Goal: Task Accomplishment & Management: Use online tool/utility

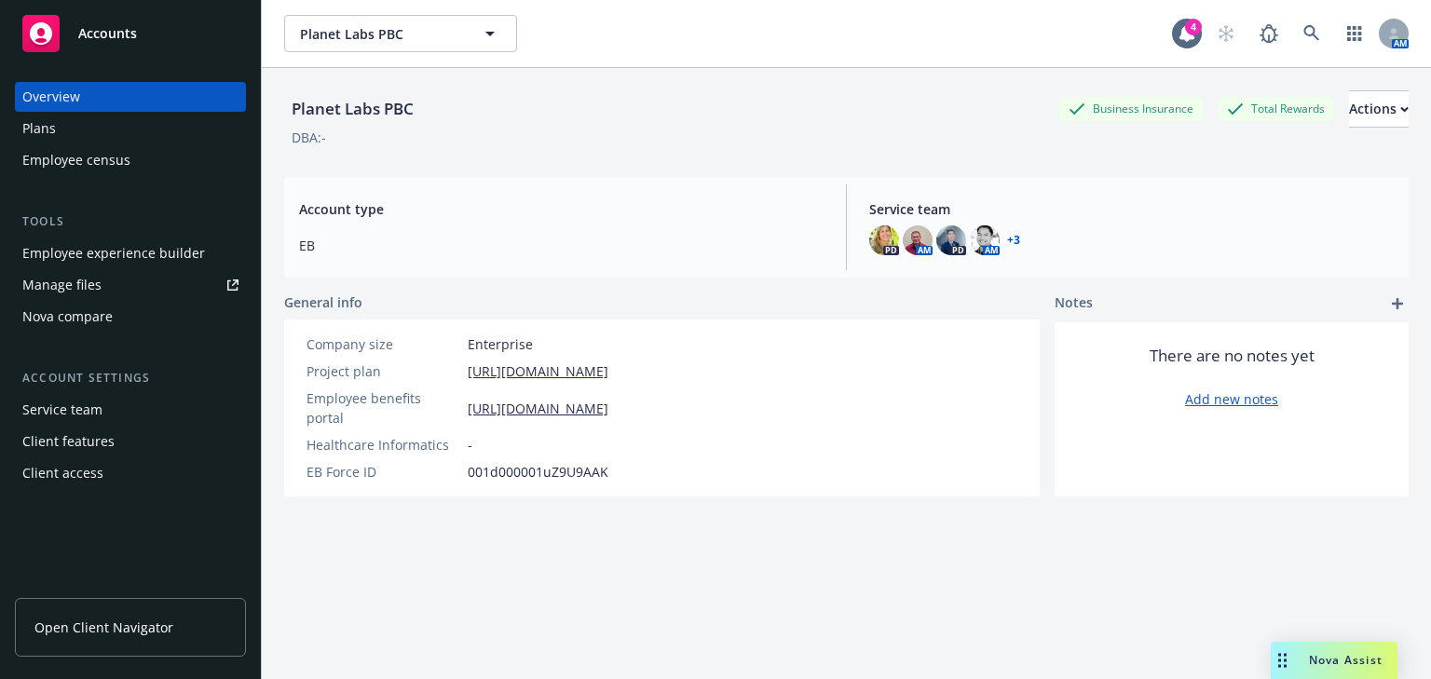
click at [50, 133] on div "Plans" at bounding box center [39, 129] width 34 height 30
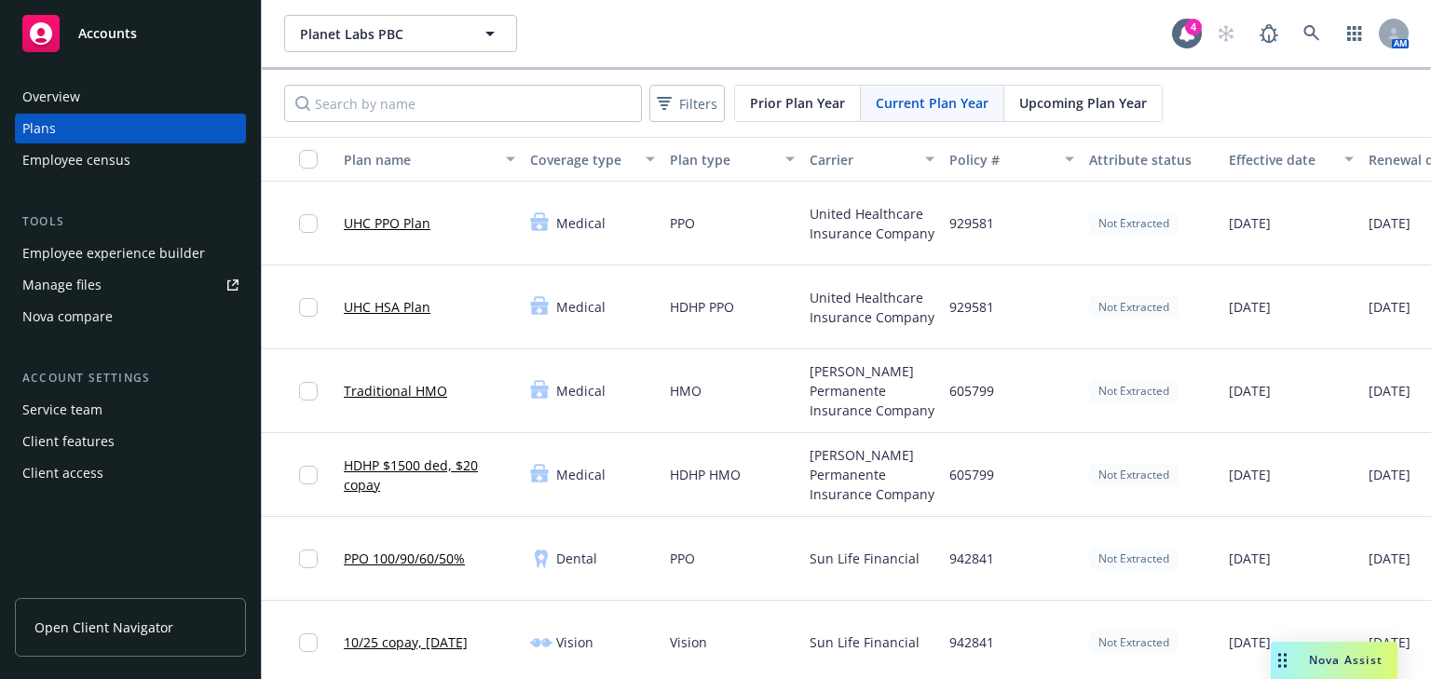
click at [1039, 118] on div "Upcoming Plan Year" at bounding box center [1082, 103] width 157 height 35
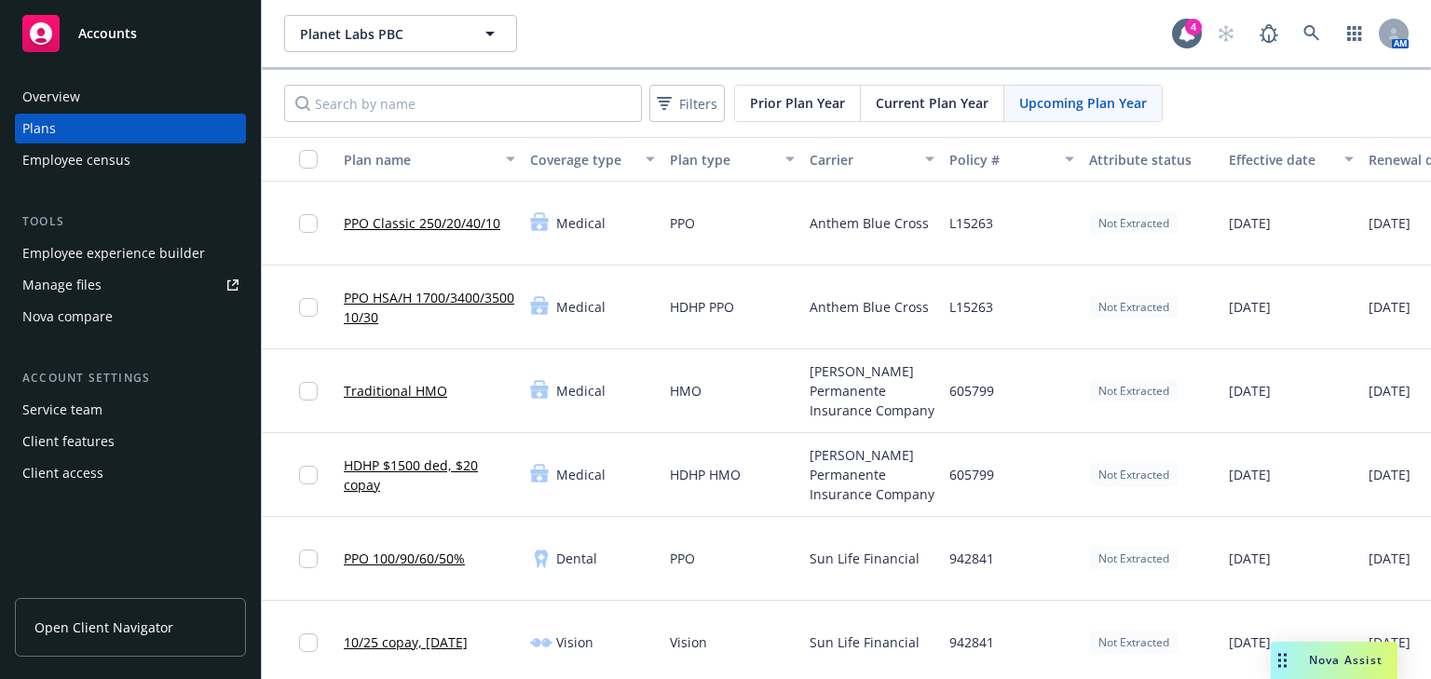
click at [807, 265] on div "Anthem Blue Cross" at bounding box center [872, 307] width 140 height 84
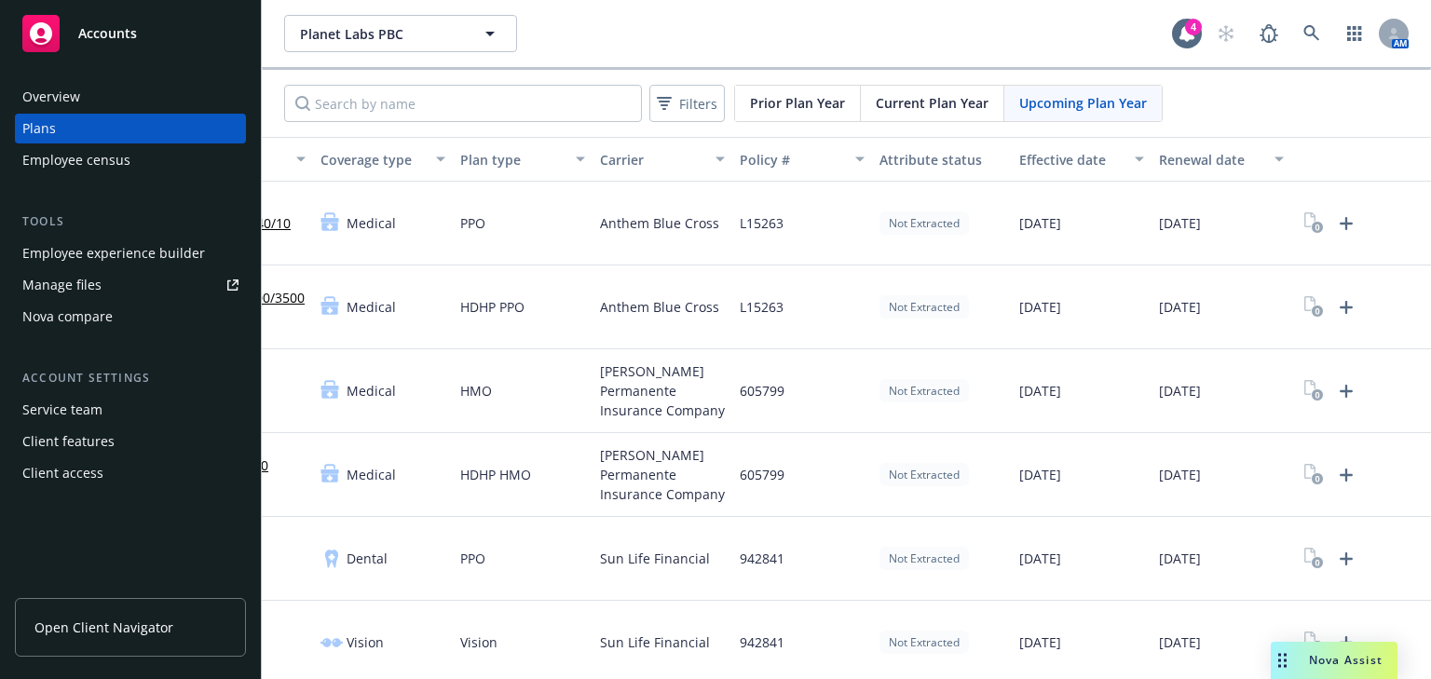
scroll to position [0, 220]
click at [1339, 223] on icon "Upload Plan Documents" at bounding box center [1345, 223] width 13 height 13
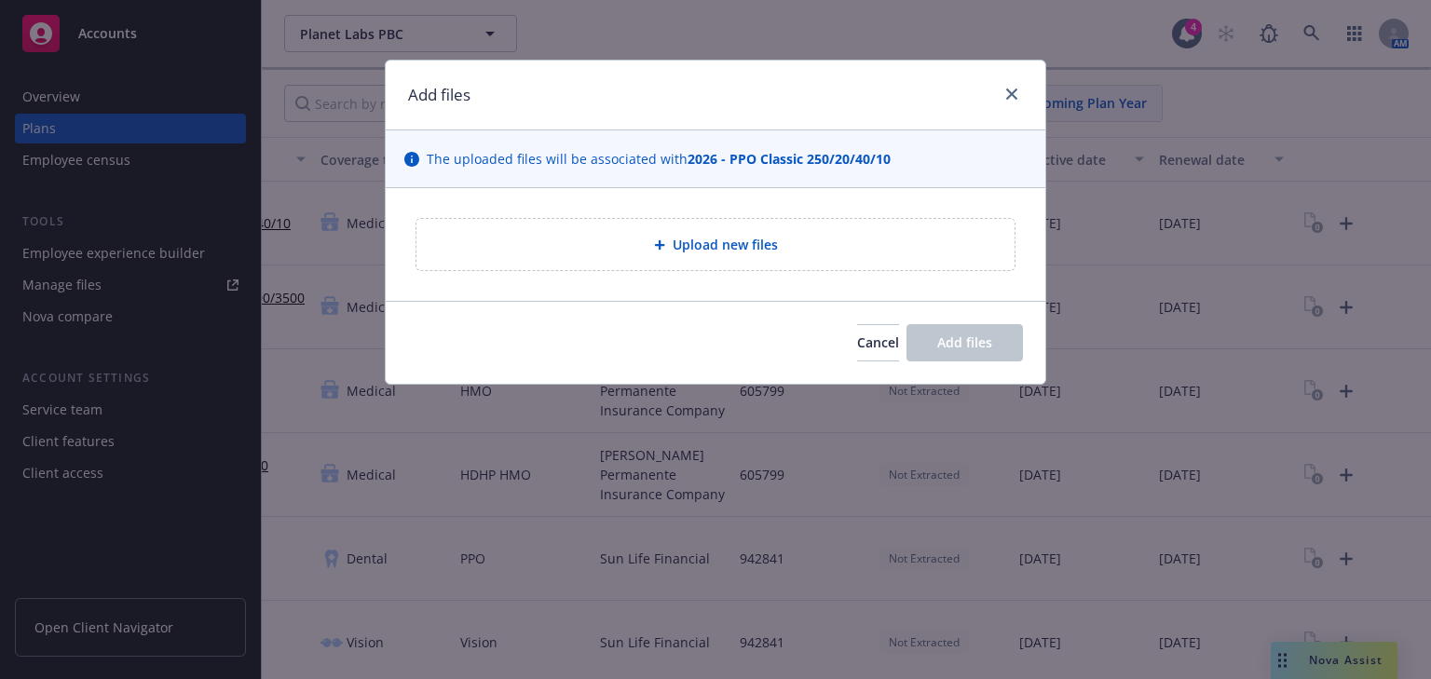
click at [740, 248] on span "Upload new files" at bounding box center [724, 245] width 105 height 20
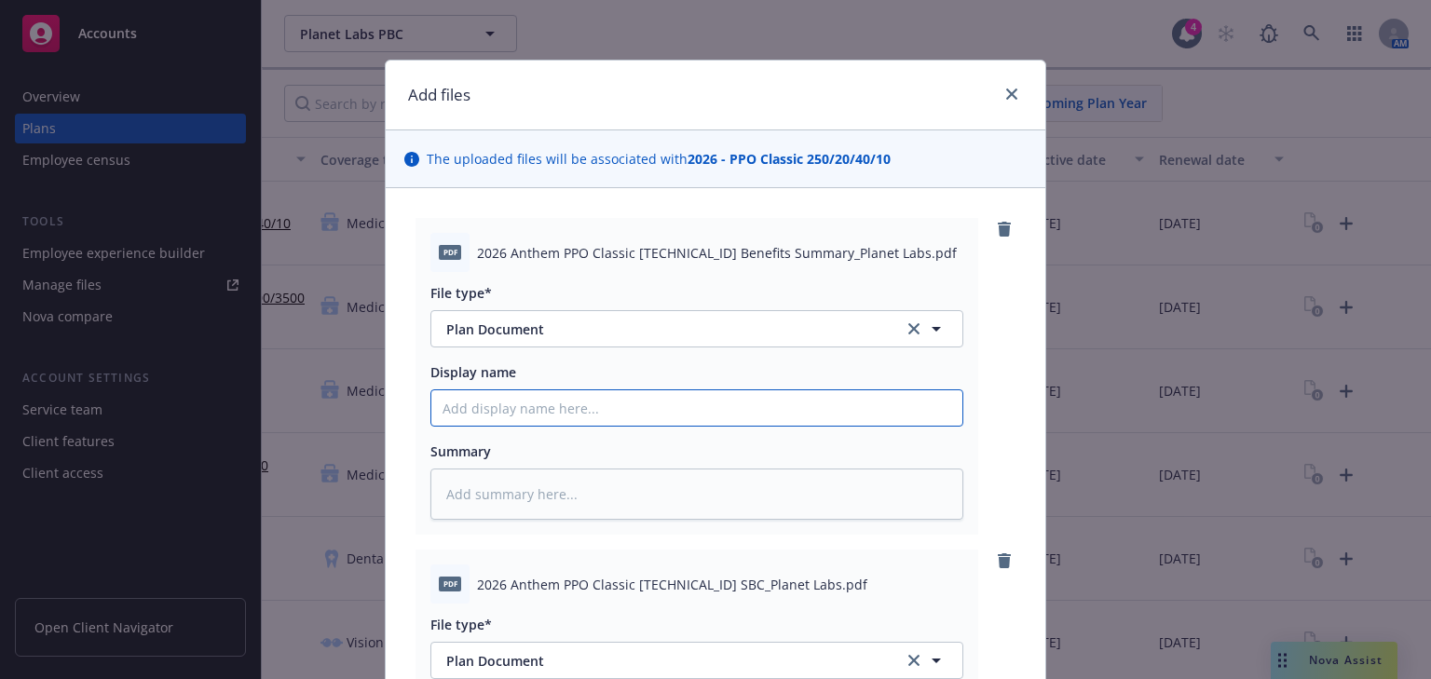
drag, startPoint x: 495, startPoint y: 411, endPoint x: 513, endPoint y: 416, distance: 18.6
click at [495, 411] on input "Display name" at bounding box center [696, 407] width 531 height 35
type textarea "x"
type input "2"
type textarea "x"
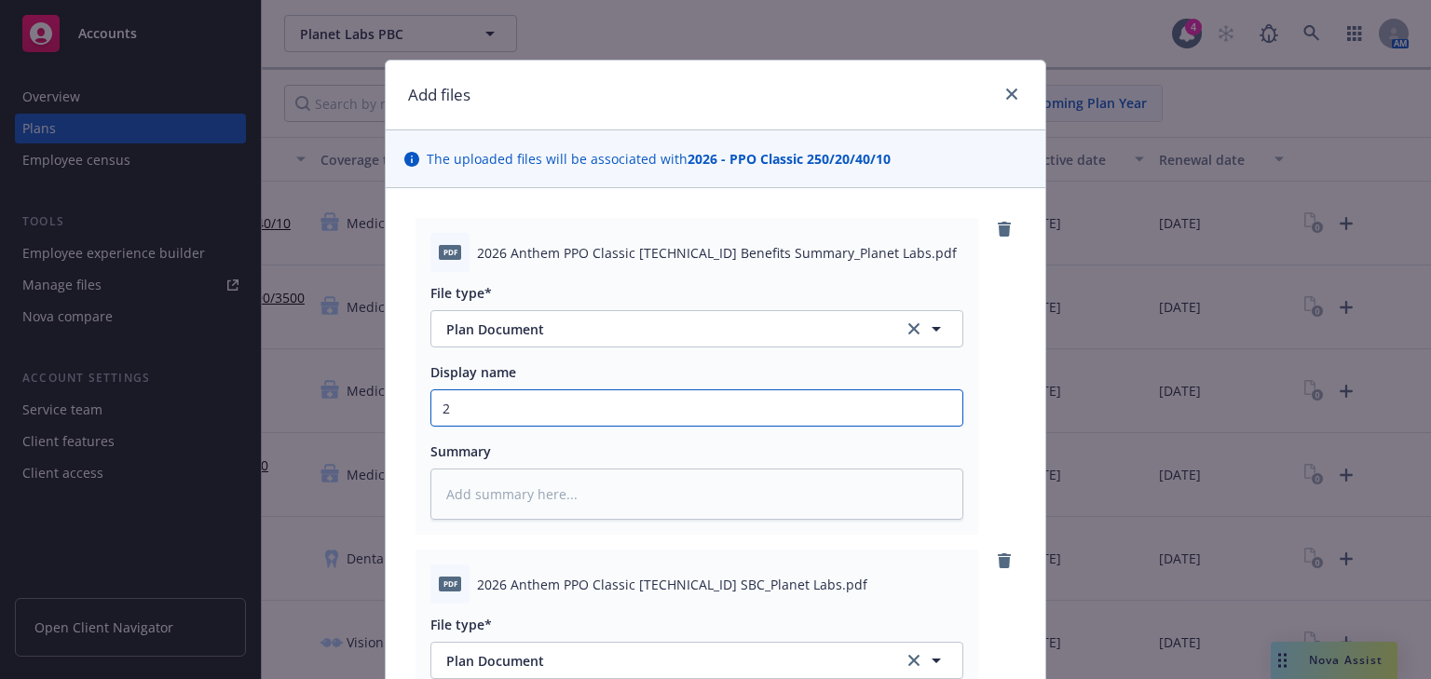
type input "20"
type textarea "x"
type input "202"
type textarea "x"
type input "2026"
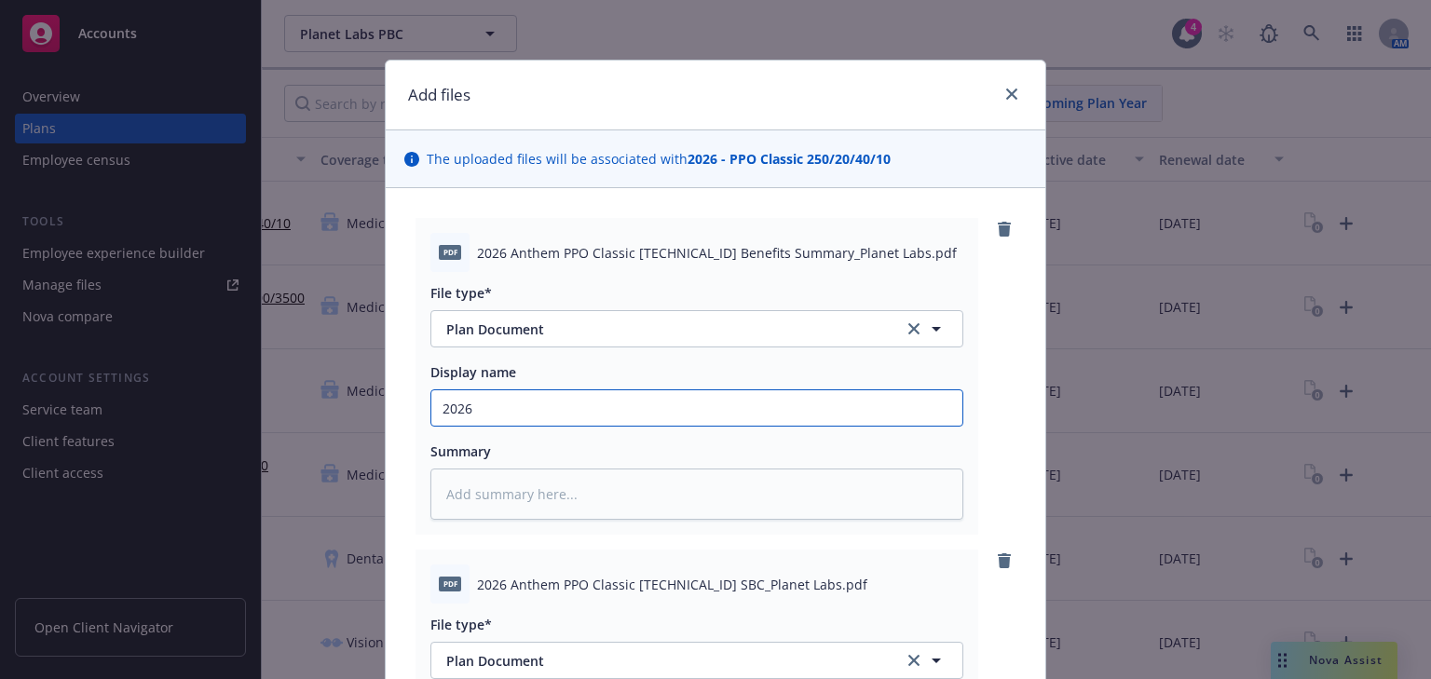
type textarea "x"
type input "2026"
type textarea "x"
type input "2026 P"
type textarea "x"
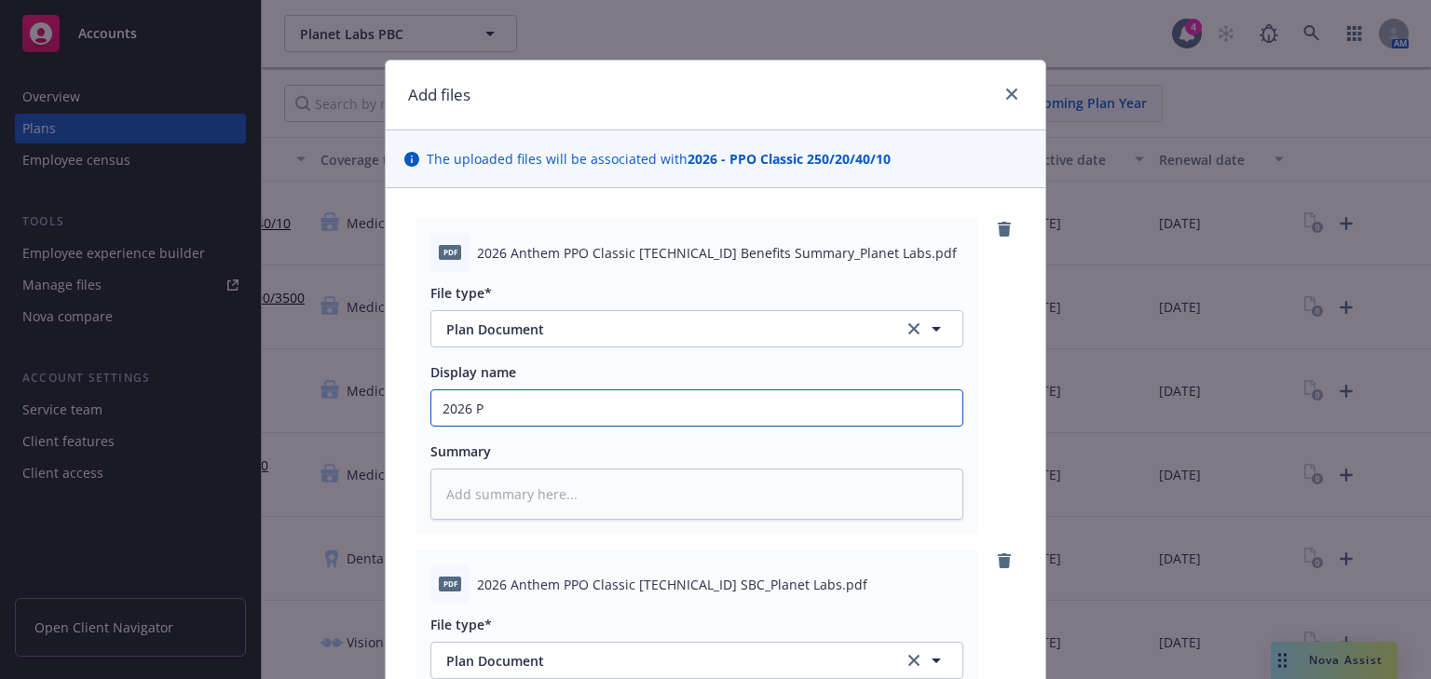
type input "2026 PP"
type textarea "x"
type input "2026 PPO"
type textarea "x"
type input "2026 PPO"
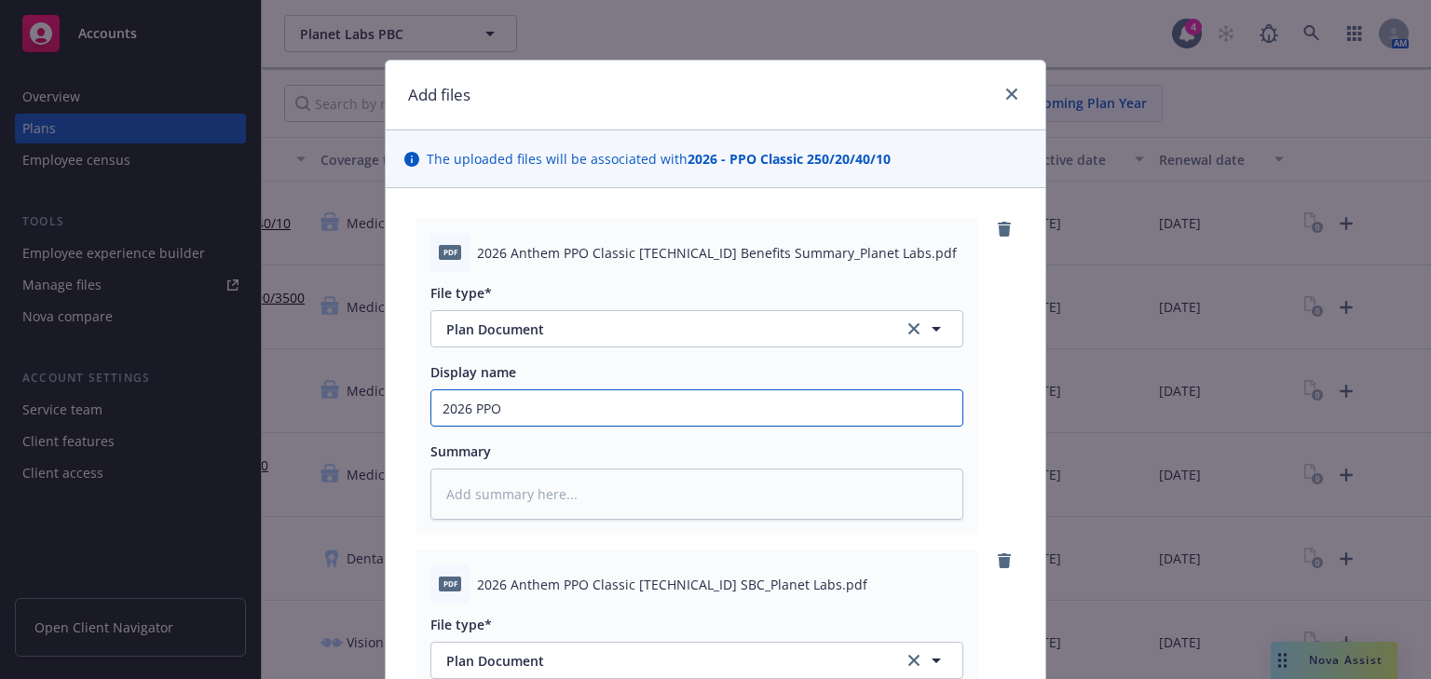
type textarea "x"
type input "2026 PPO C"
type textarea "x"
type input "2026 PPO Cl"
type textarea "x"
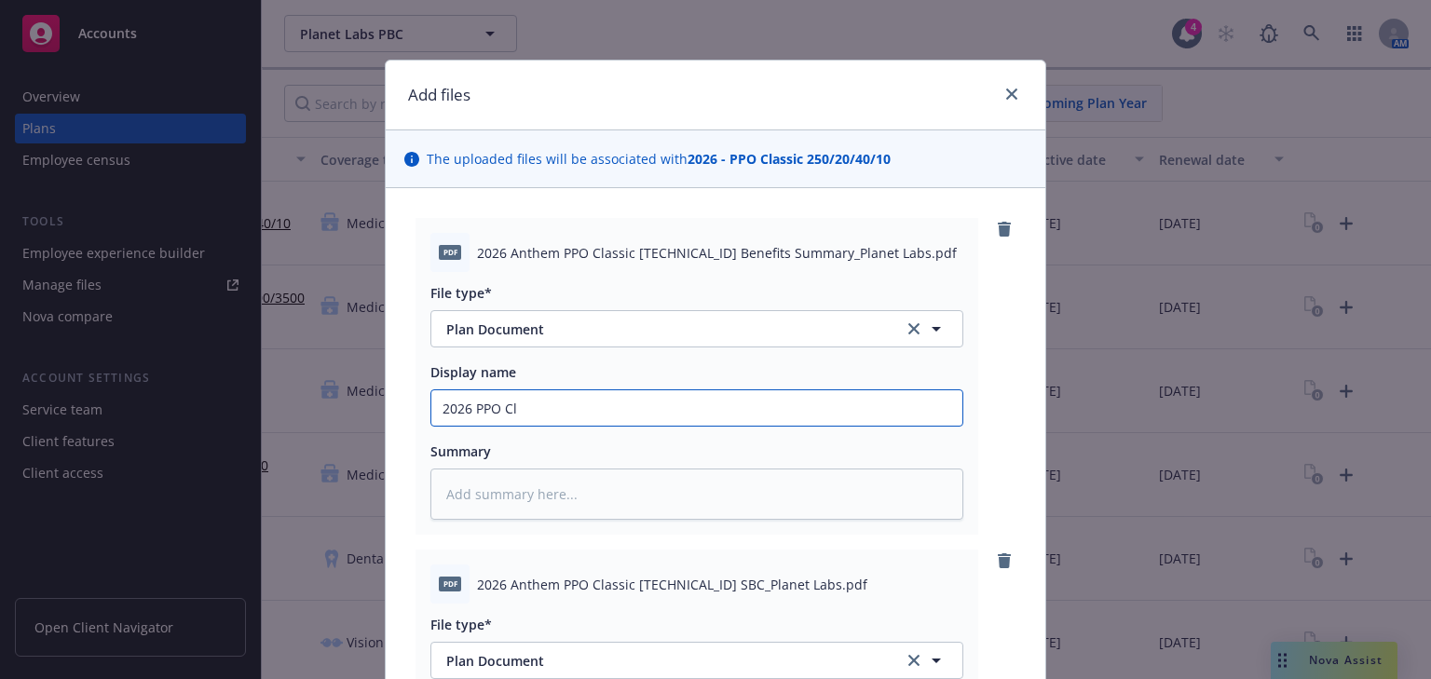
type input "2026 PPO Cla"
type textarea "x"
type input "2026 PPO Clas"
type textarea "x"
type input "2026 PPO Class"
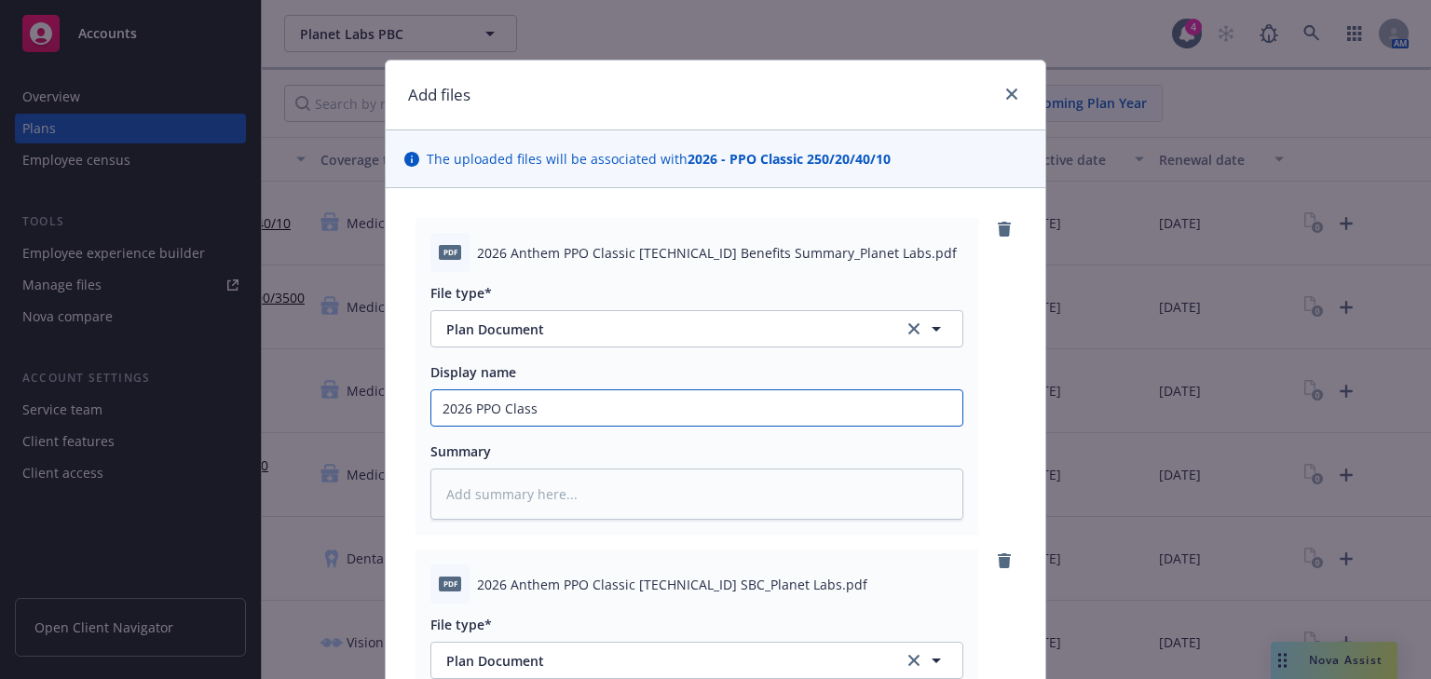
type textarea "x"
type input "2026 PPO Classi"
type textarea "x"
type input "2026 PPO Classic"
type textarea "x"
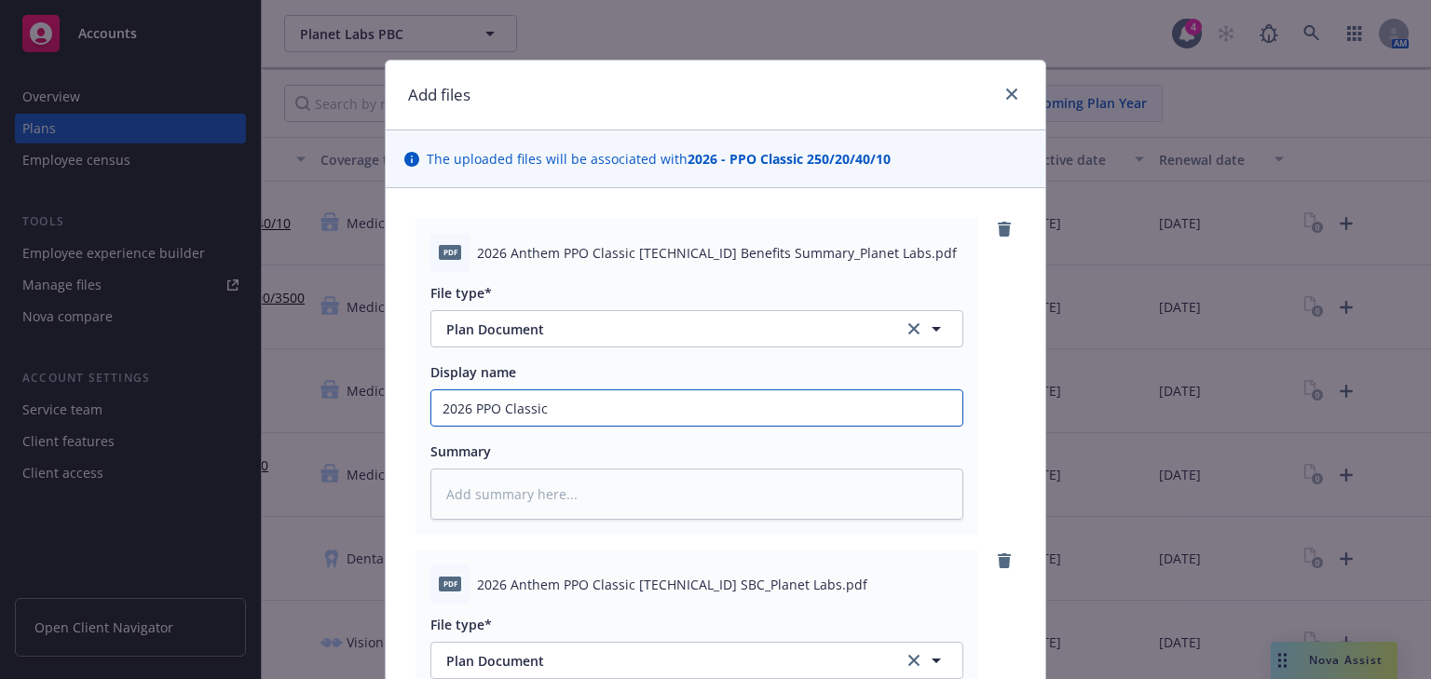
type input "2026 PPO Classica"
type textarea "x"
type input "2026 PPO Classic"
type textarea "x"
type input "2026 PPO Classic"
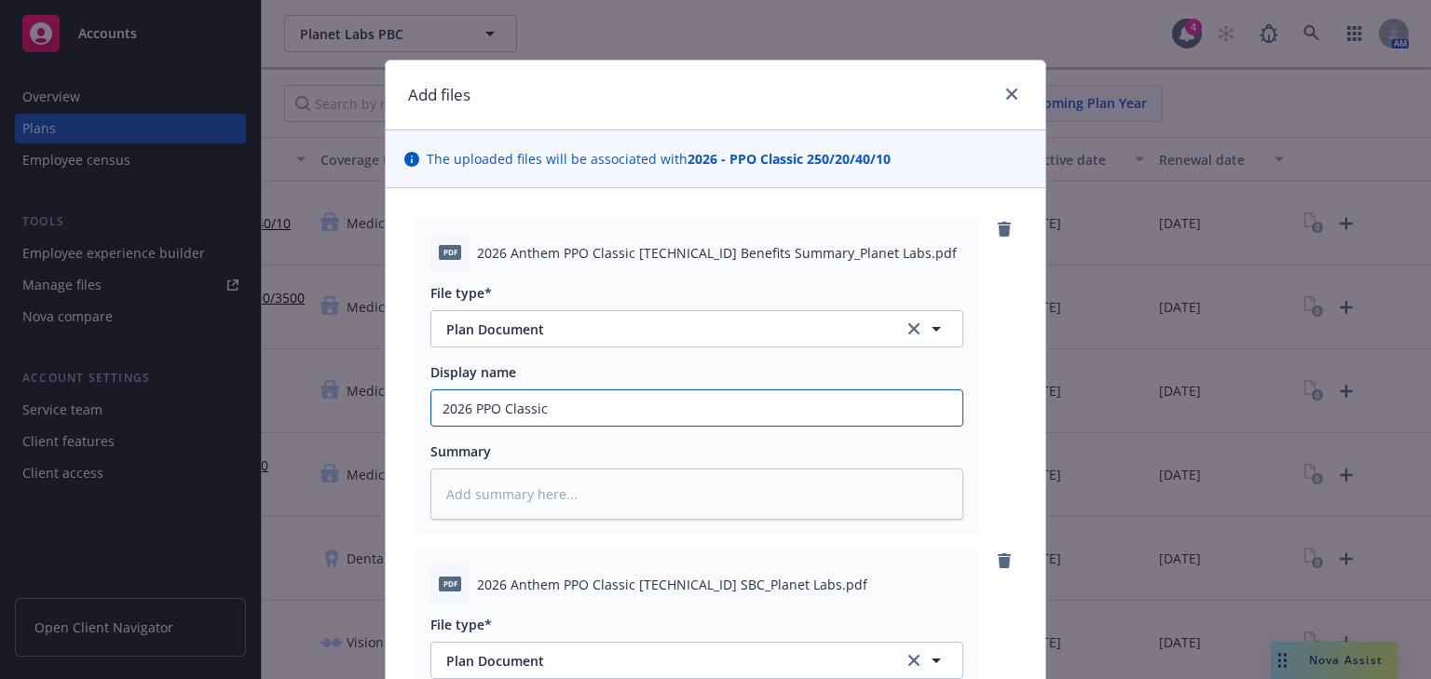
type textarea "x"
type input "2026 PPO Classic B"
type textarea "x"
type input "2026 PPO Classic Be"
type textarea "x"
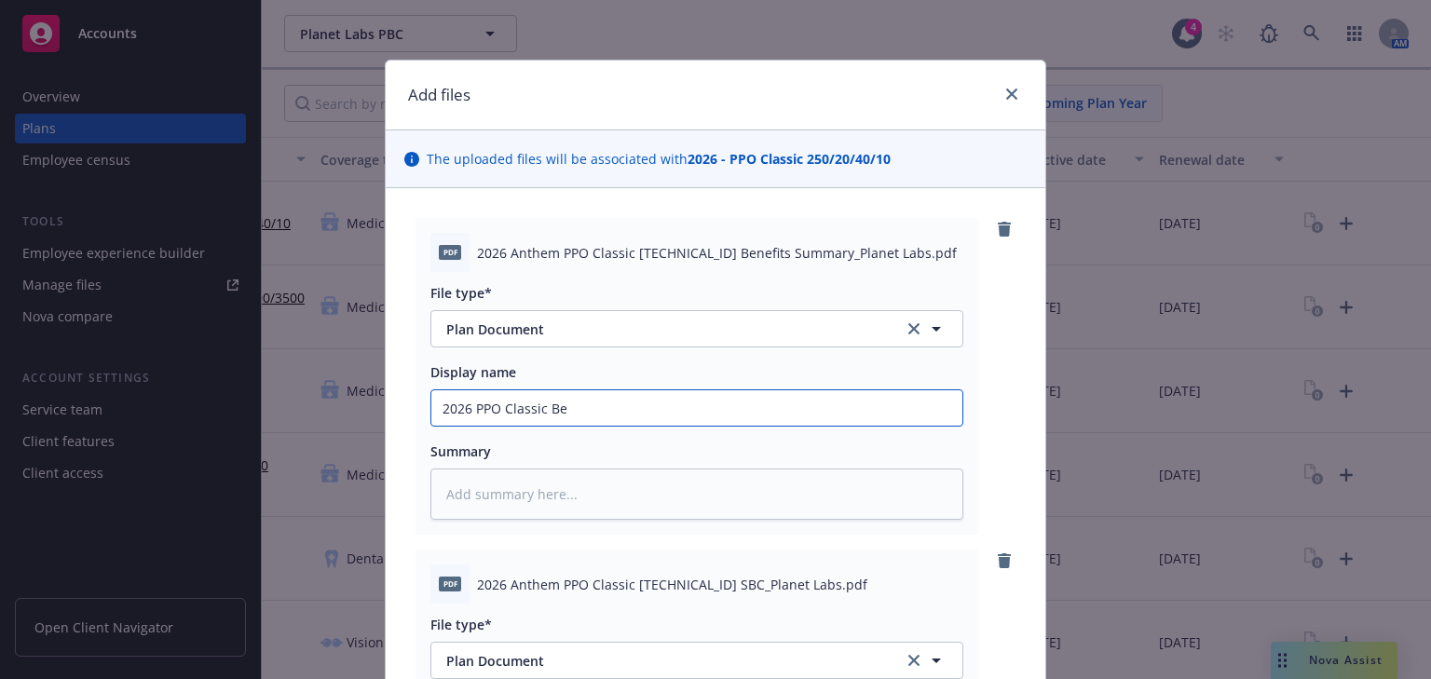
type input "2026 PPO Classic Ben"
type textarea "x"
type input "2026 PPO Classic Bene"
type textarea "x"
type input "2026 PPO Classic Benefi"
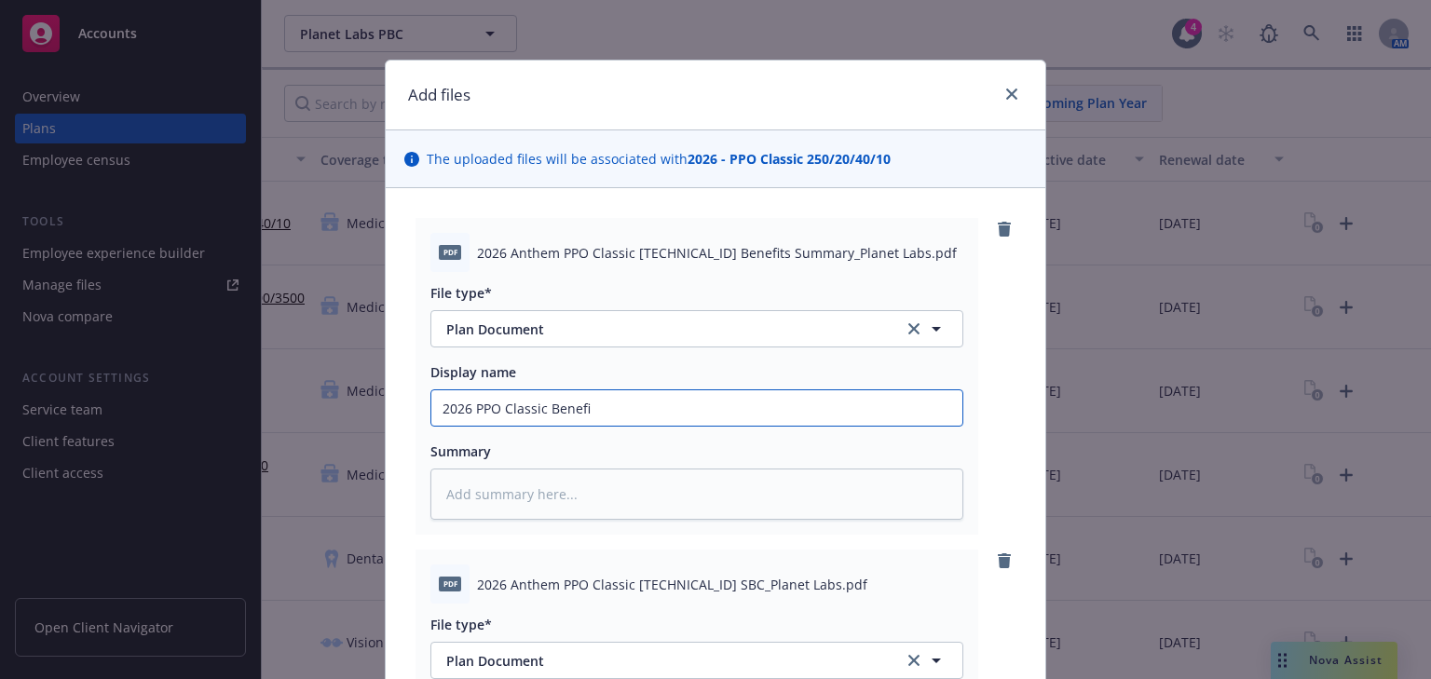
type textarea "x"
type input "2026 PPO Classic Benefit"
type textarea "x"
type input "2026 PPO Classic Benefit"
type textarea "x"
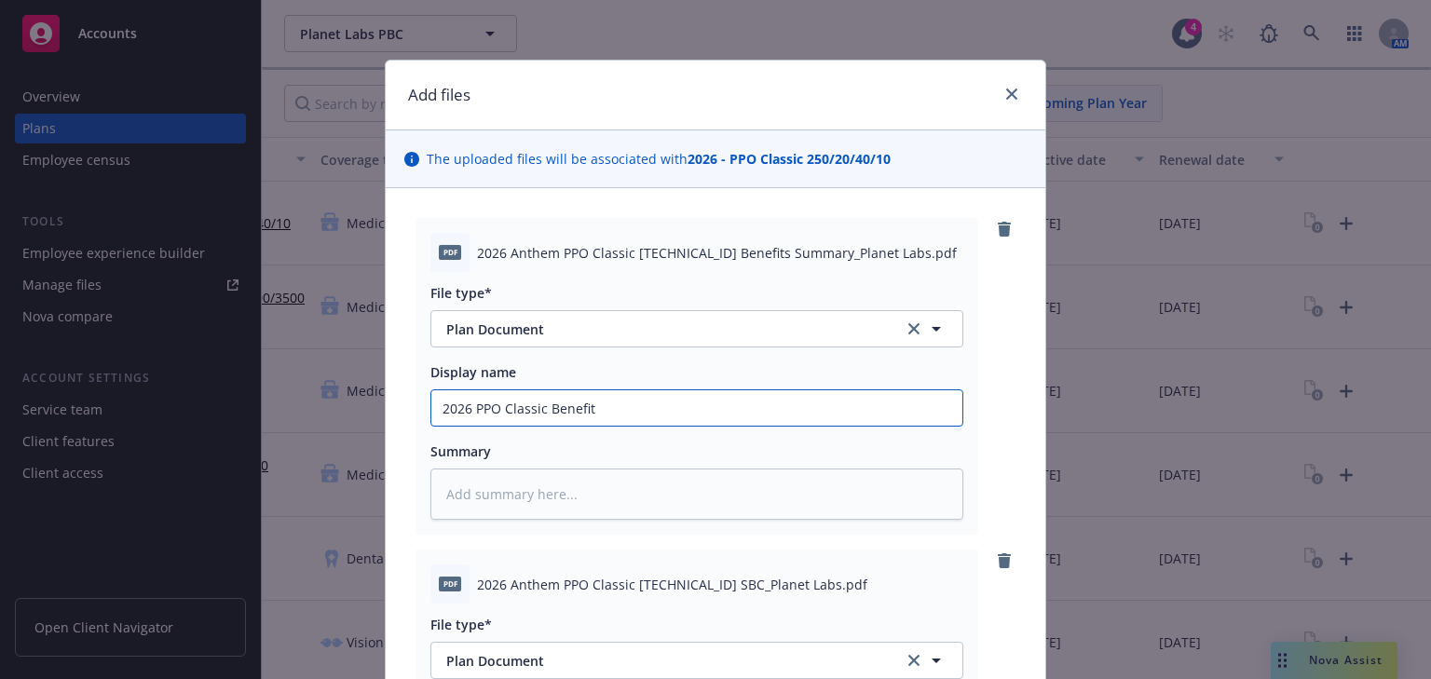
type input "2026 PPO Classic Benefit S"
type textarea "x"
type input "2026 PPO Classic Benefit Su"
type textarea "x"
type input "2026 PPO Classic Benefit Sum"
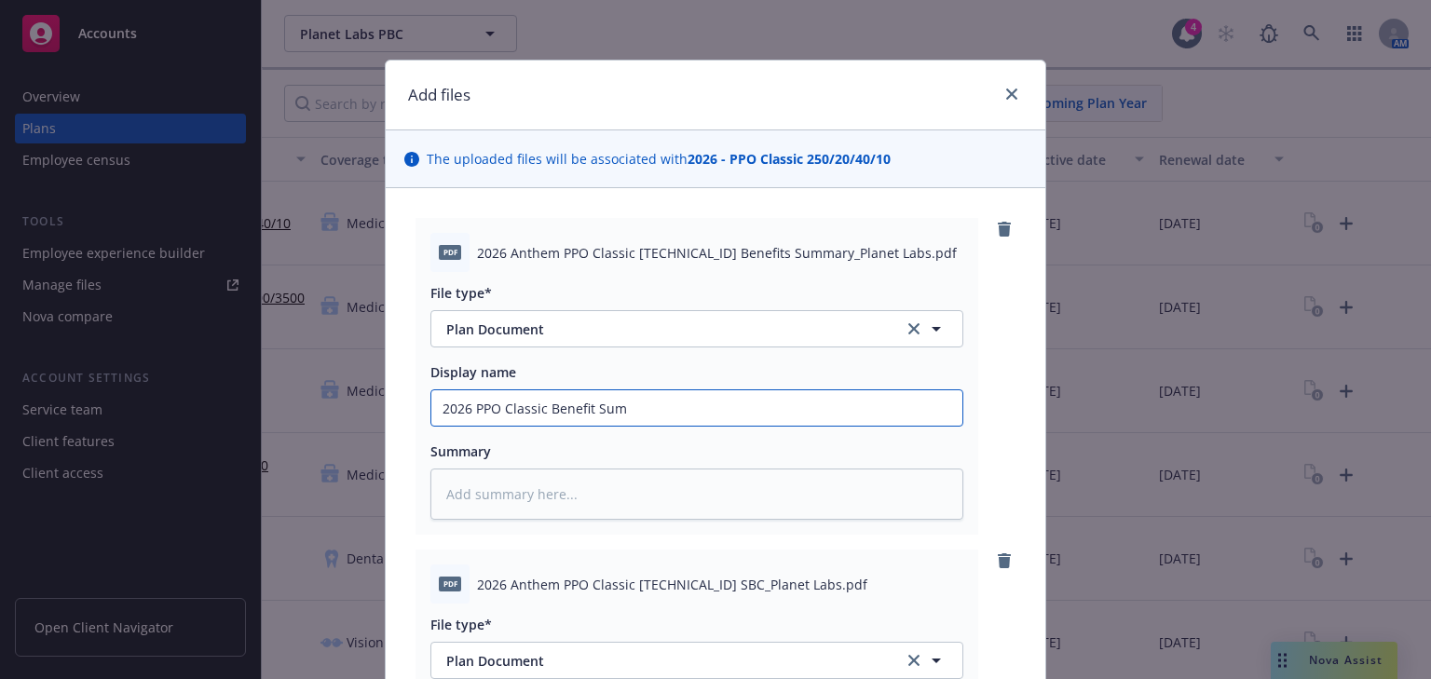
type textarea "x"
type input "2026 PPO Classic Benefit Summ"
type textarea "x"
type input "2026 PPO Classic Benefit Summa"
type textarea "x"
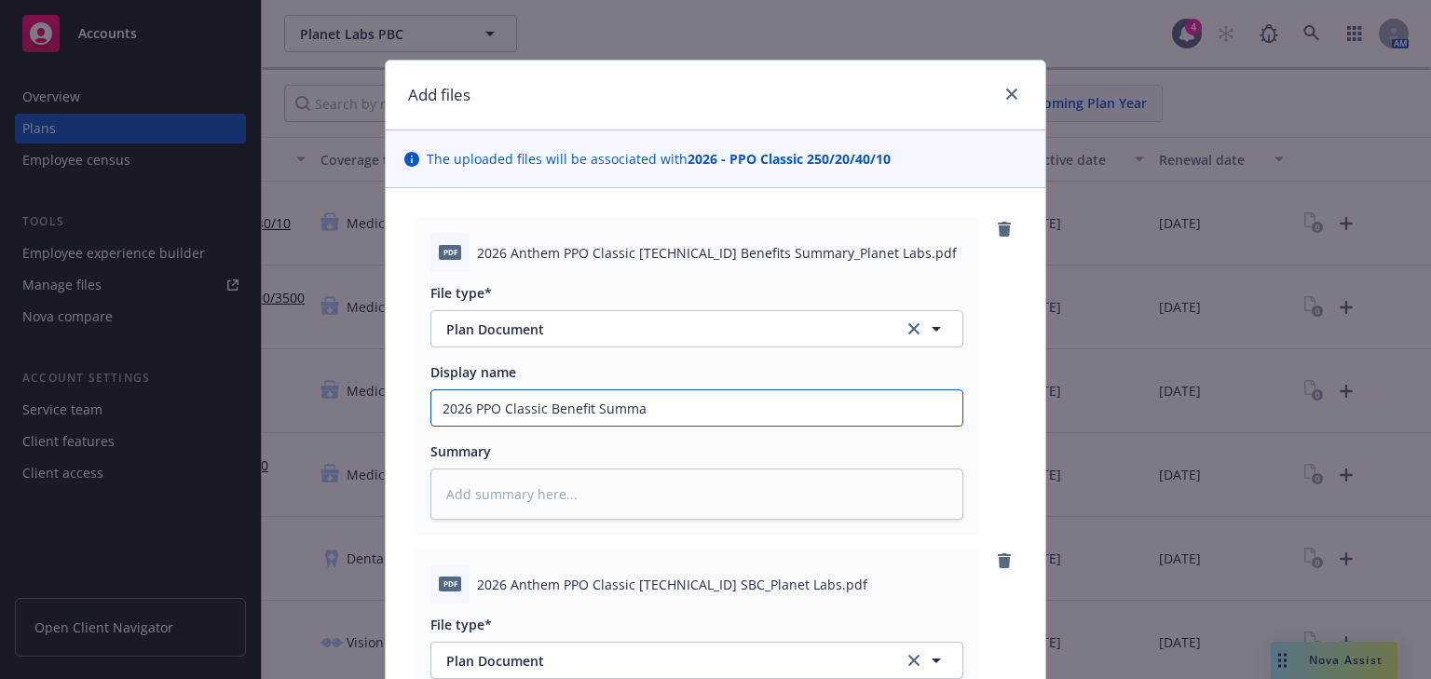
type input "2026 PPO Classic Benefit [PERSON_NAME]"
type textarea "x"
type input "2026 PPO Classic Benefit Summary"
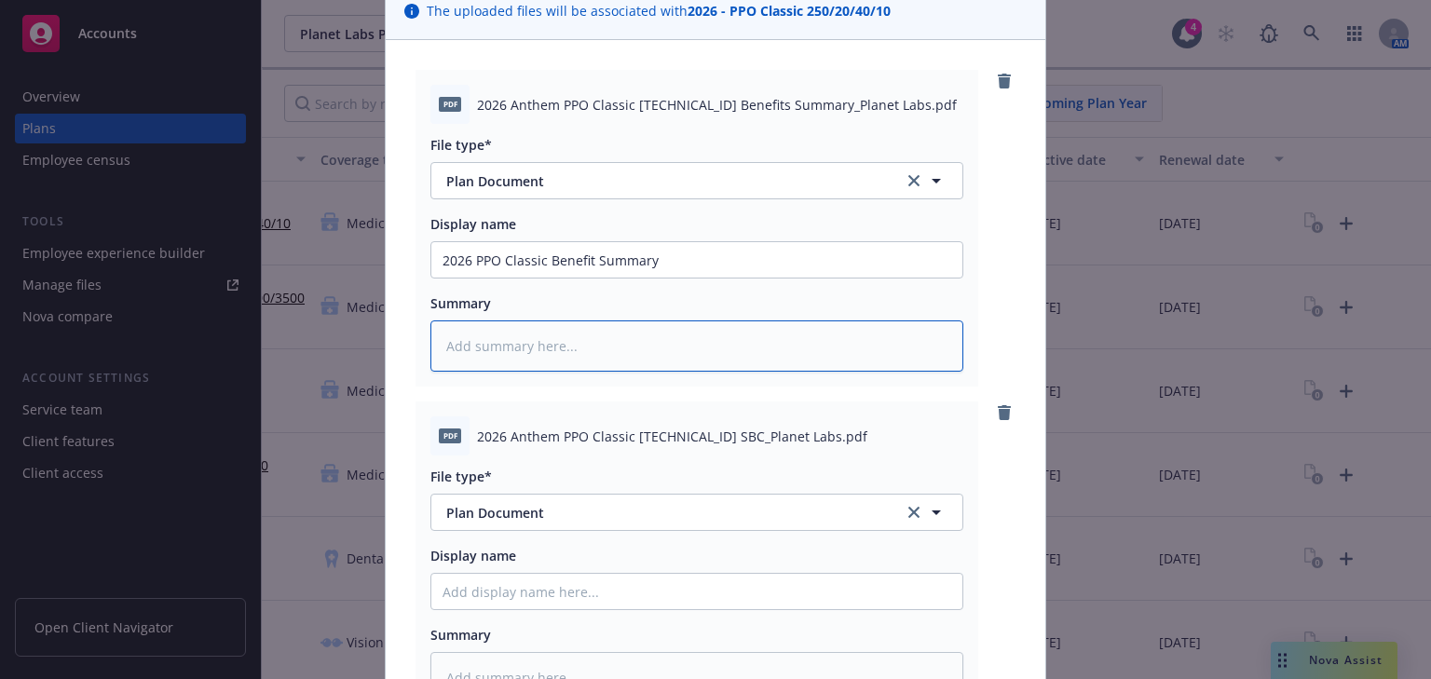
scroll to position [149, 0]
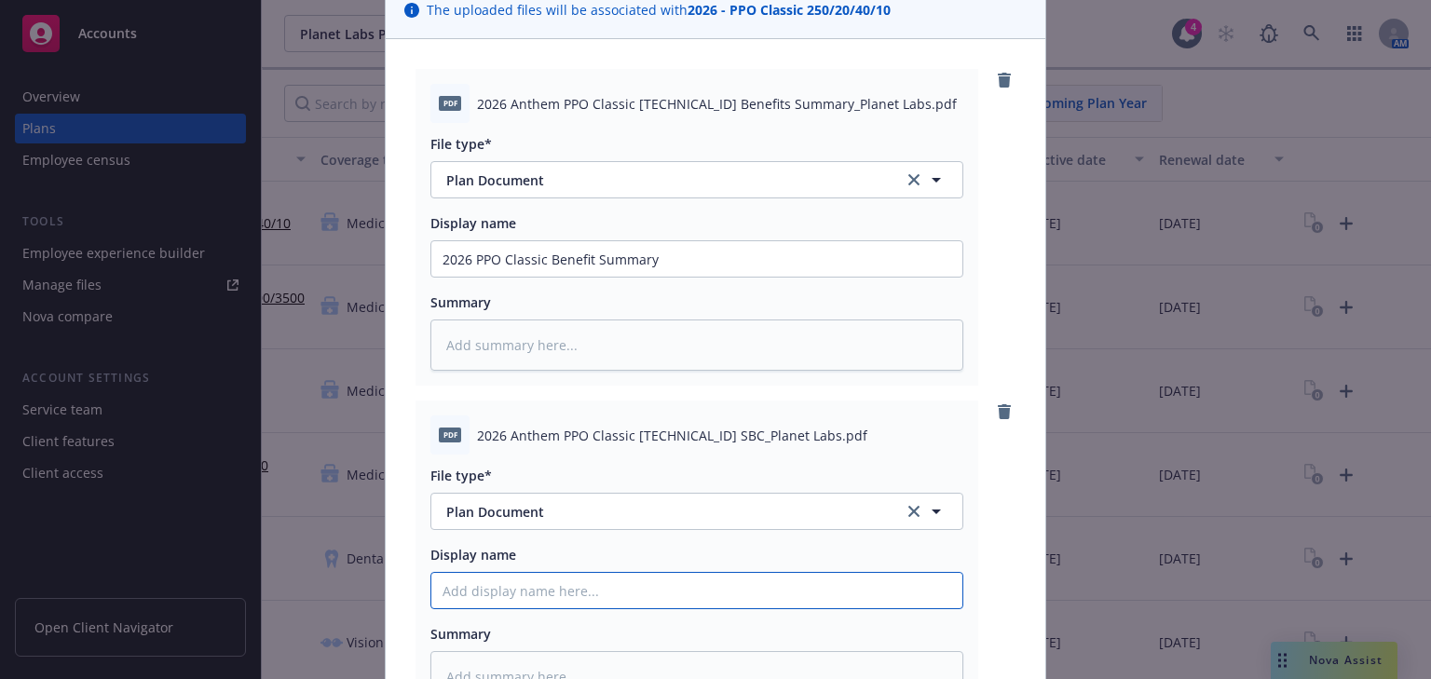
drag, startPoint x: 540, startPoint y: 584, endPoint x: 561, endPoint y: 588, distance: 20.8
click at [540, 584] on input "Display name" at bounding box center [696, 590] width 531 height 35
type textarea "x"
type input "2"
type textarea "x"
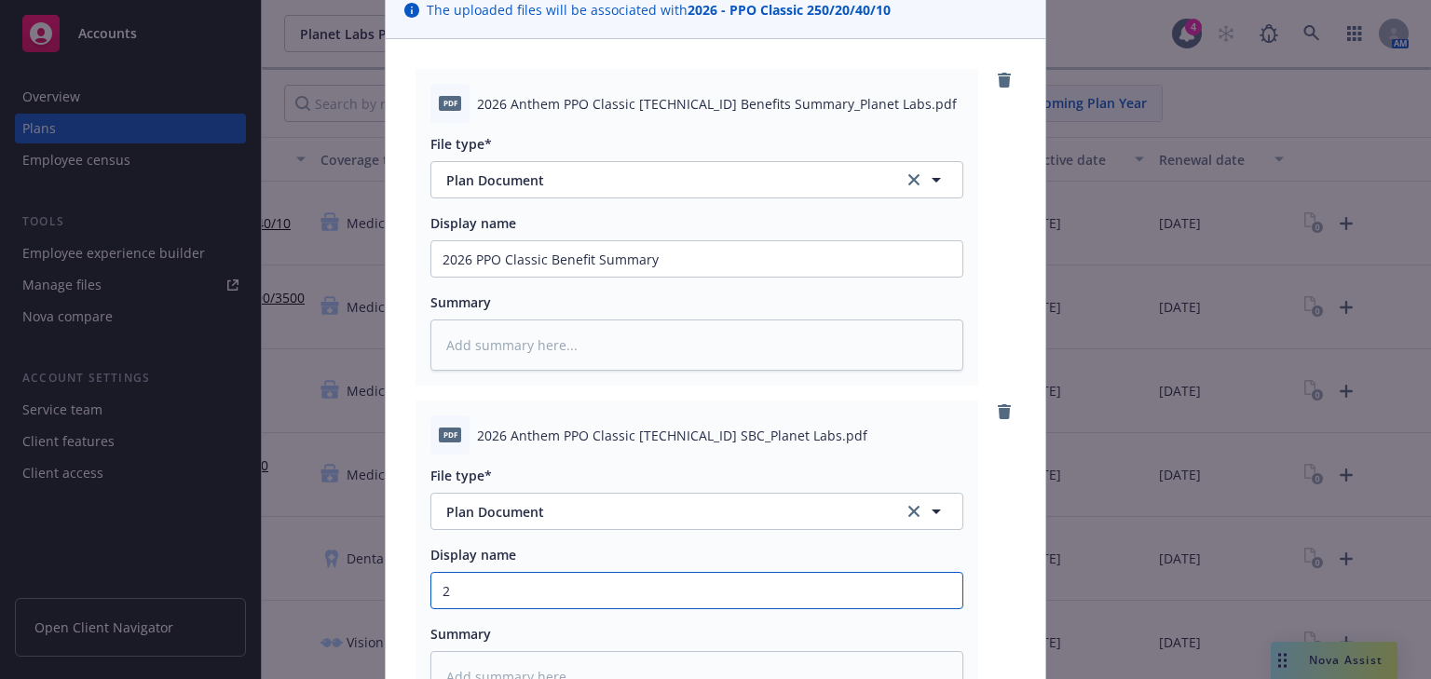
type input "20"
type textarea "x"
type input "202"
type textarea "x"
type input "2026"
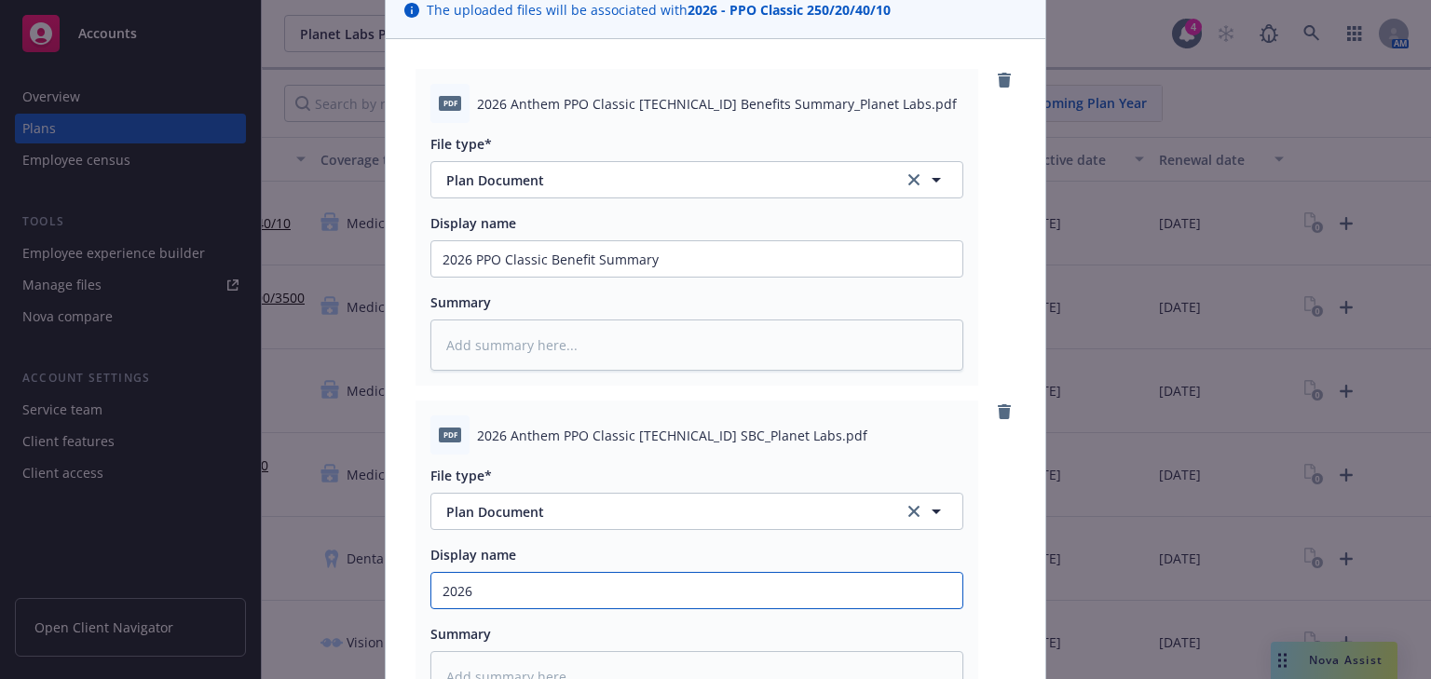
type textarea "x"
type input "2026"
type textarea "x"
type input "2026 P"
type textarea "x"
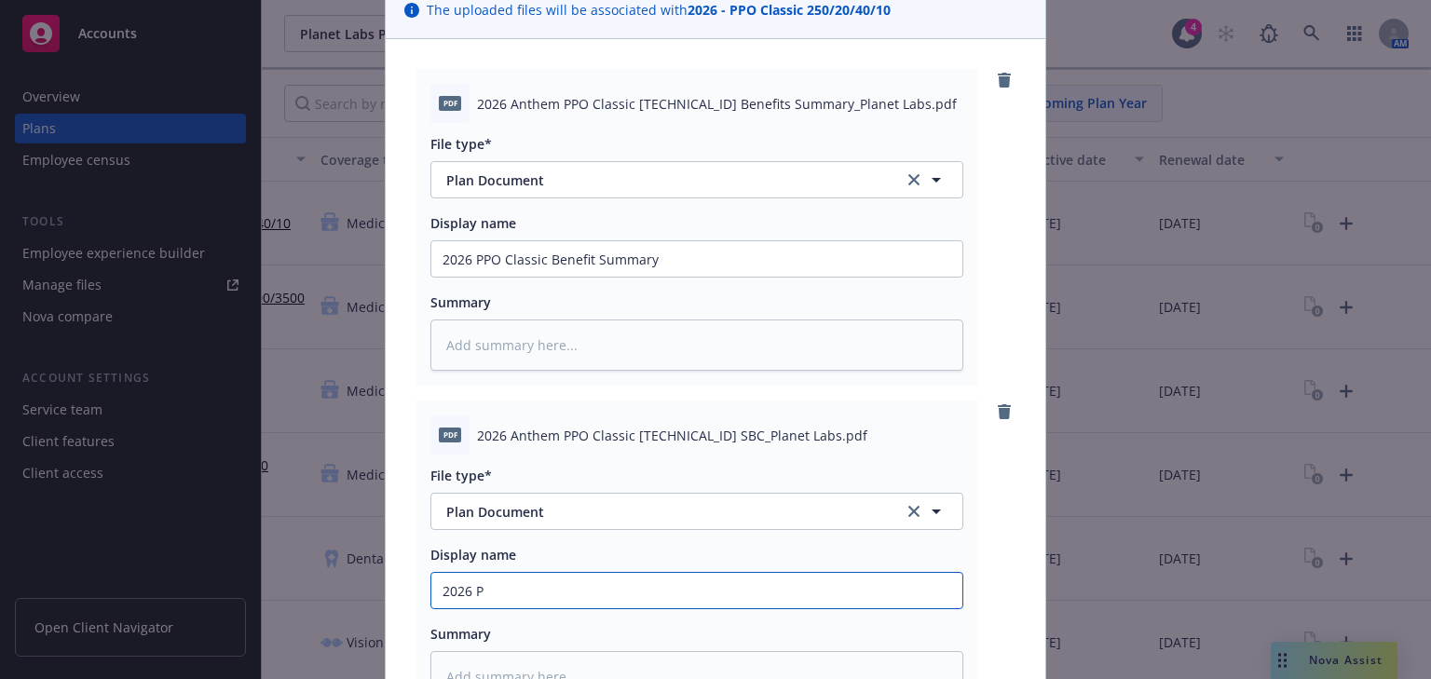
type input "2026 PO"
type textarea "x"
type input "2026 P"
type textarea "x"
type input "2026 PP"
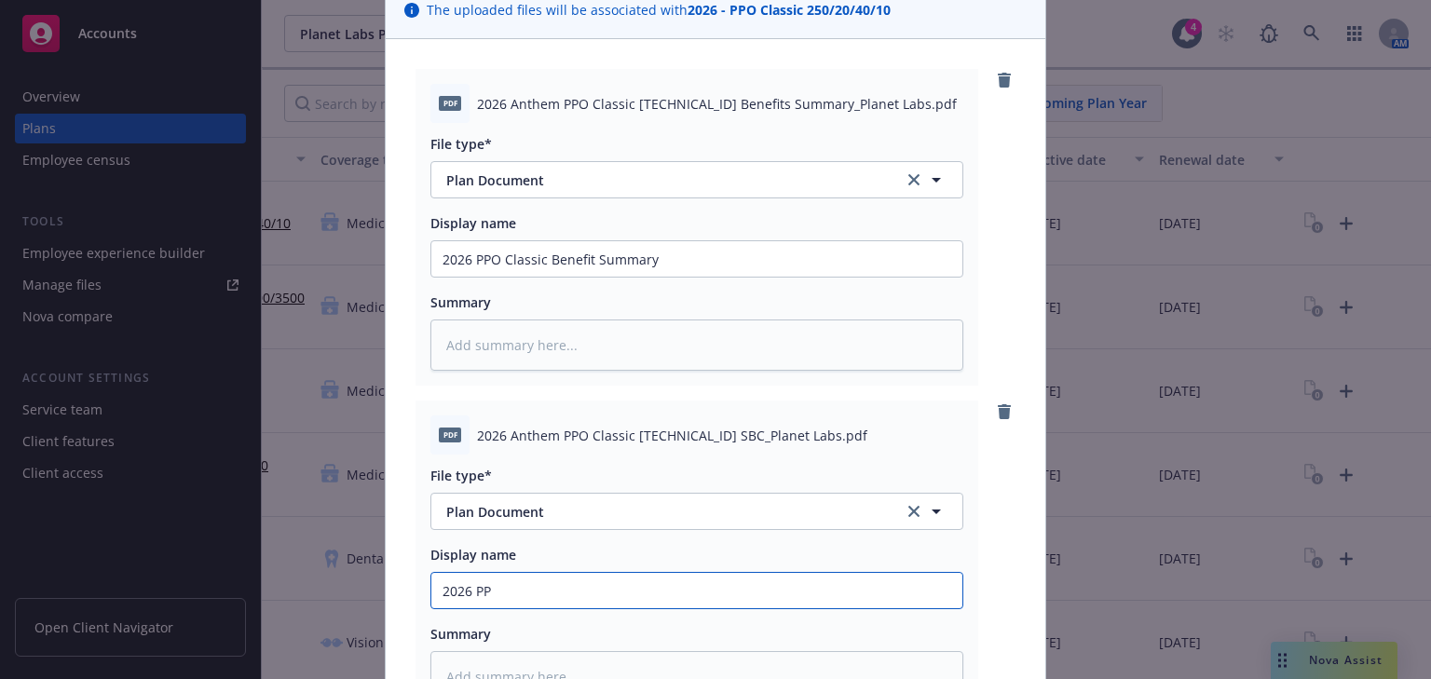
type textarea "x"
type input "2026 PPO"
type textarea "x"
type input "2026 PPO"
type textarea "x"
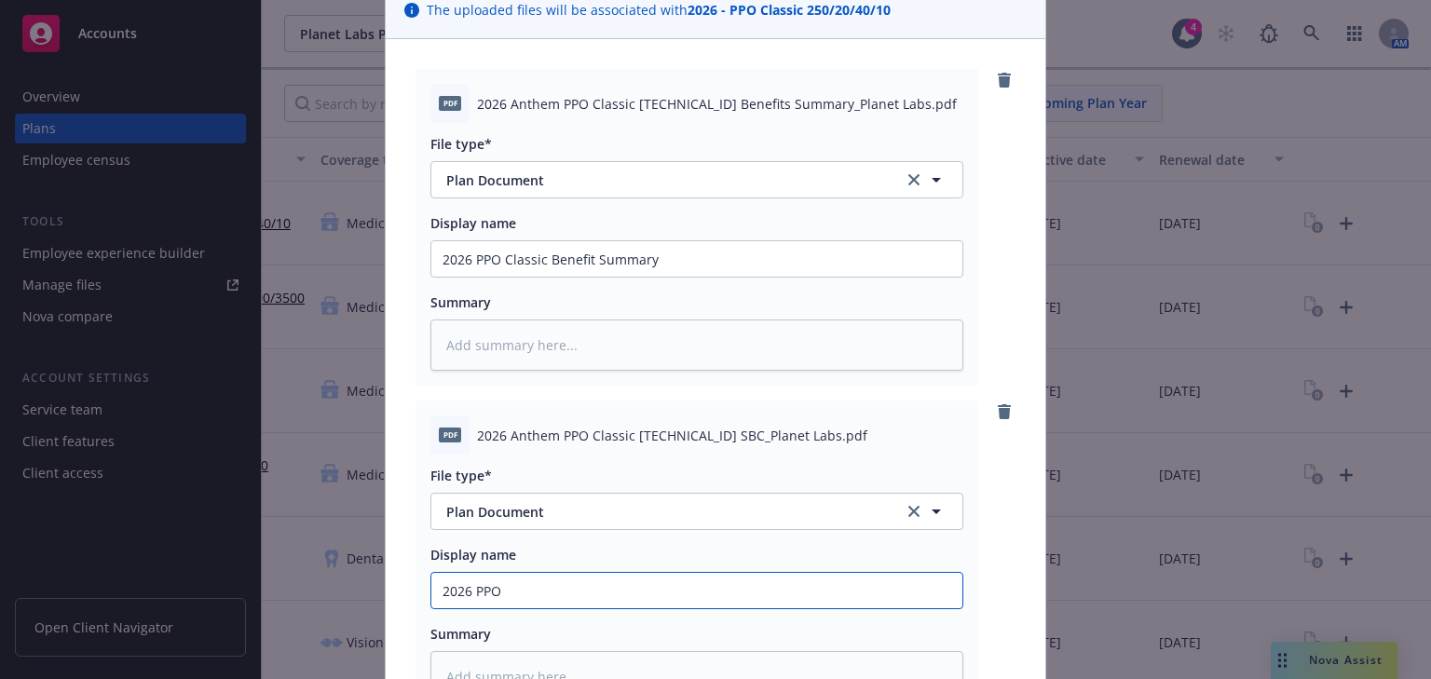
type input "2026 PPO C"
type textarea "x"
type input "2026 PPO Cl"
type textarea "x"
type input "2026 PPO Cla"
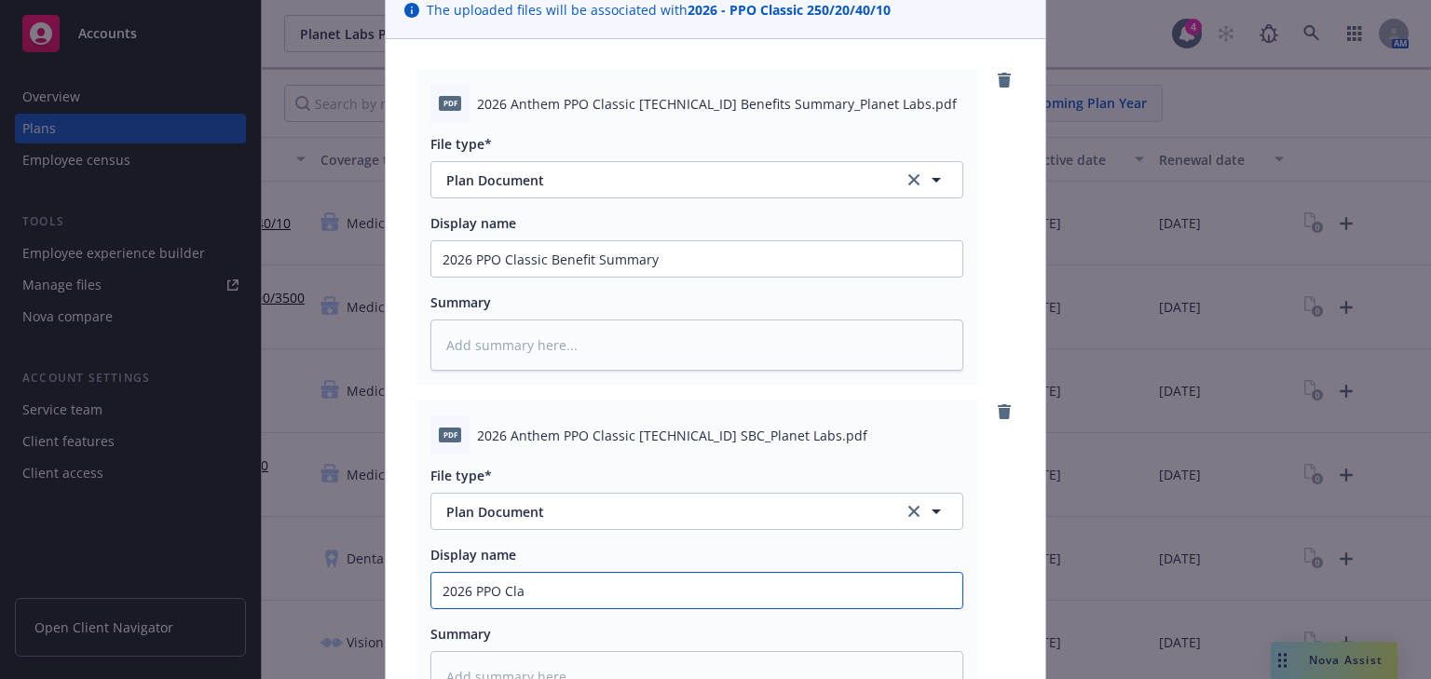
type textarea "x"
type input "2026 PPO Clas"
type textarea "x"
type input "2026 PPO Class"
type textarea "x"
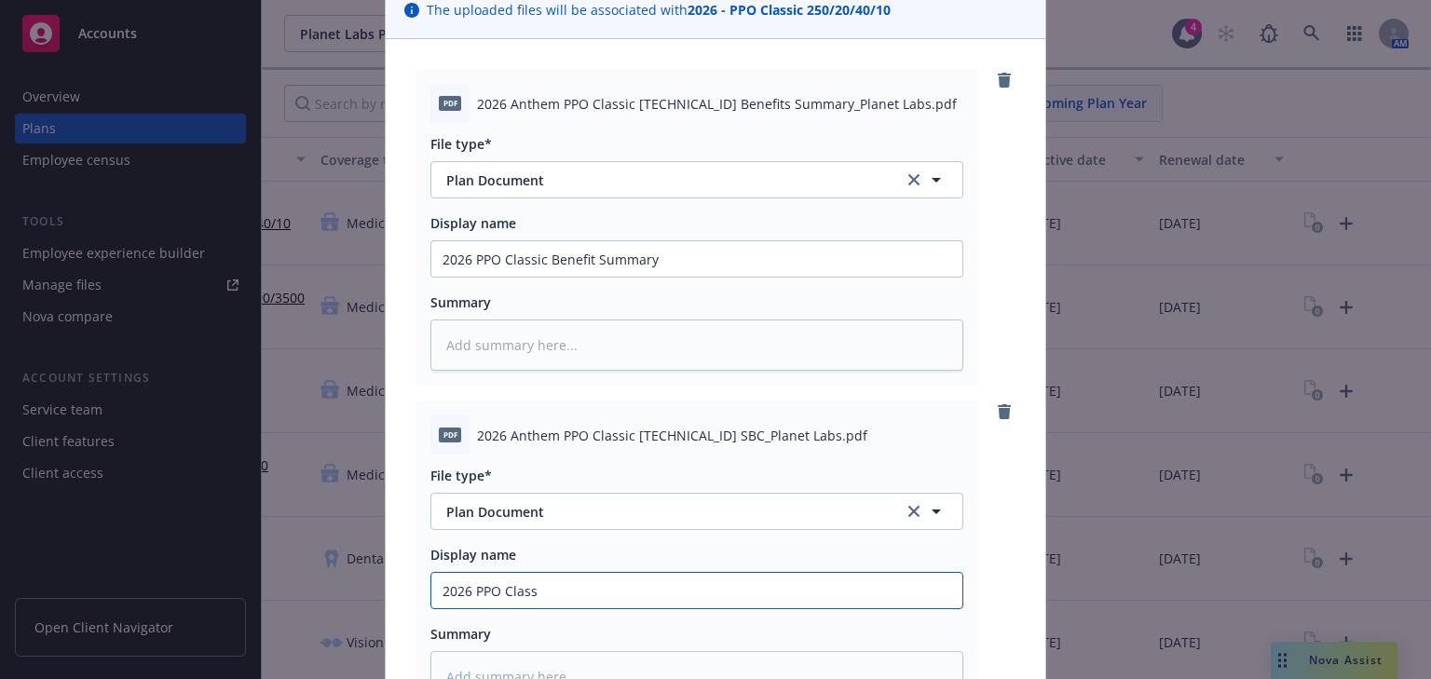
type input "2026 PPO Classi"
type textarea "x"
type input "2026 PPO Classic"
type textarea "x"
type input "2026 PPO Classic"
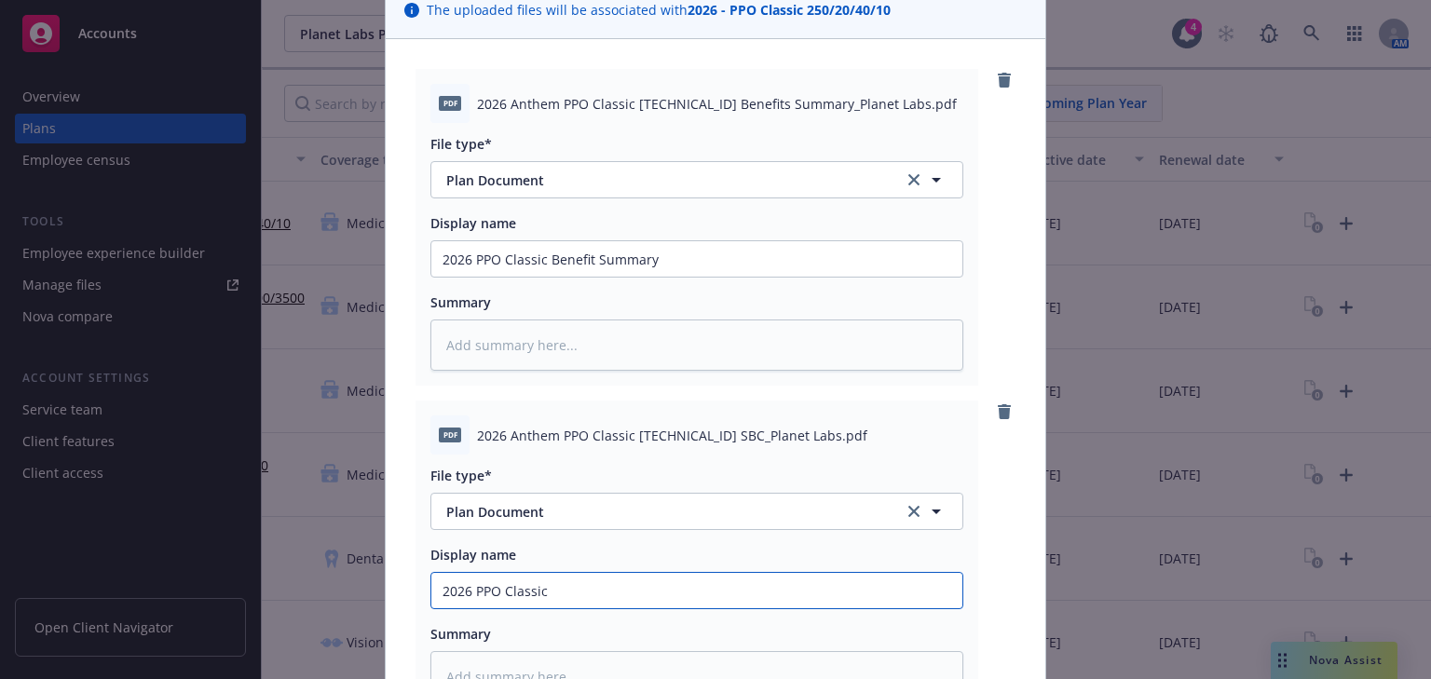
type textarea "x"
type input "2026 PPO Classic S"
type textarea "x"
type input "2026 PPO Classic SB"
type textarea "x"
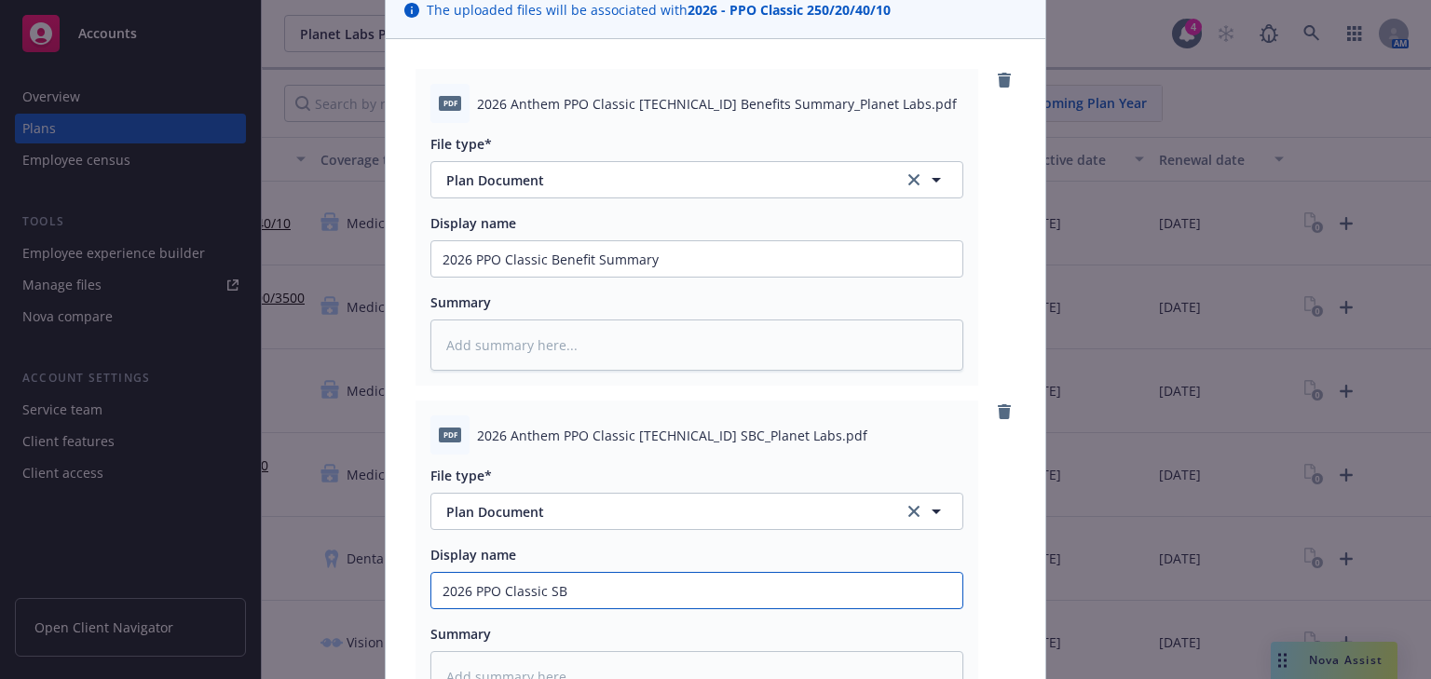
type input "2026 PPO Classic SBC"
type textarea "x"
type input "2026 PPO Classic SBC_"
type textarea "x"
type input "2026 PPO Classic SBC_P"
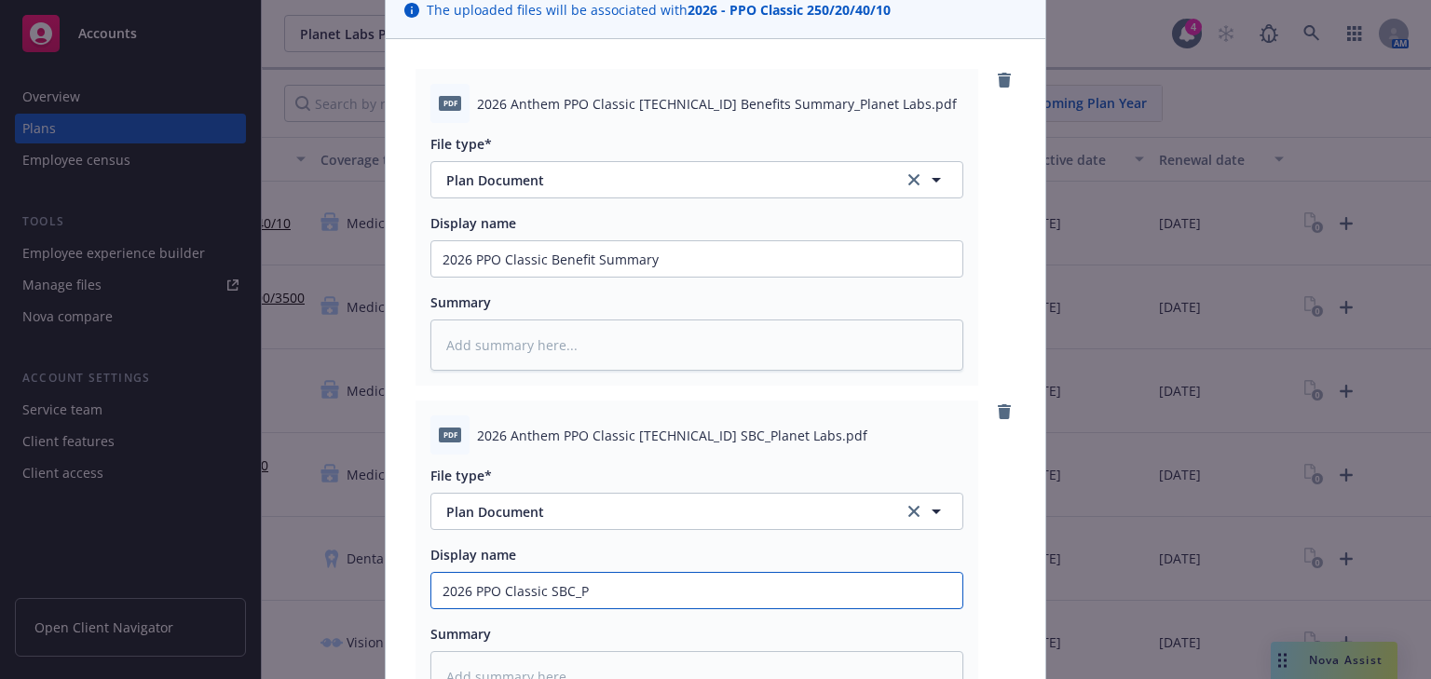
type textarea "x"
type input "2026 PPO Classic SBC_Pl"
type textarea "x"
type input "2026 PPO Classic SBC_Pla"
type textarea "x"
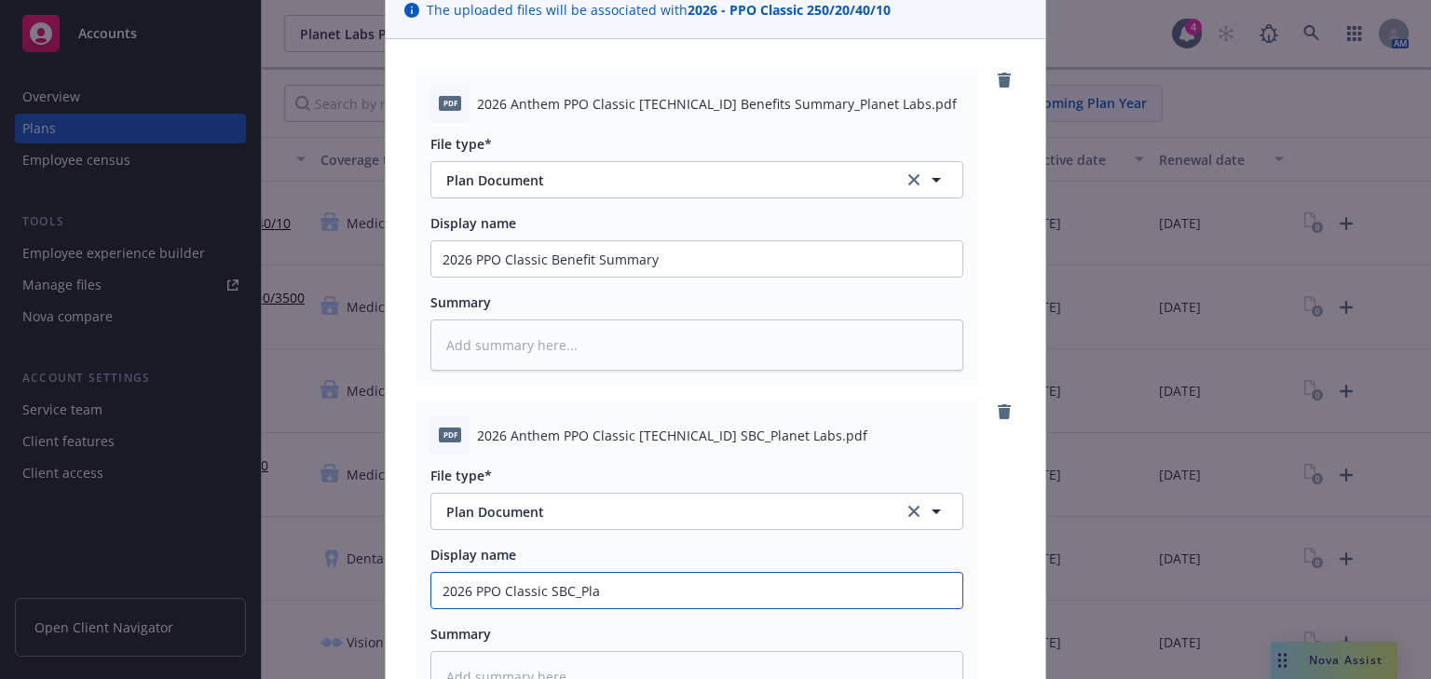
type input "2026 PPO Classic SBC_Plan"
type textarea "x"
type input "2026 PPO Classic SBC_Plane"
type textarea "x"
type input "2026 PPO Classic SBC_Planet"
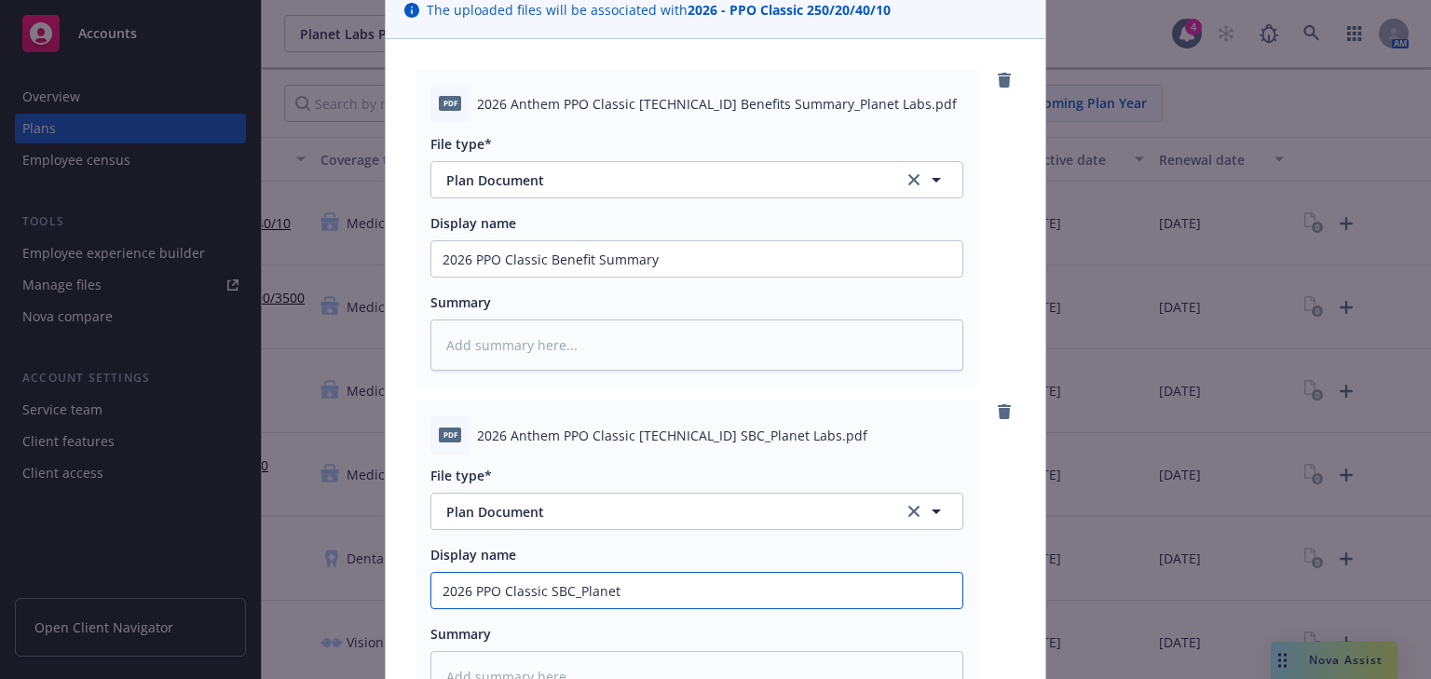
type textarea "x"
type input "2026 PPO Classic SBC_Planet"
type textarea "x"
type input "2026 PPO Classic SBC_Planet L"
type textarea "x"
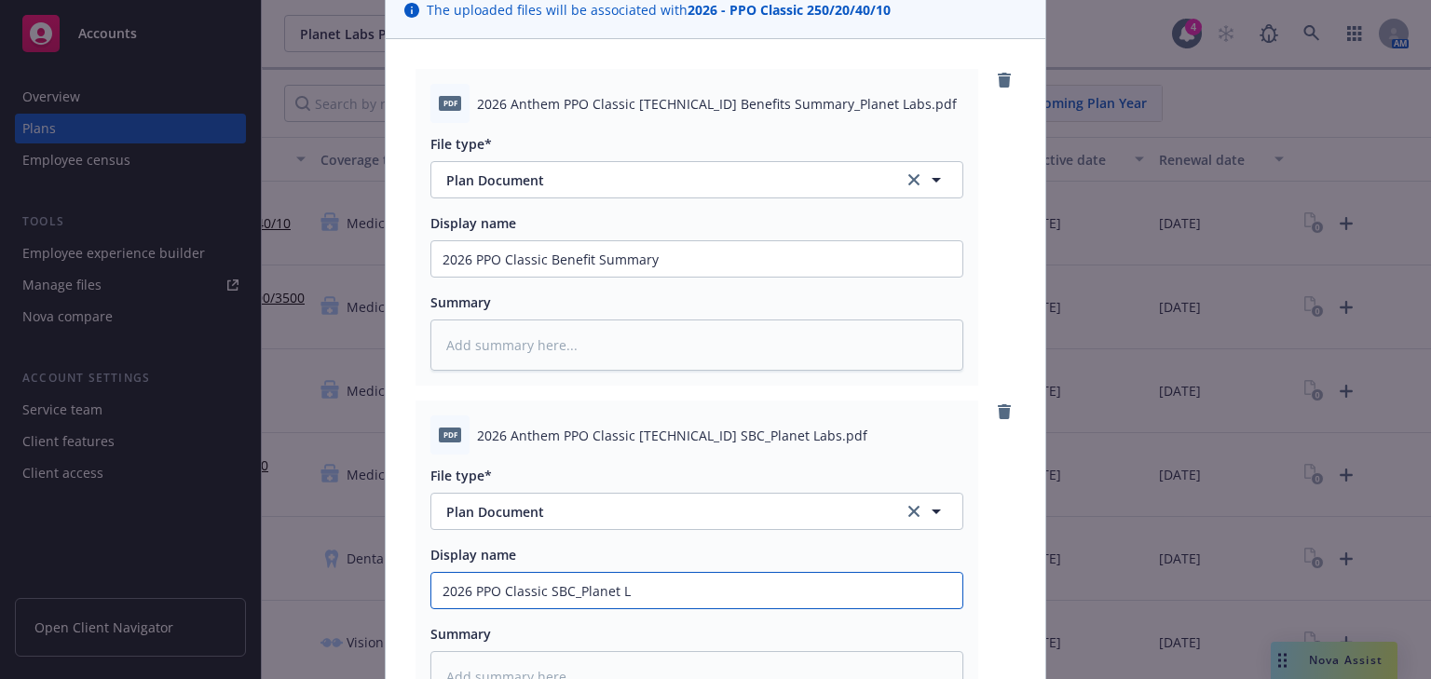
type input "2026 PPO Classic SBC_Planet La"
type textarea "x"
type input "2026 PPO Classic SBC_Planet Lab"
type textarea "x"
type input "2026 PPO Classic SBC_Planet Labs"
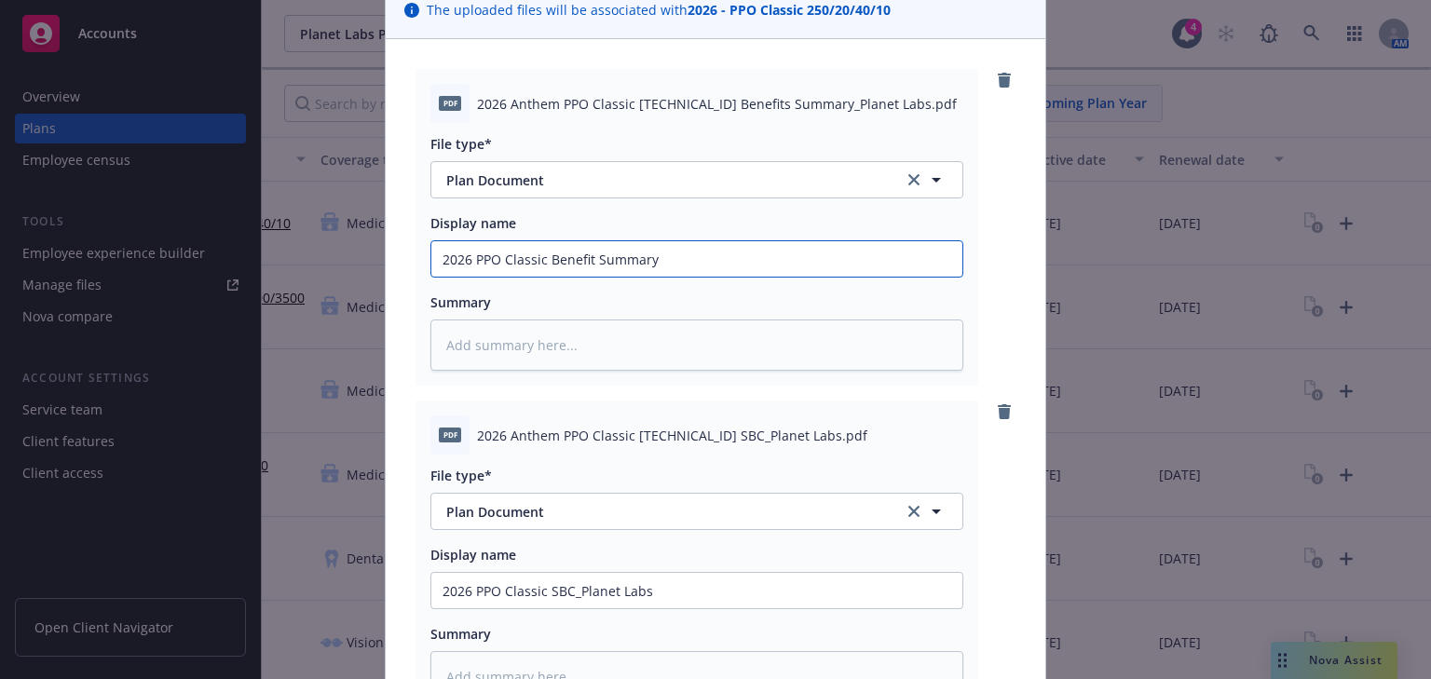
click at [695, 265] on input "2026 PPO Classic Benefit Summary" at bounding box center [696, 258] width 531 height 35
type textarea "x"
type input "2026 PPO Classic Benefit Summary_"
type textarea "x"
type input "2026 PPO Classic Benefit Summary_P"
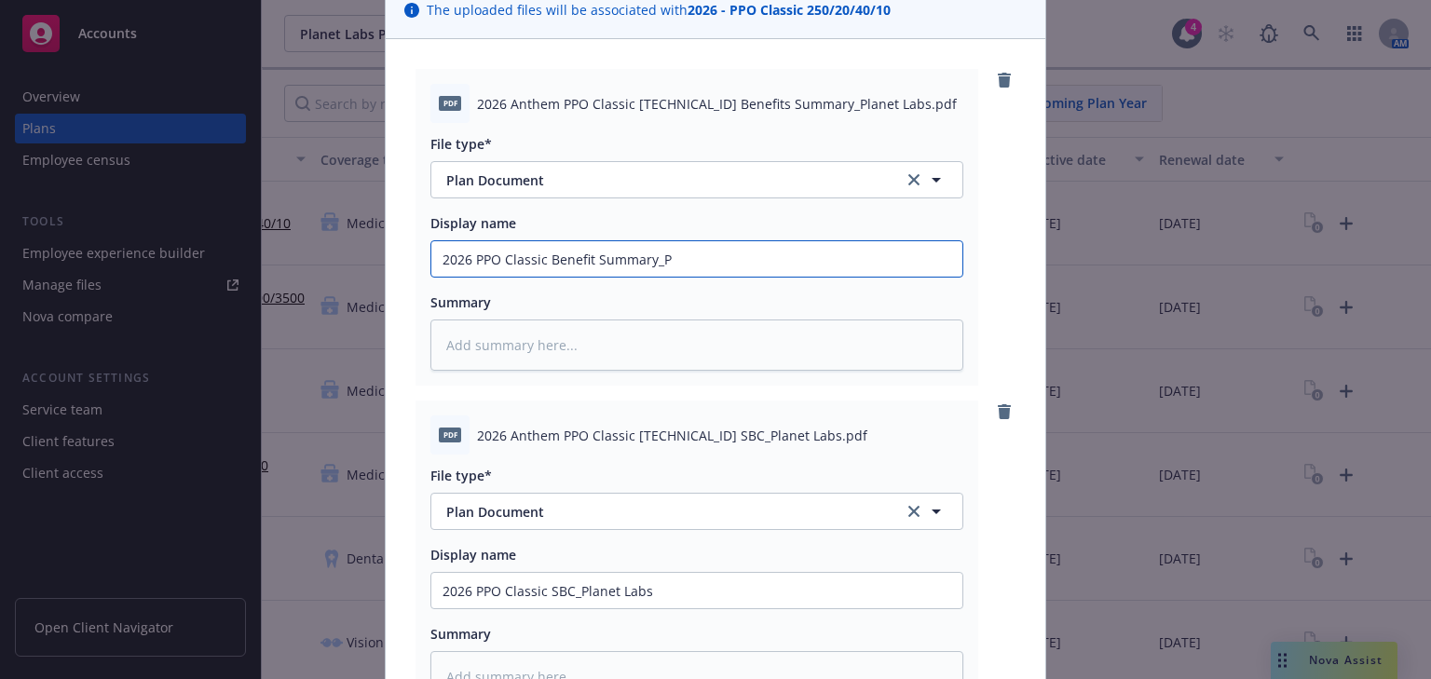
type textarea "x"
type input "2026 PPO Classic Benefit Summary_Pl"
type textarea "x"
type input "2026 PPO Classic Benefit Summary_Plan"
type textarea "x"
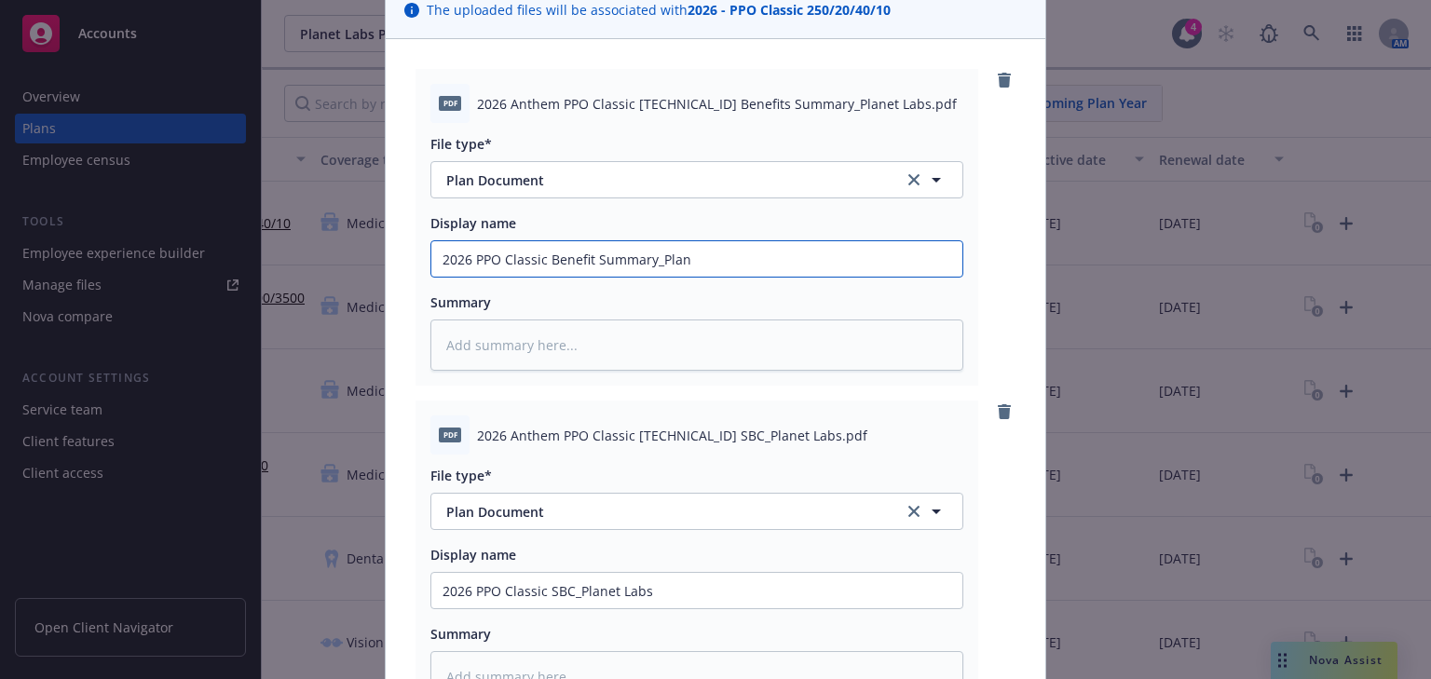
type input "2026 PPO Classic Benefit Summary_Plane"
type textarea "x"
type input "2026 PPO Classic Benefit Summary_Planet"
type textarea "x"
type input "2026 PPO Classic Benefit Summary_Planet"
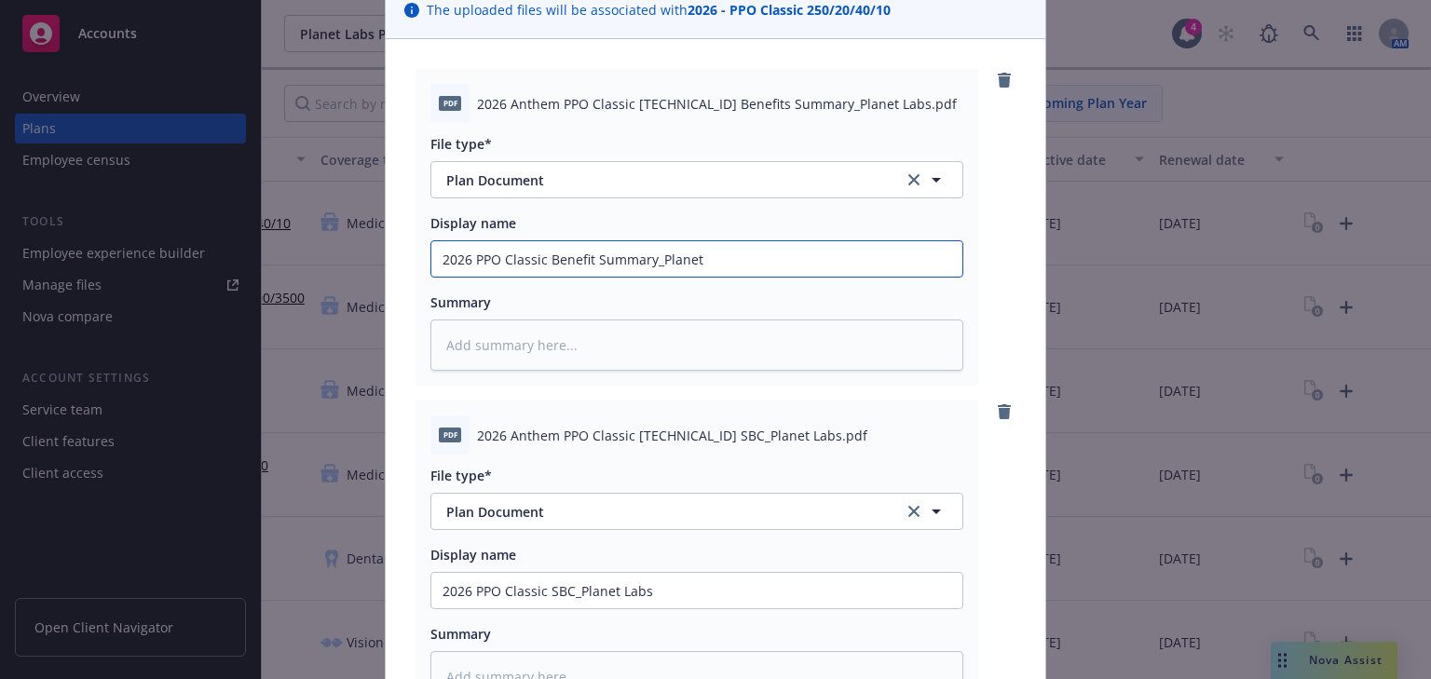
type textarea "x"
type input "2026 PPO Classic Benefit Summary_Planet L"
type textarea "x"
type input "2026 PPO Classic Benefit Summary_Planet La"
type textarea "x"
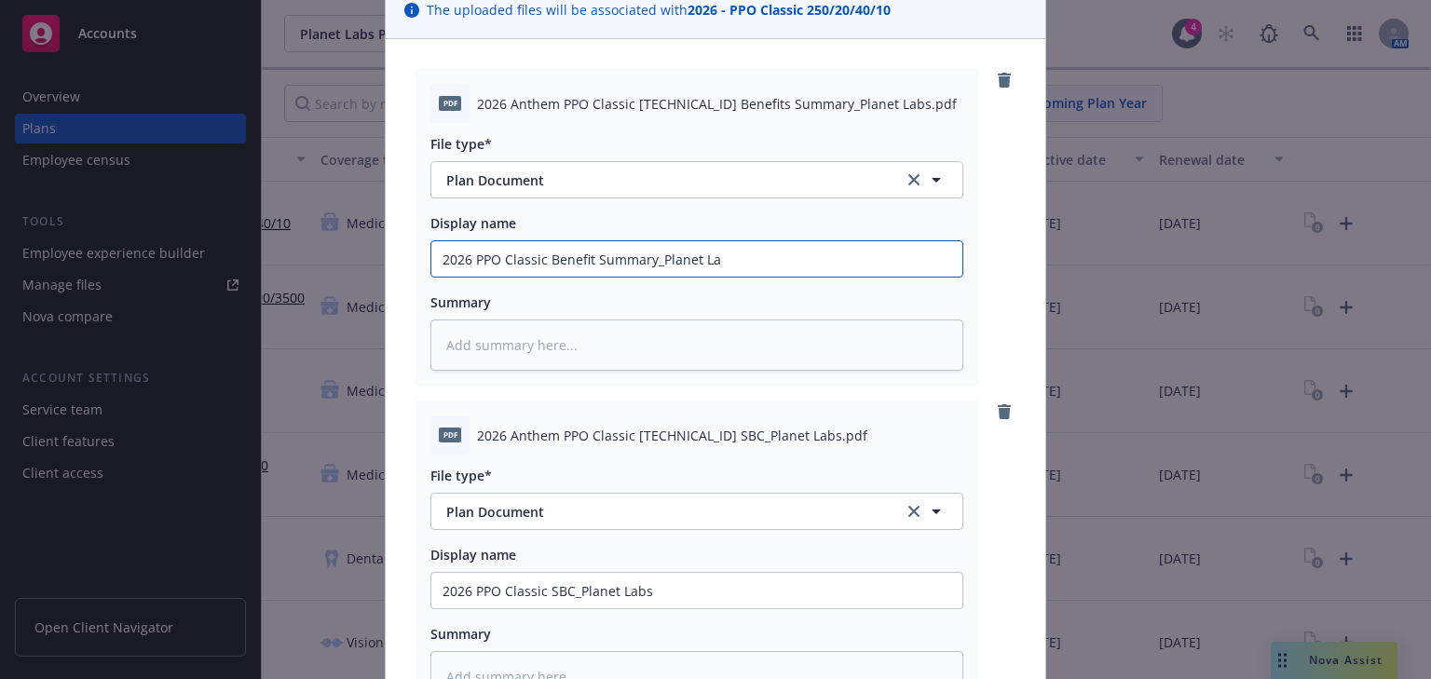
type input "2026 PPO Classic Benefit Summary_Planet Lab"
type textarea "x"
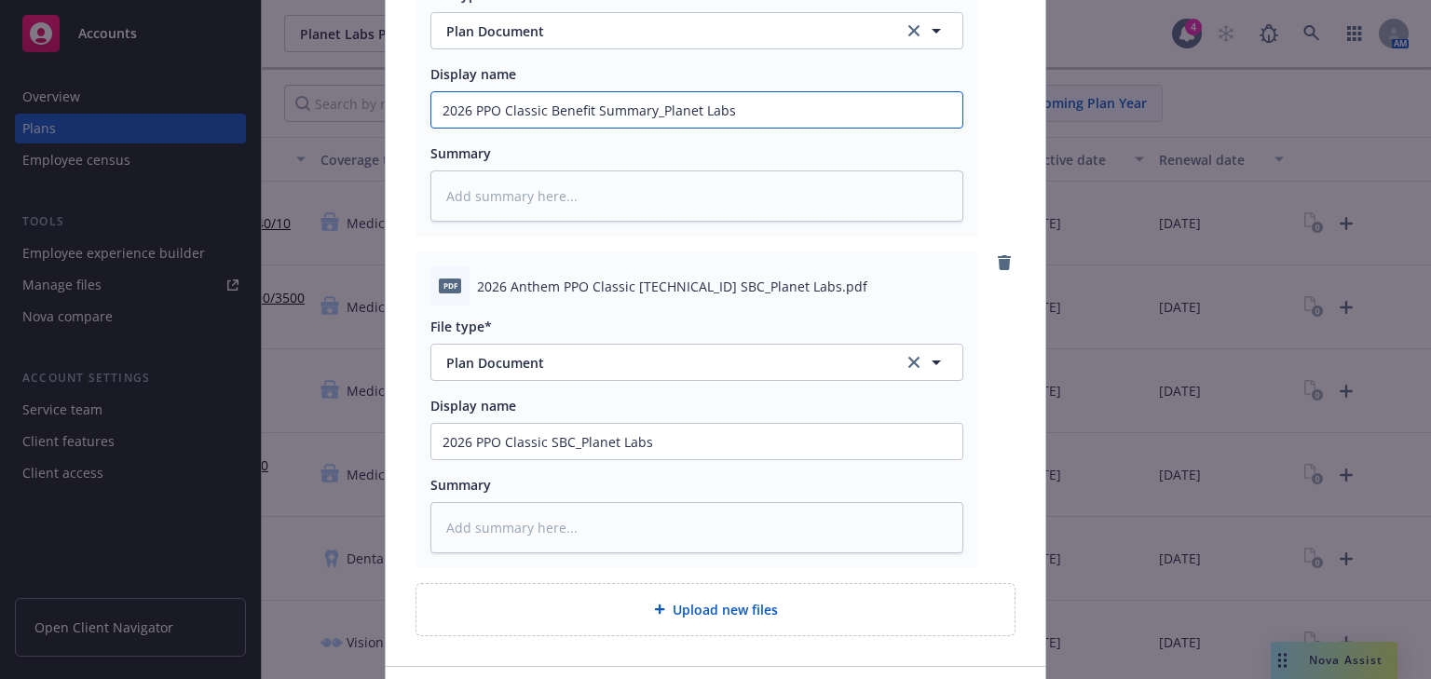
scroll to position [427, 0]
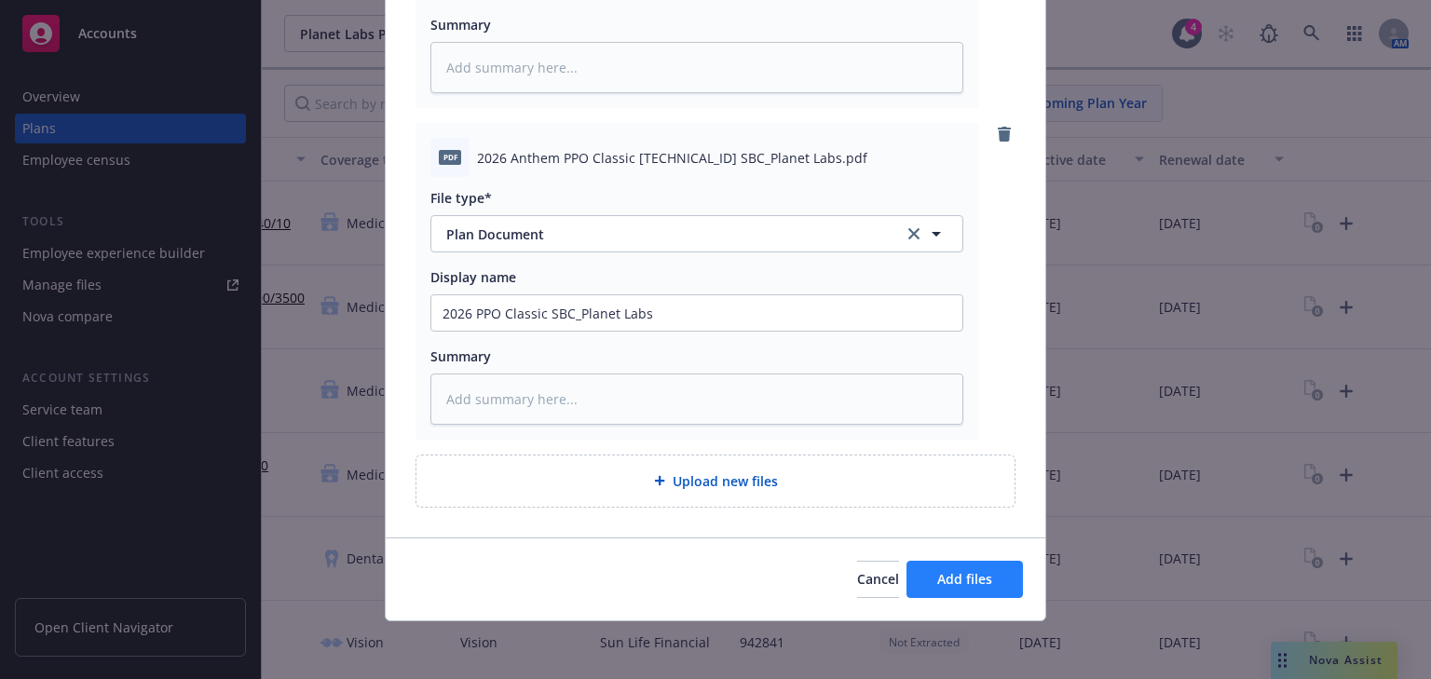
type input "2026 PPO Classic Benefit Summary_Planet Labs"
click at [937, 571] on span "Add files" at bounding box center [964, 579] width 55 height 18
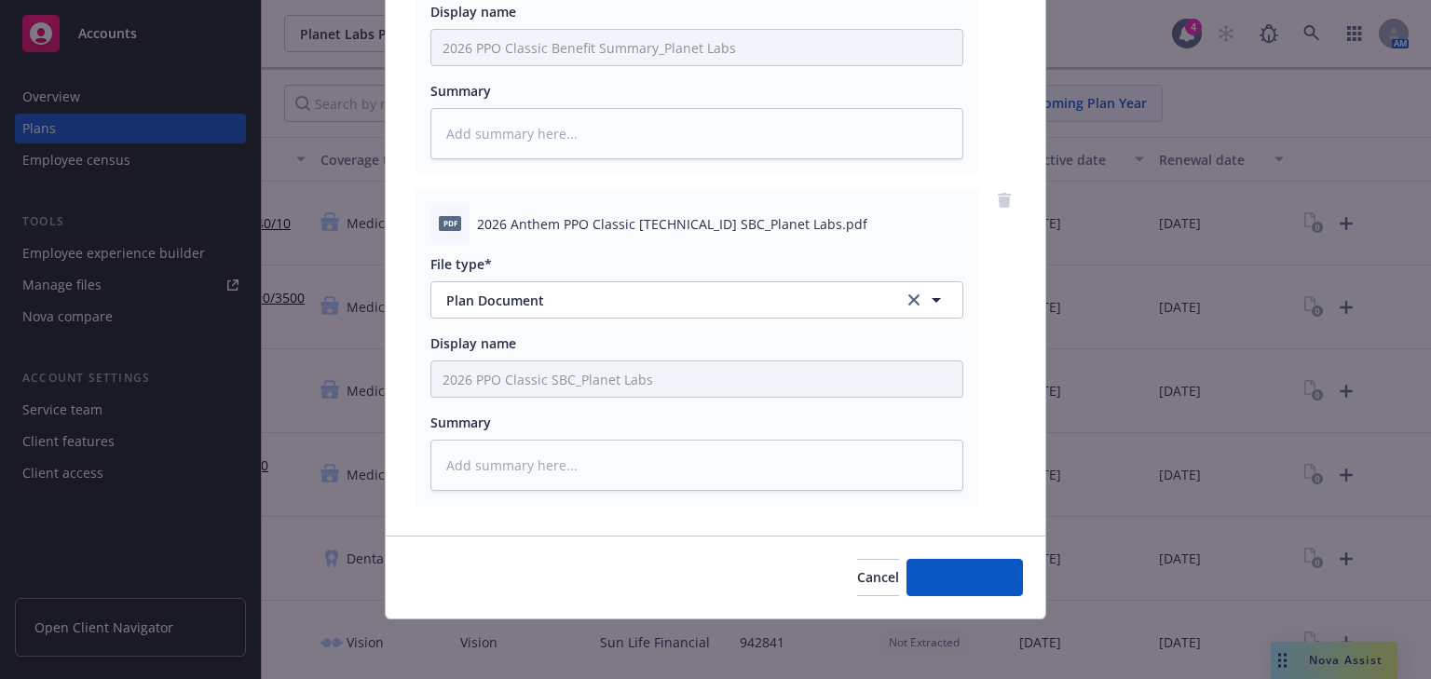
scroll to position [359, 0]
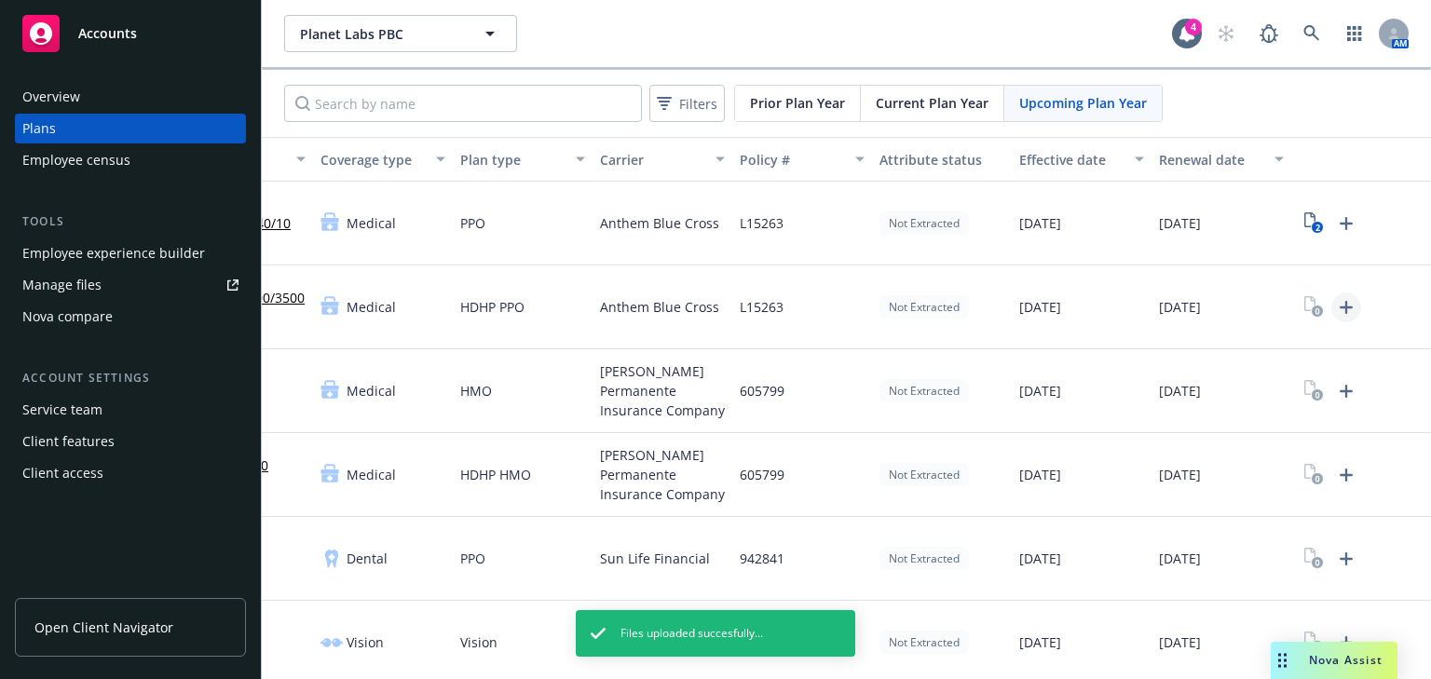
click at [1339, 306] on icon "Upload Plan Documents" at bounding box center [1345, 307] width 13 height 13
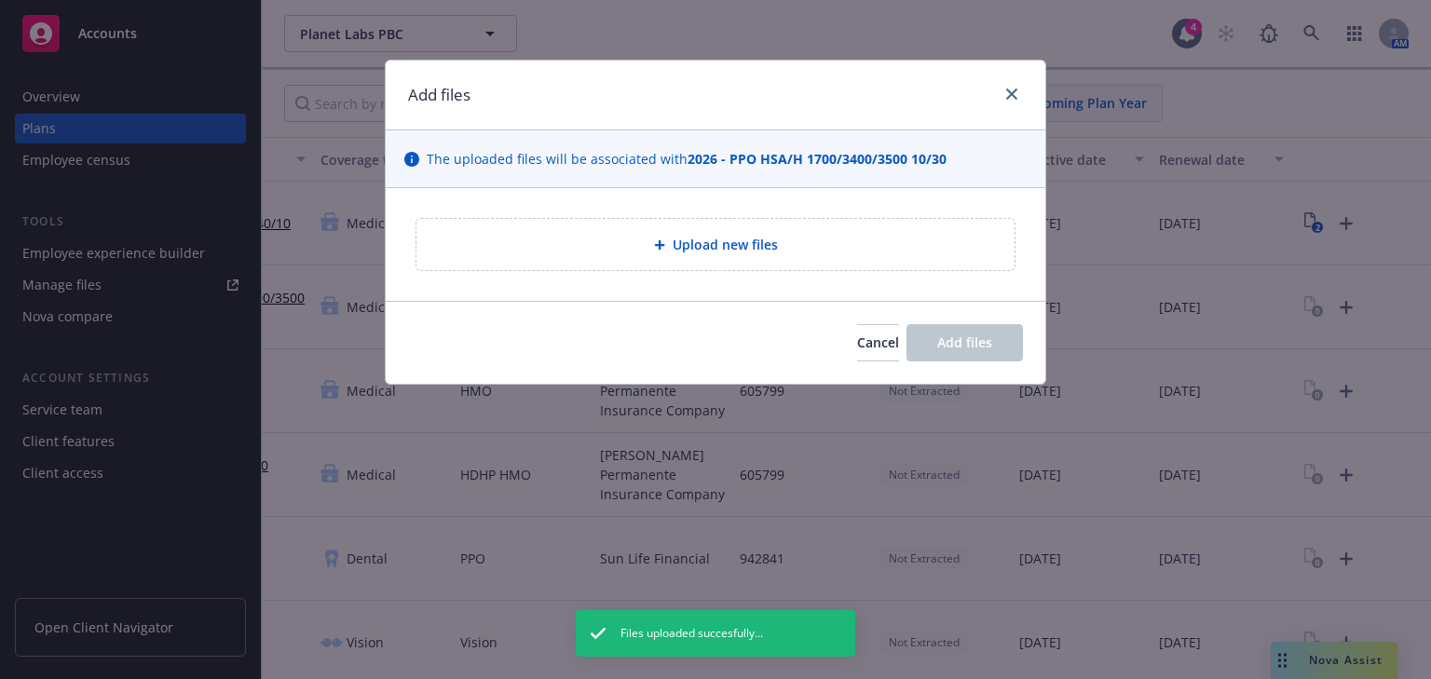
click at [735, 250] on span "Upload new files" at bounding box center [724, 245] width 105 height 20
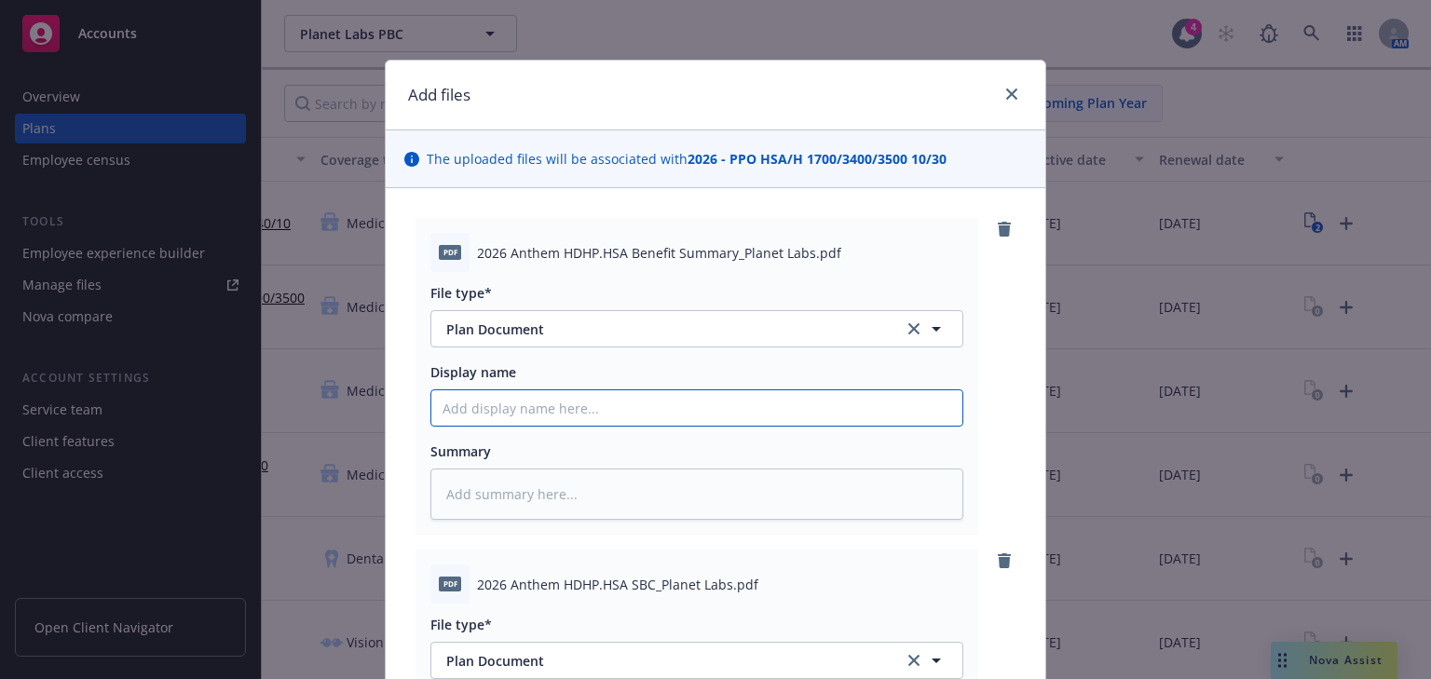
click at [522, 414] on input "Display name" at bounding box center [696, 407] width 531 height 35
type textarea "x"
type input "2"
type textarea "x"
type input "20"
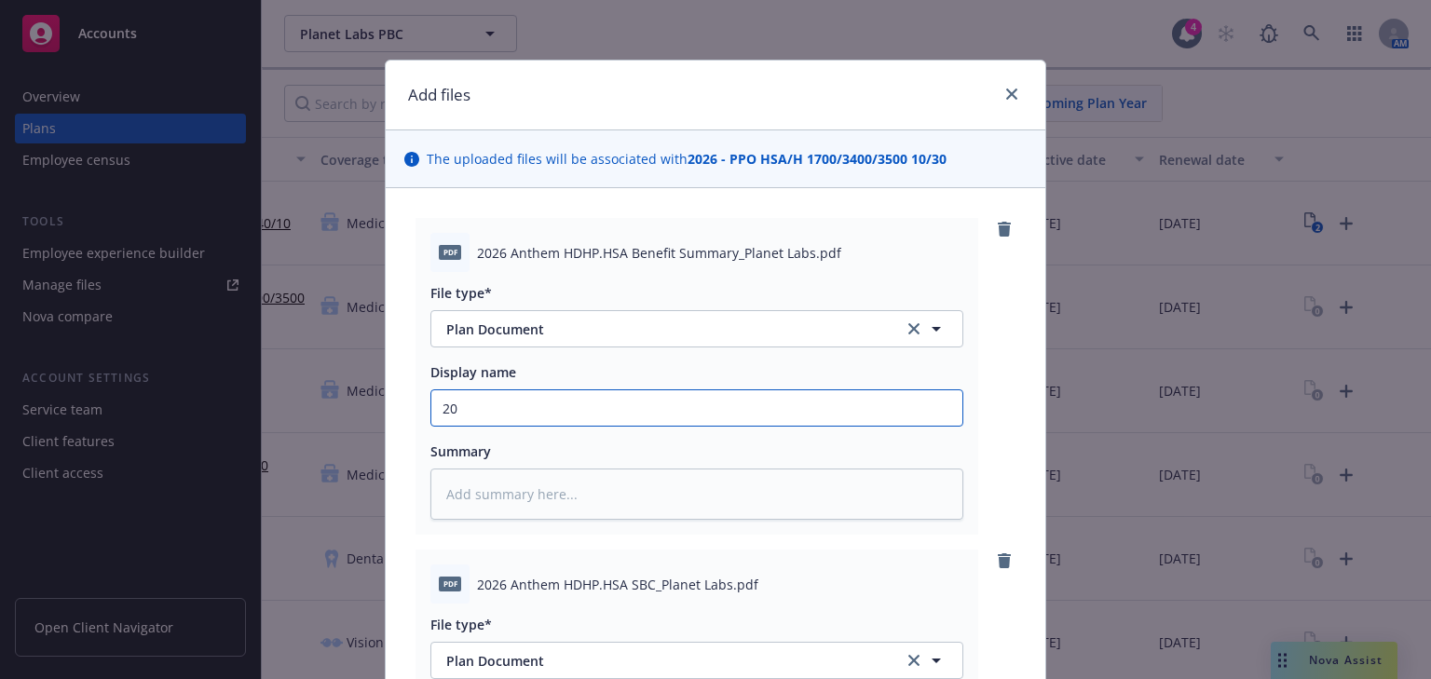
type textarea "x"
type input "202"
type textarea "x"
type input "2026"
type textarea "x"
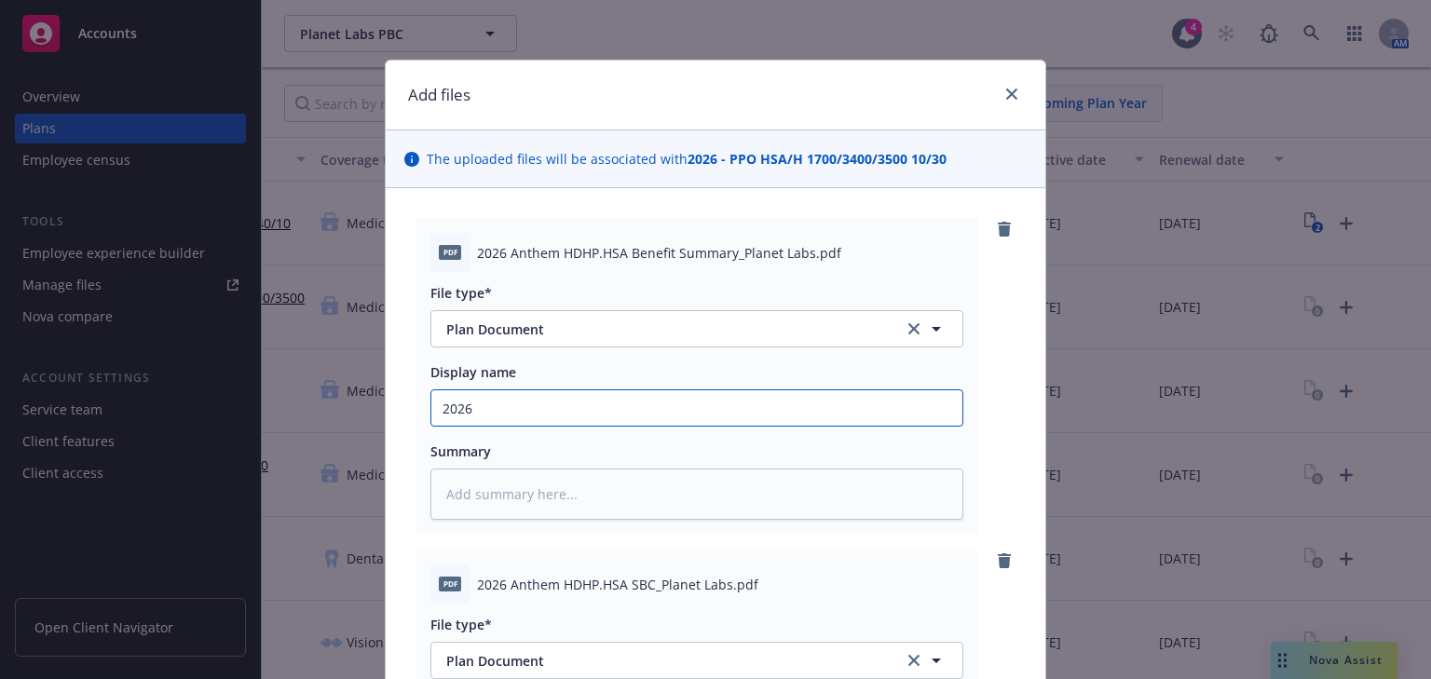
type input "2026"
type textarea "x"
type input "2026 A"
type textarea "x"
type input "2026 An"
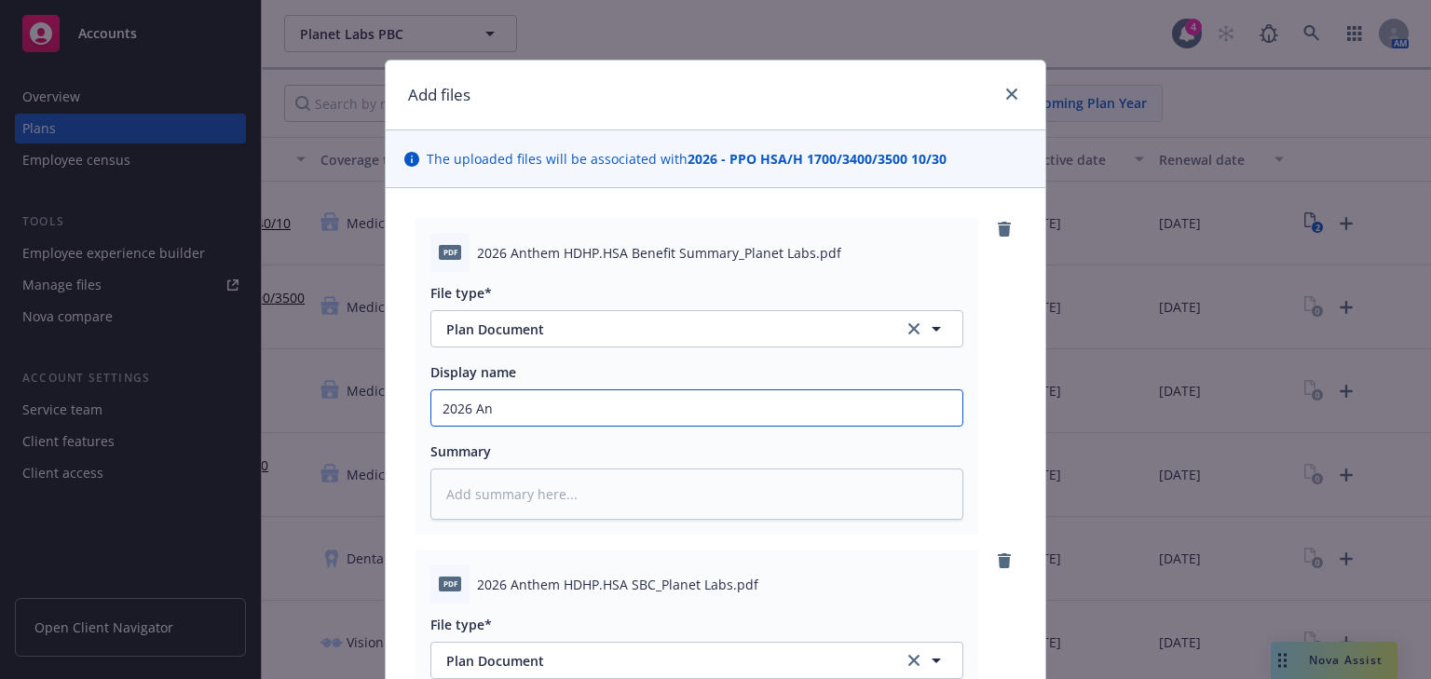
type textarea "x"
type input "2026 Ant"
type textarea "x"
type input "2026 Anth"
type textarea "x"
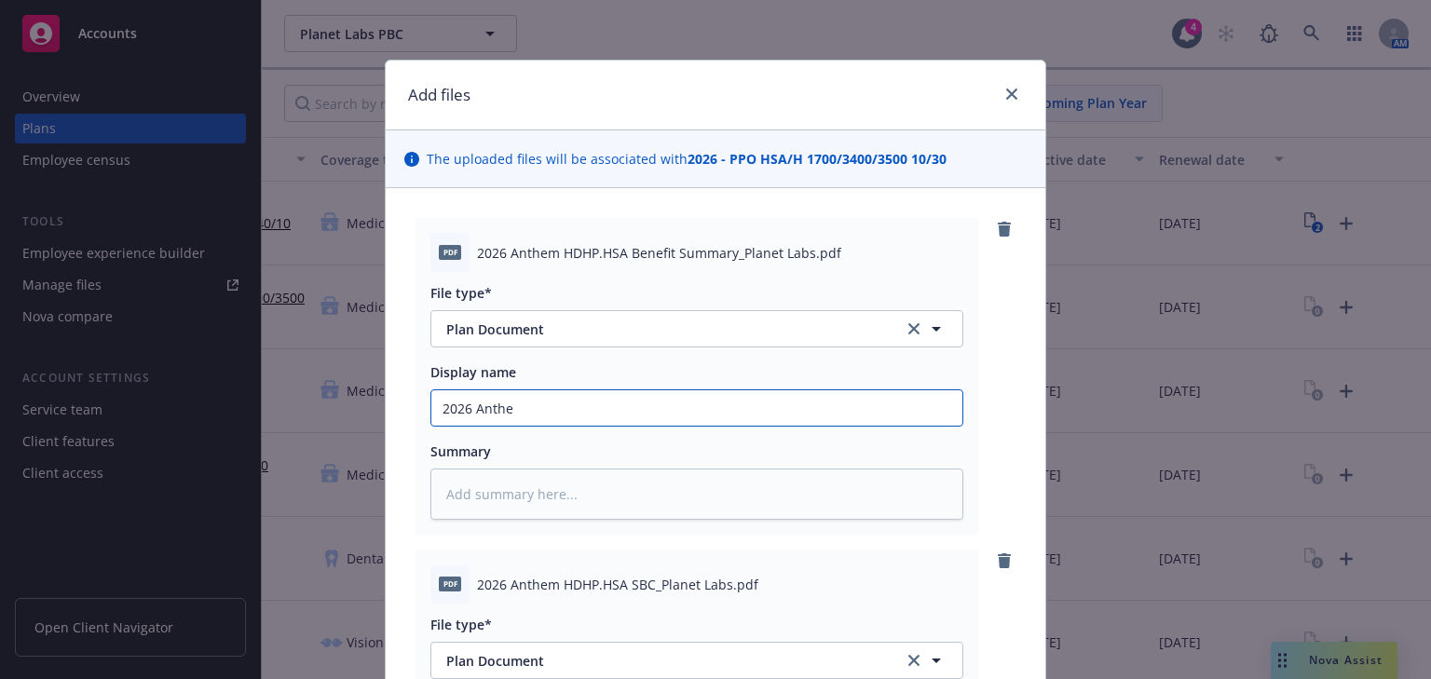
type input "2026 Anthem"
type textarea "x"
type input "2026 Anthem"
type textarea "x"
type input "2026 Anthem H"
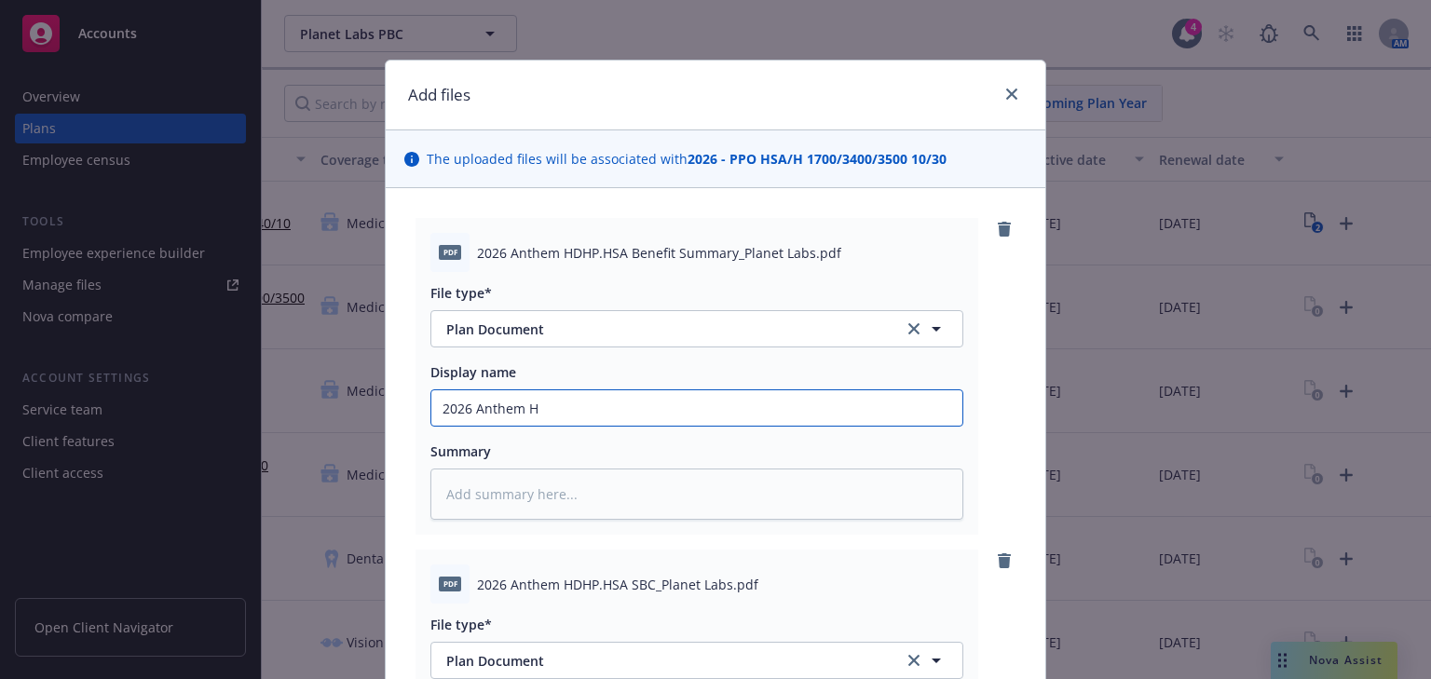
type textarea "x"
type input "2026 Anthem HD"
type textarea "x"
type input "2026 Anthem HDH"
type textarea "x"
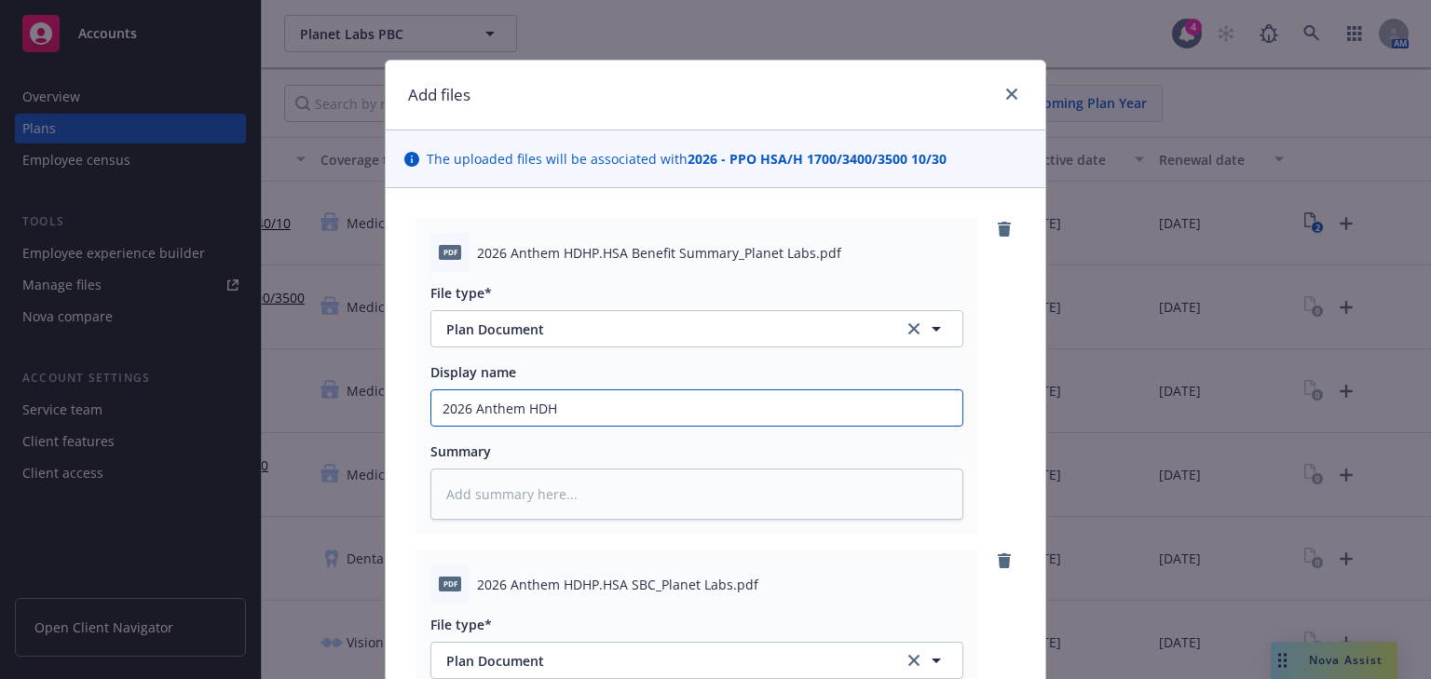
type input "2026 Anthem HDHP"
type textarea "x"
type input "2026 Anthem HDH"
type textarea "x"
type input "2026 Anthem HD"
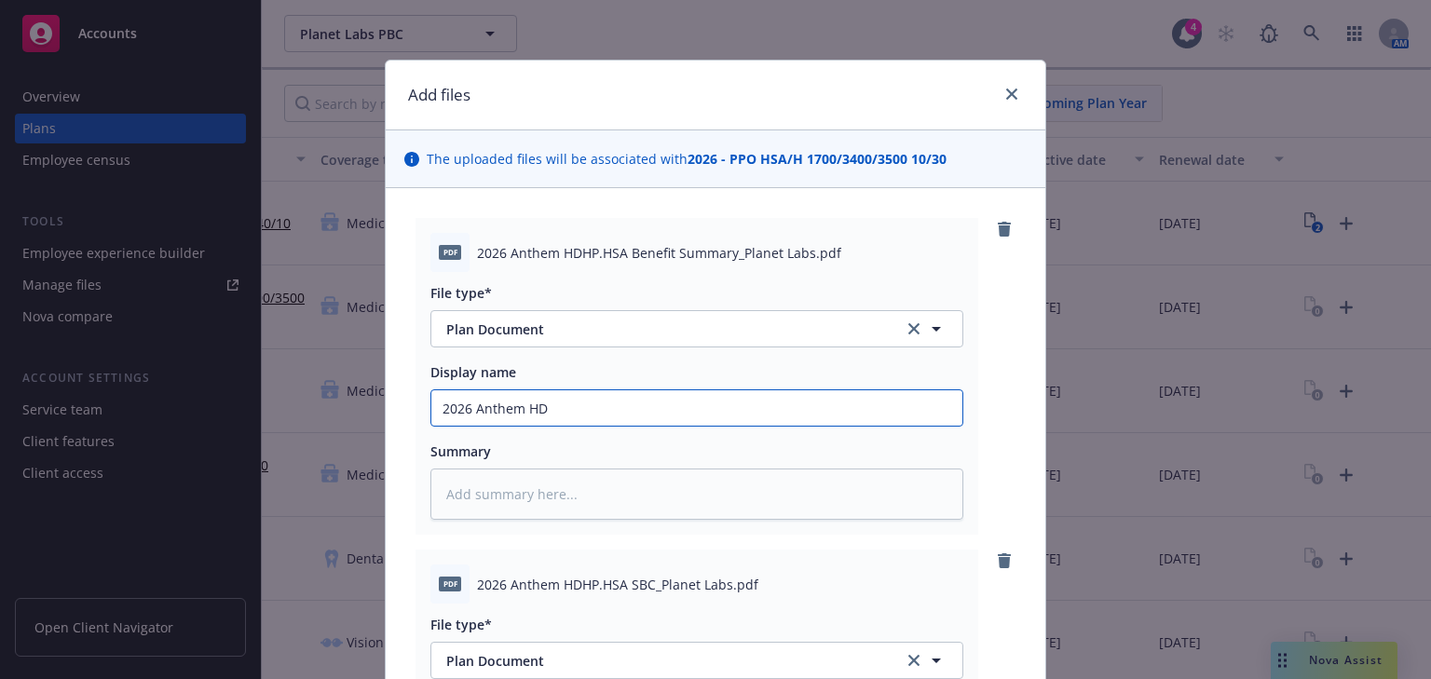
type textarea "x"
type input "2026 Anthem H"
type textarea "x"
type input "2026 Anthem"
type textarea "x"
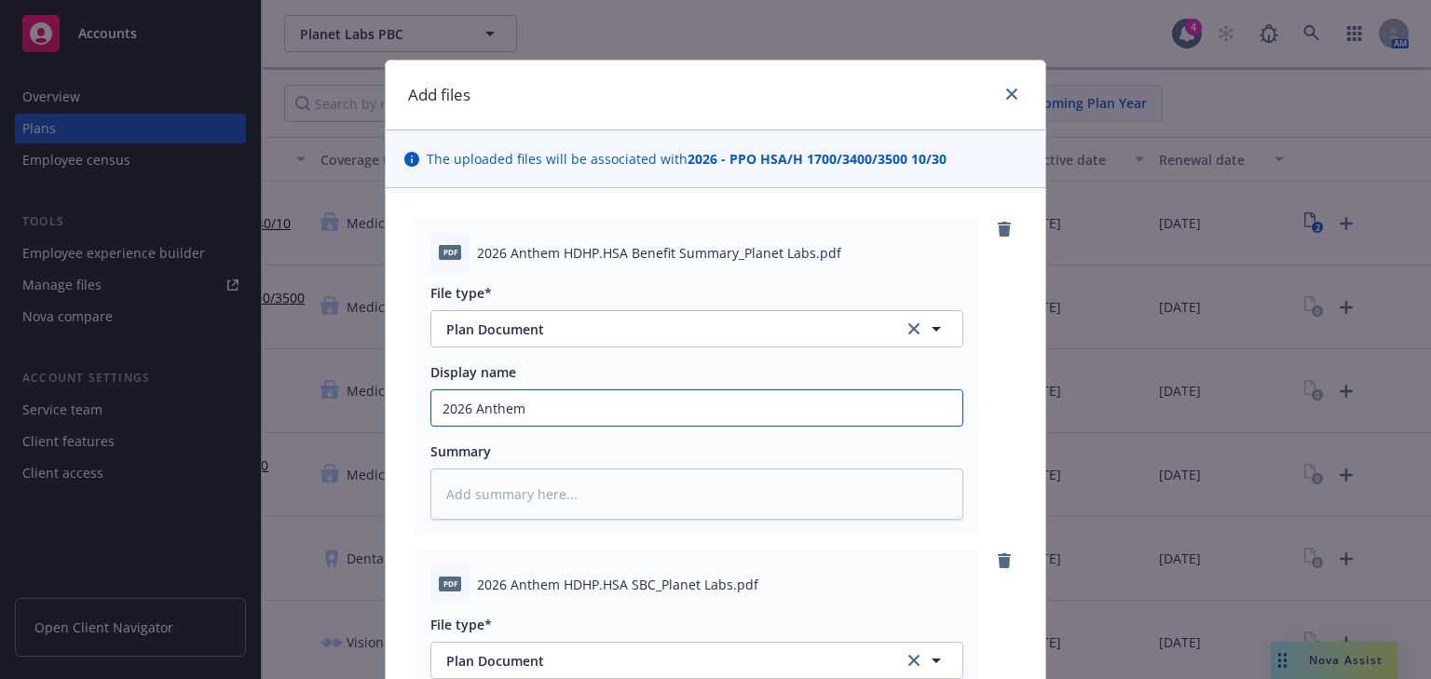
type input "2026 Anthem P"
type textarea "x"
type input "2026 Anthem PP"
type textarea "x"
type input "2026 Anthem PPO"
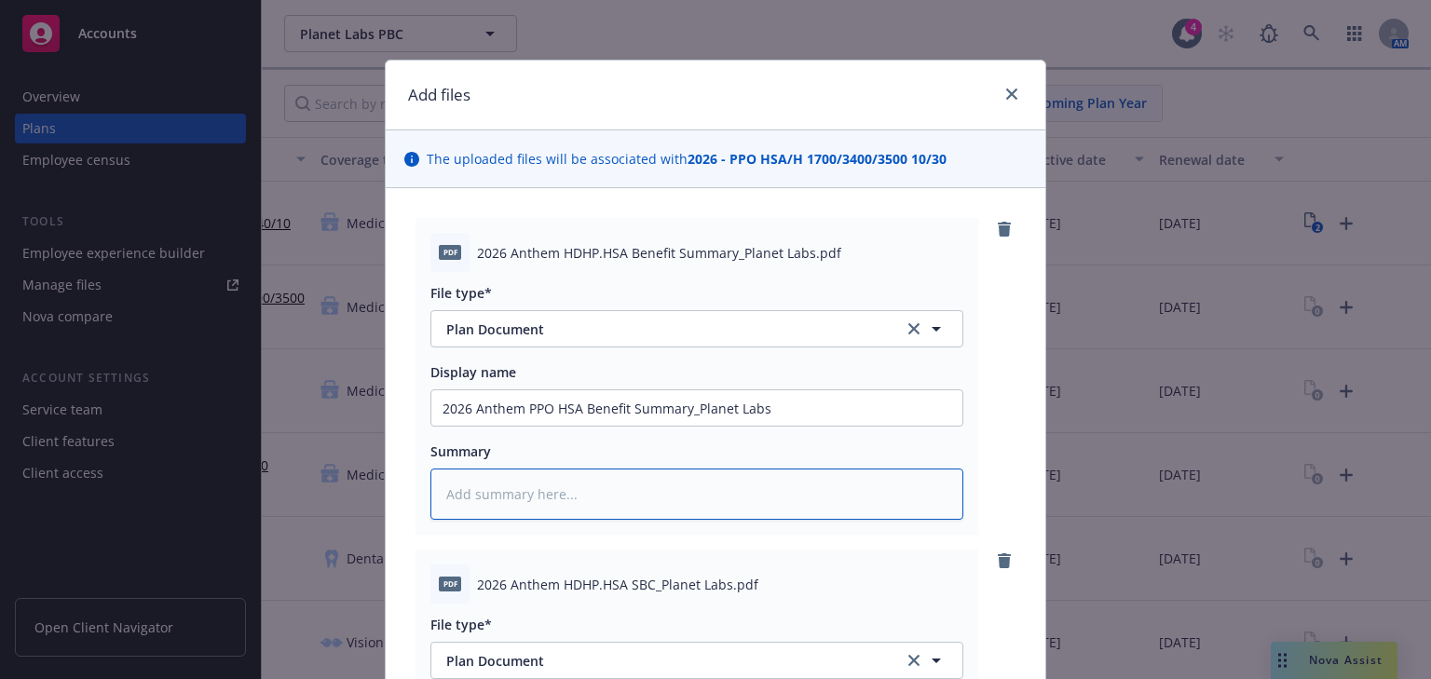
click at [551, 500] on textarea at bounding box center [696, 493] width 533 height 51
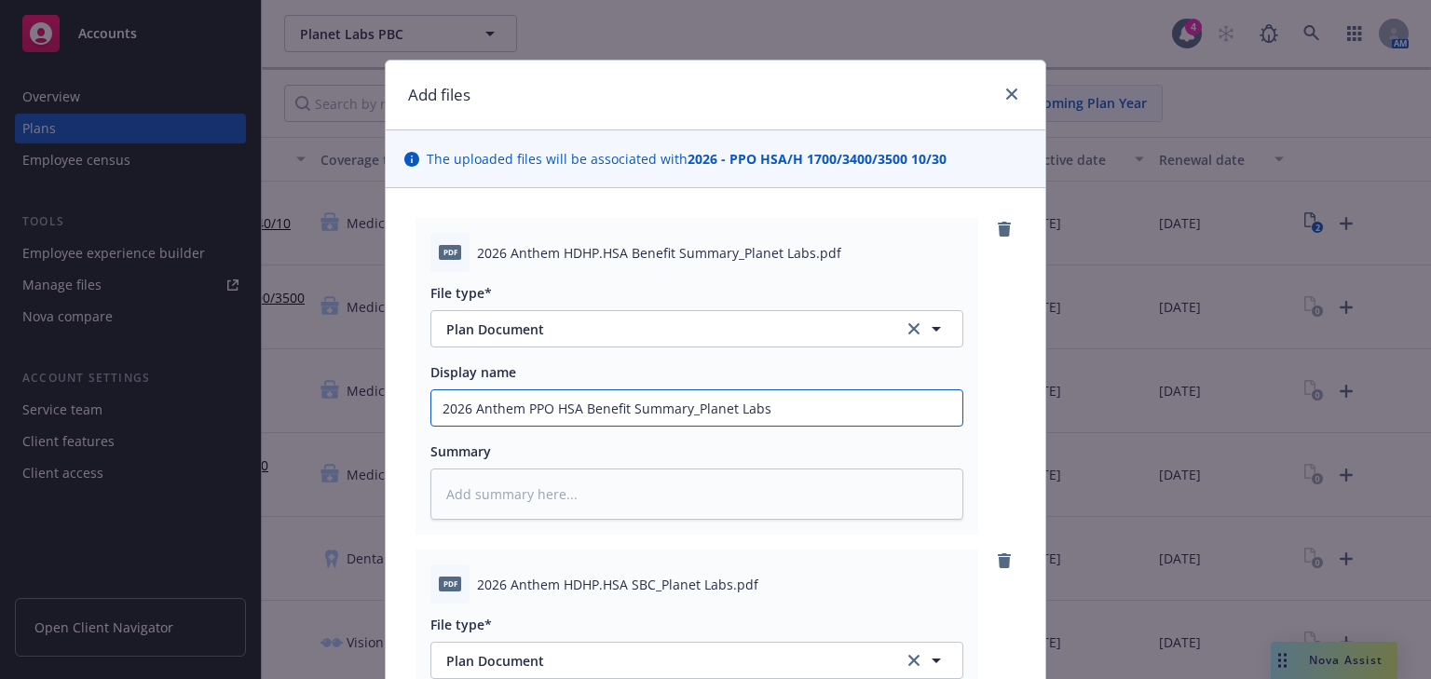
click at [546, 405] on input "2026 Anthem PPO HSA Benefit Summary_Planet Labs" at bounding box center [696, 407] width 531 height 35
drag, startPoint x: 549, startPoint y: 408, endPoint x: 520, endPoint y: 421, distance: 32.5
click at [521, 421] on input "2026 Anthem PPO HSA Benefit Summary_Planet Labs" at bounding box center [696, 407] width 531 height 35
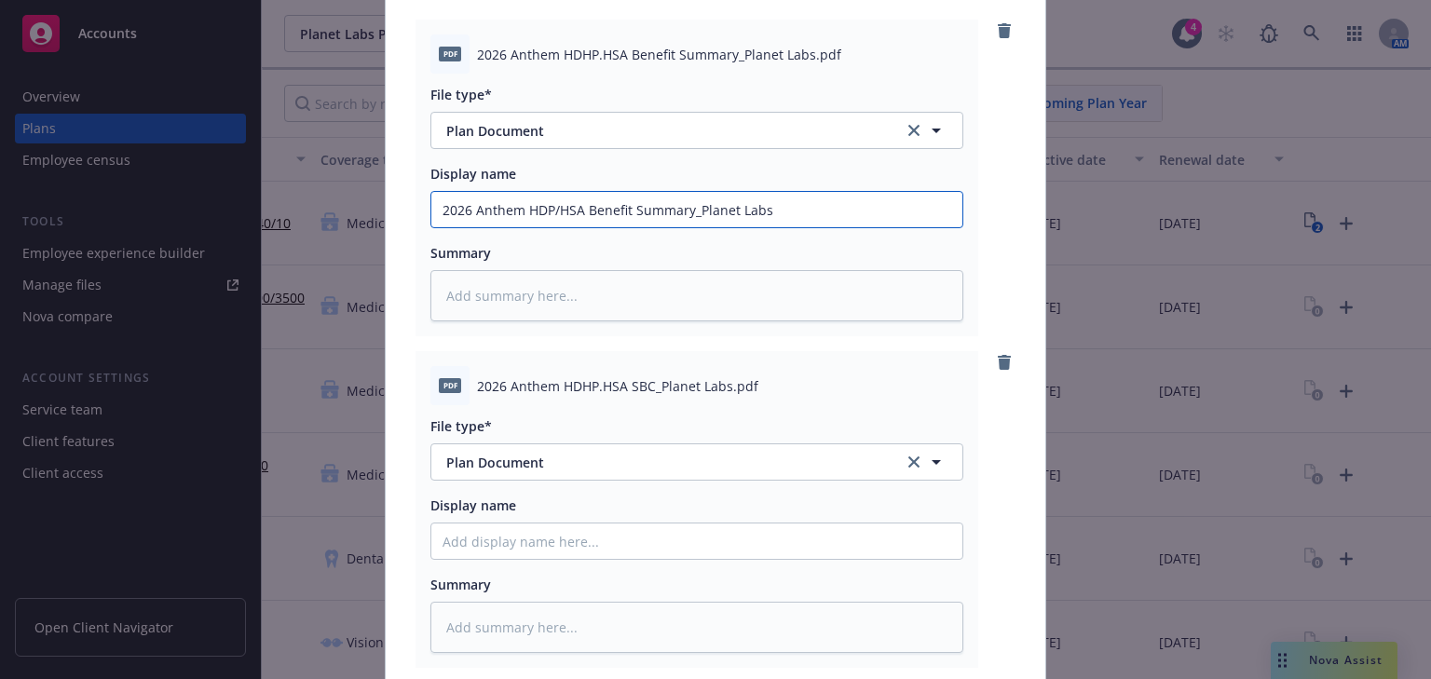
scroll to position [224, 0]
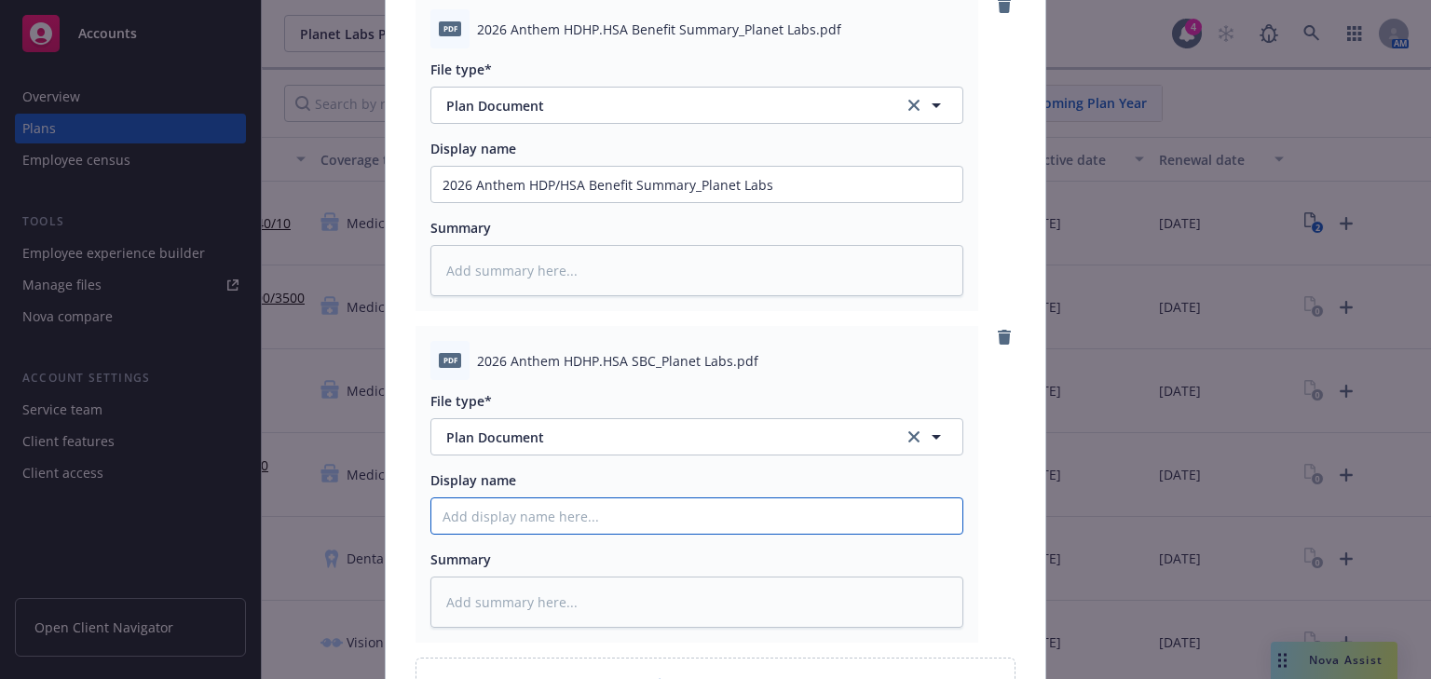
click at [539, 525] on input "Display name" at bounding box center [696, 515] width 531 height 35
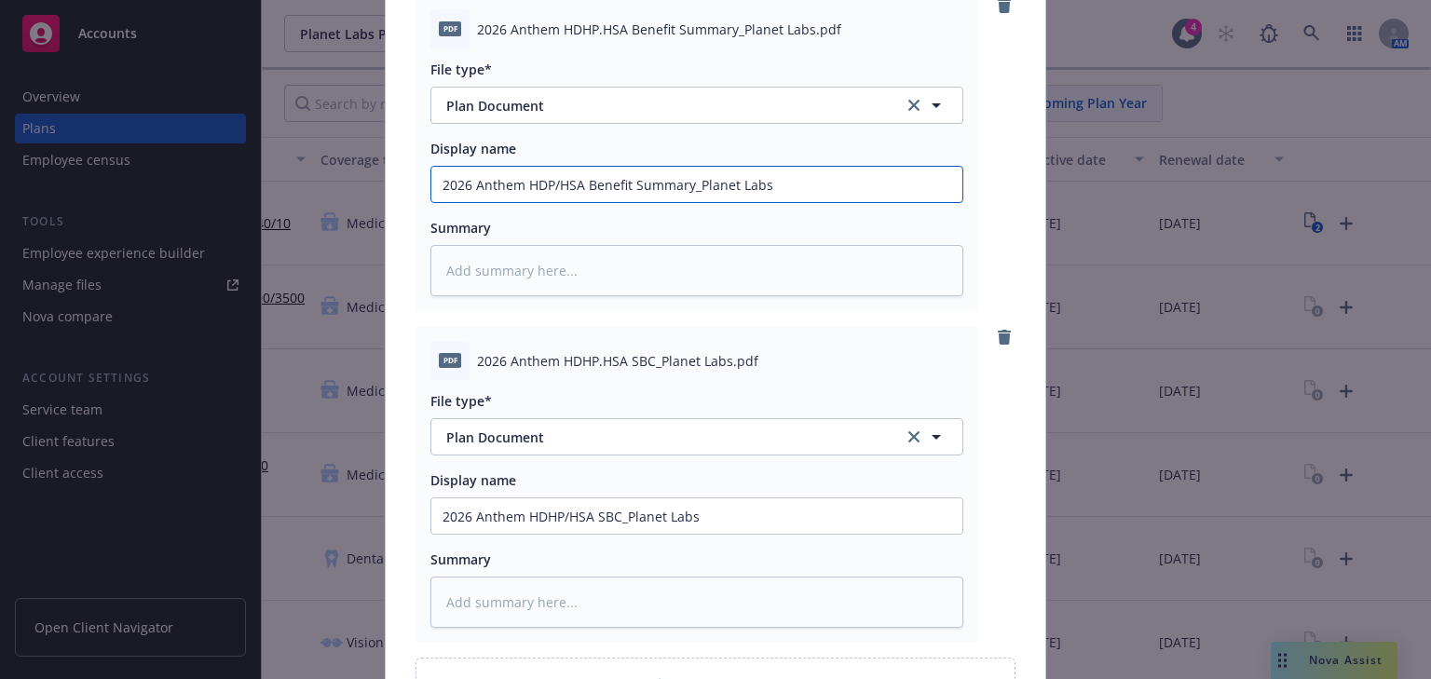
click at [540, 183] on input "2026 Anthem HDP/HSA Benefit Summary_Planet Labs" at bounding box center [696, 184] width 531 height 35
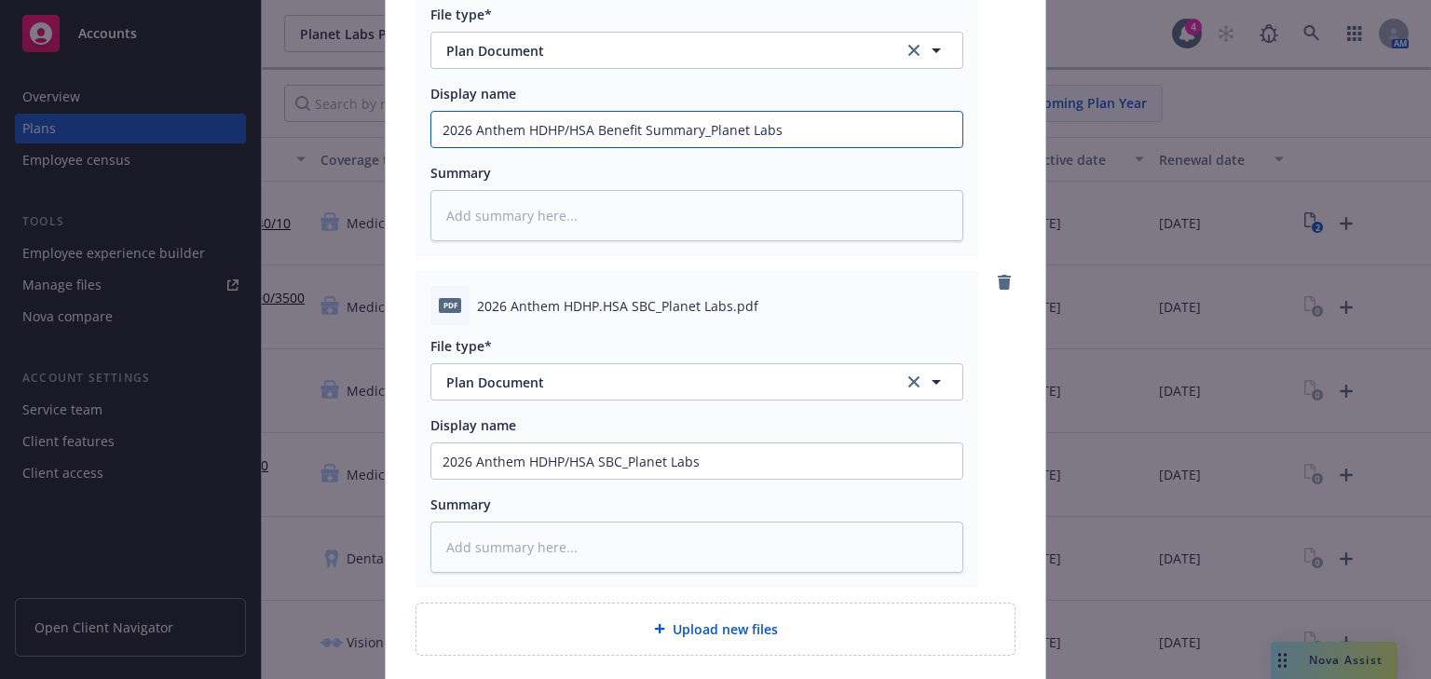
scroll to position [427, 0]
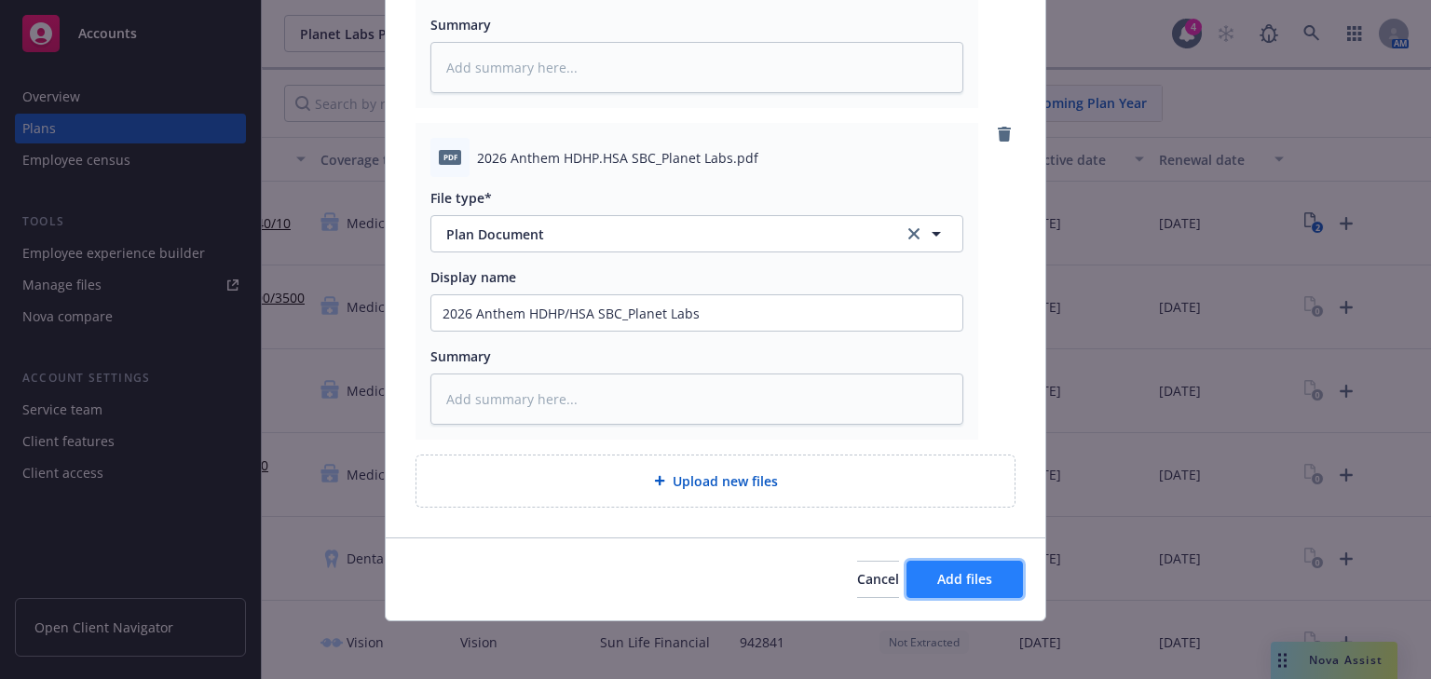
click at [938, 570] on span "Add files" at bounding box center [964, 579] width 55 height 18
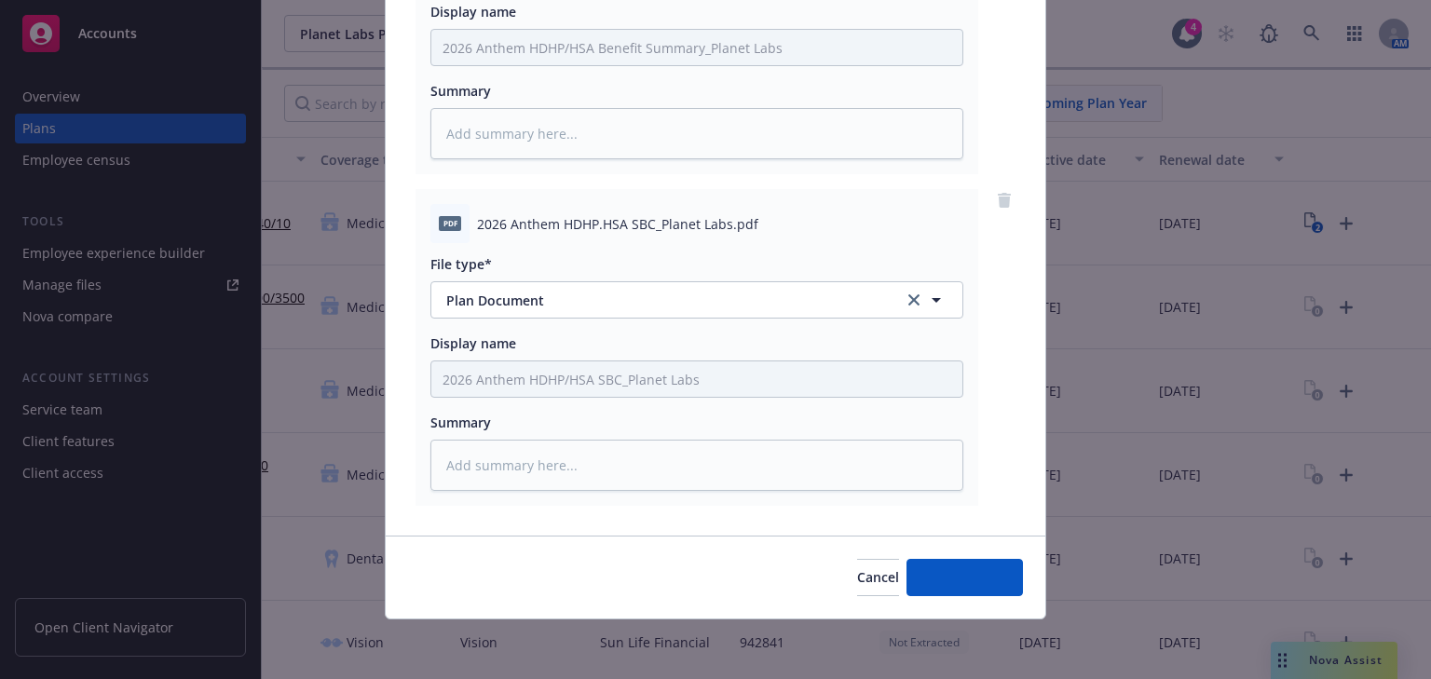
scroll to position [359, 0]
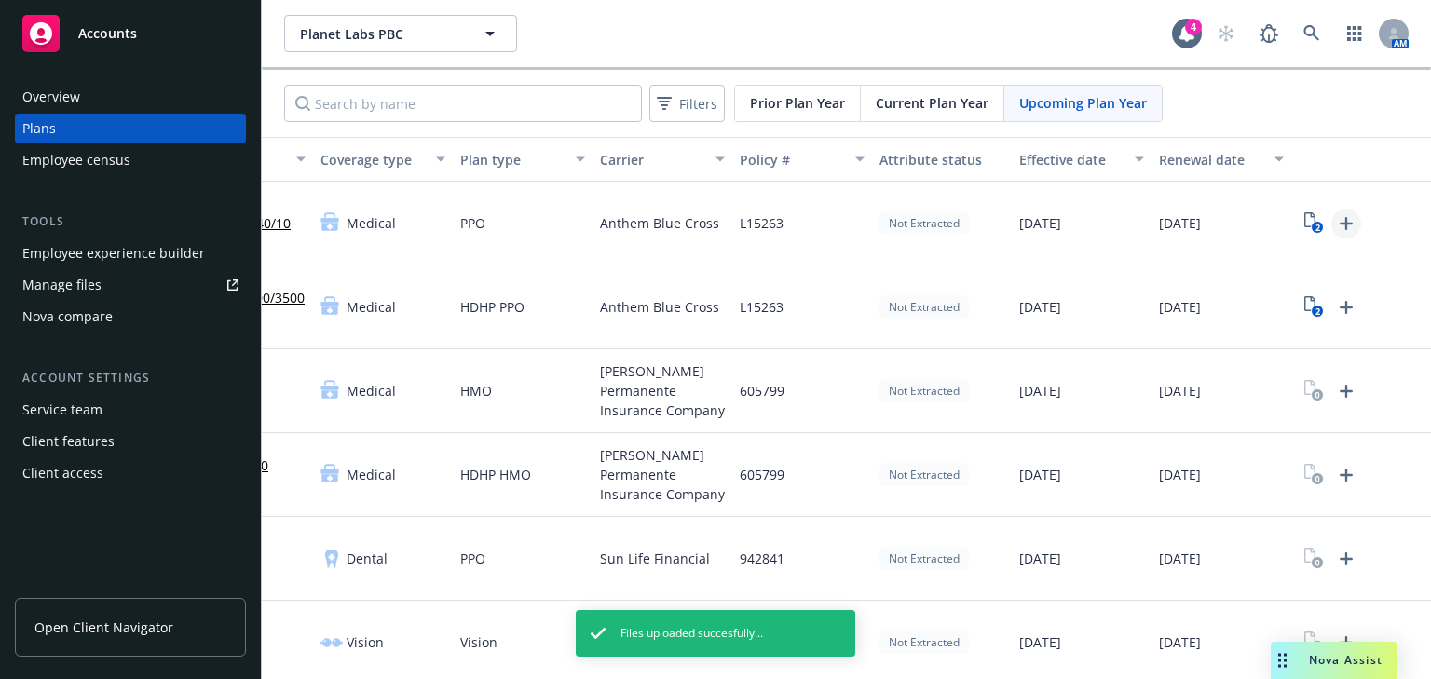
click at [1335, 221] on icon "Upload Plan Documents" at bounding box center [1346, 223] width 22 height 22
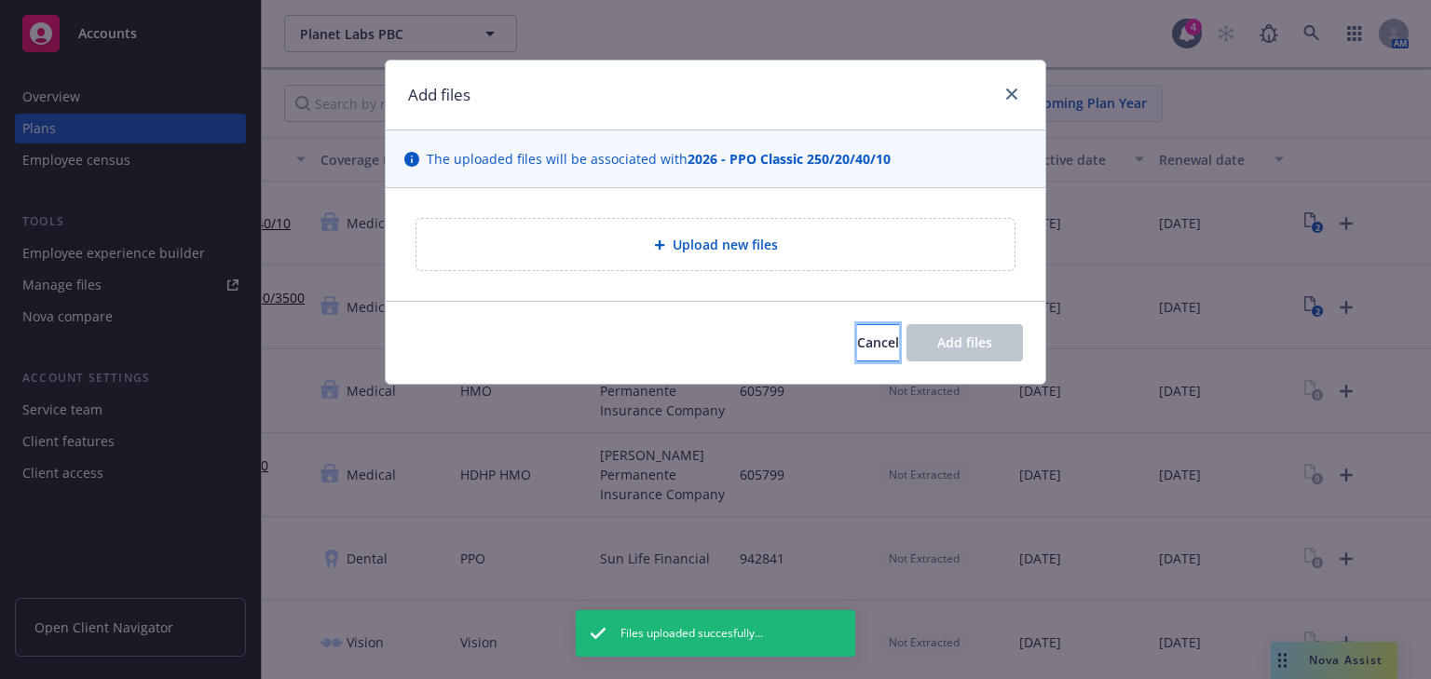
click at [869, 343] on button "Cancel" at bounding box center [878, 342] width 42 height 37
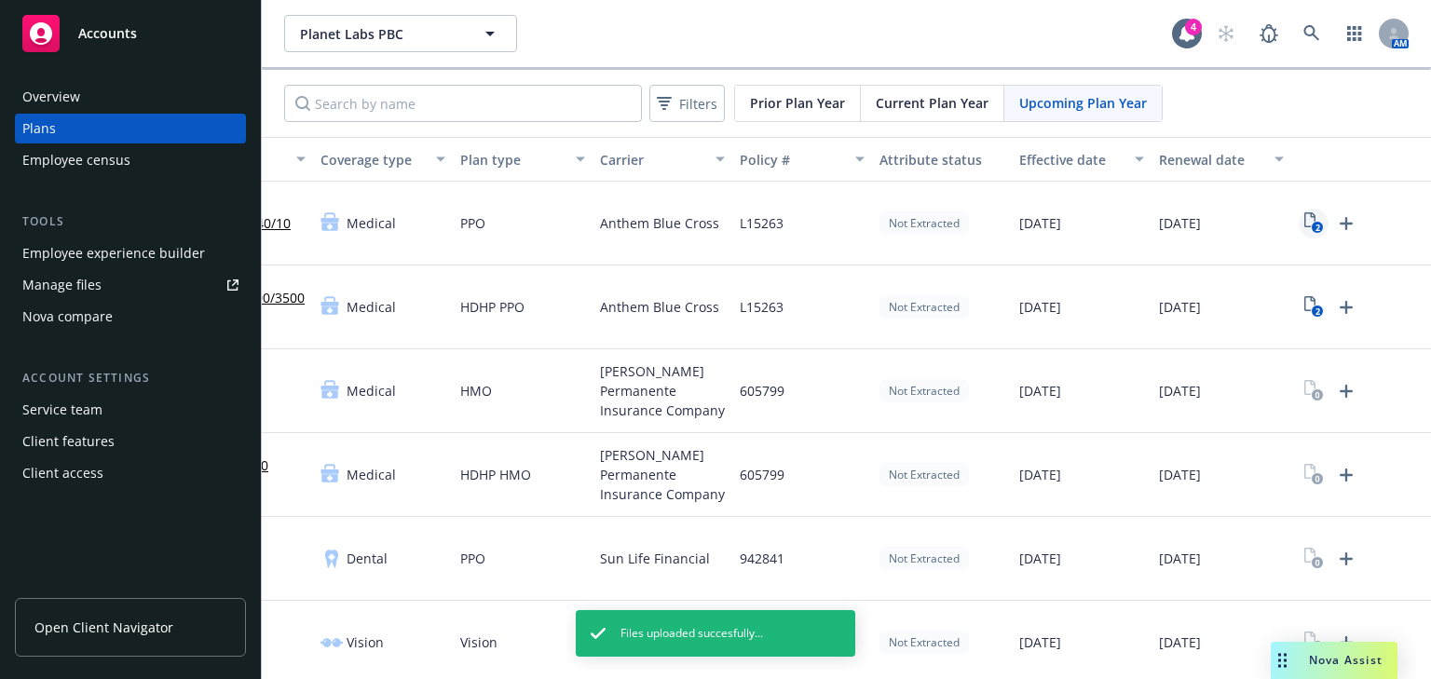
click at [1304, 219] on icon "2" at bounding box center [1314, 222] width 20 height 21
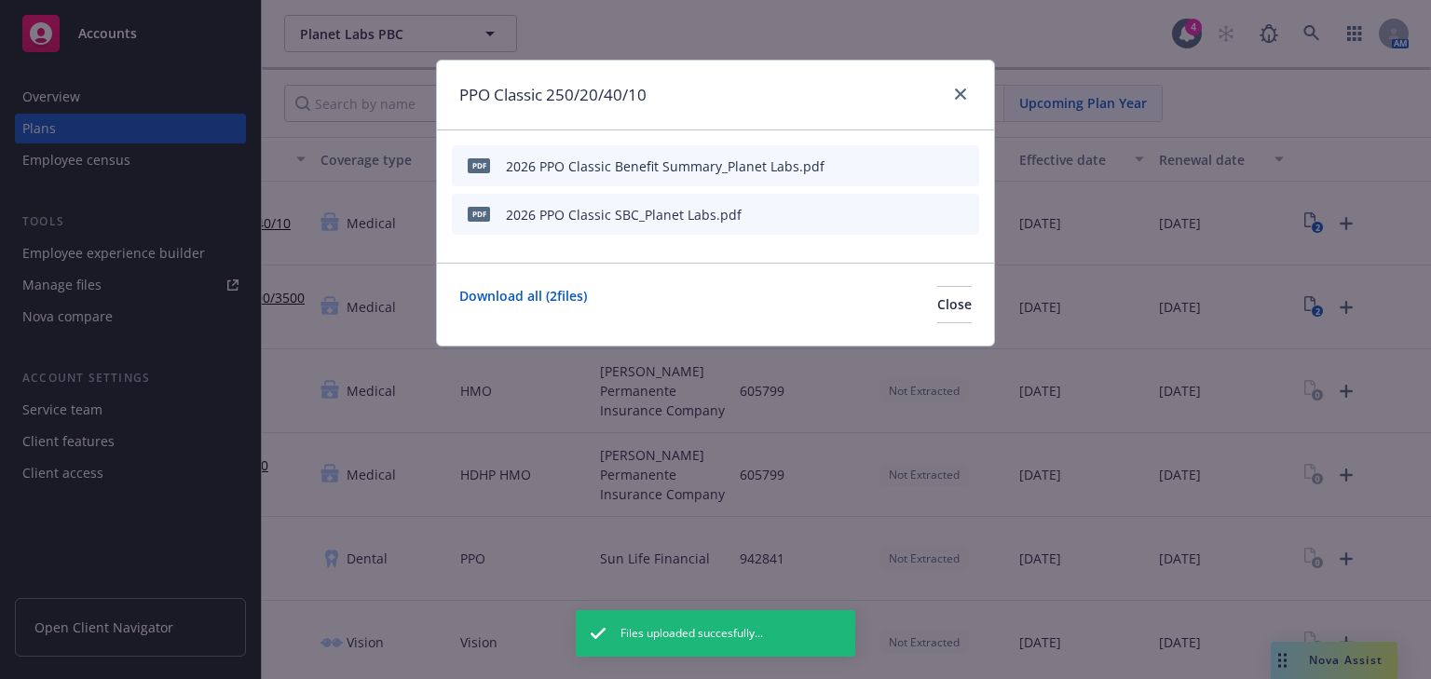
click at [836, 216] on icon "button" at bounding box center [835, 214] width 11 height 11
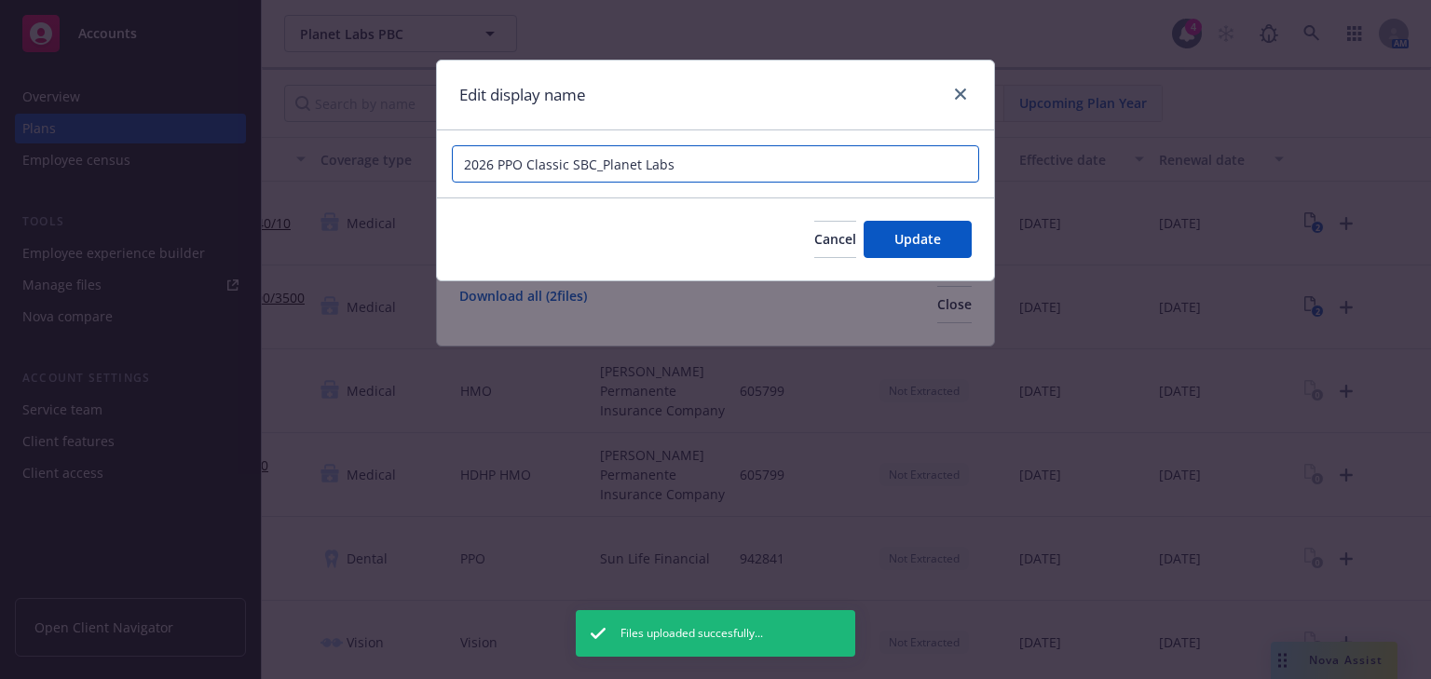
click at [494, 165] on input "2026 PPO Classic SBC_Planet Labs" at bounding box center [715, 163] width 527 height 37
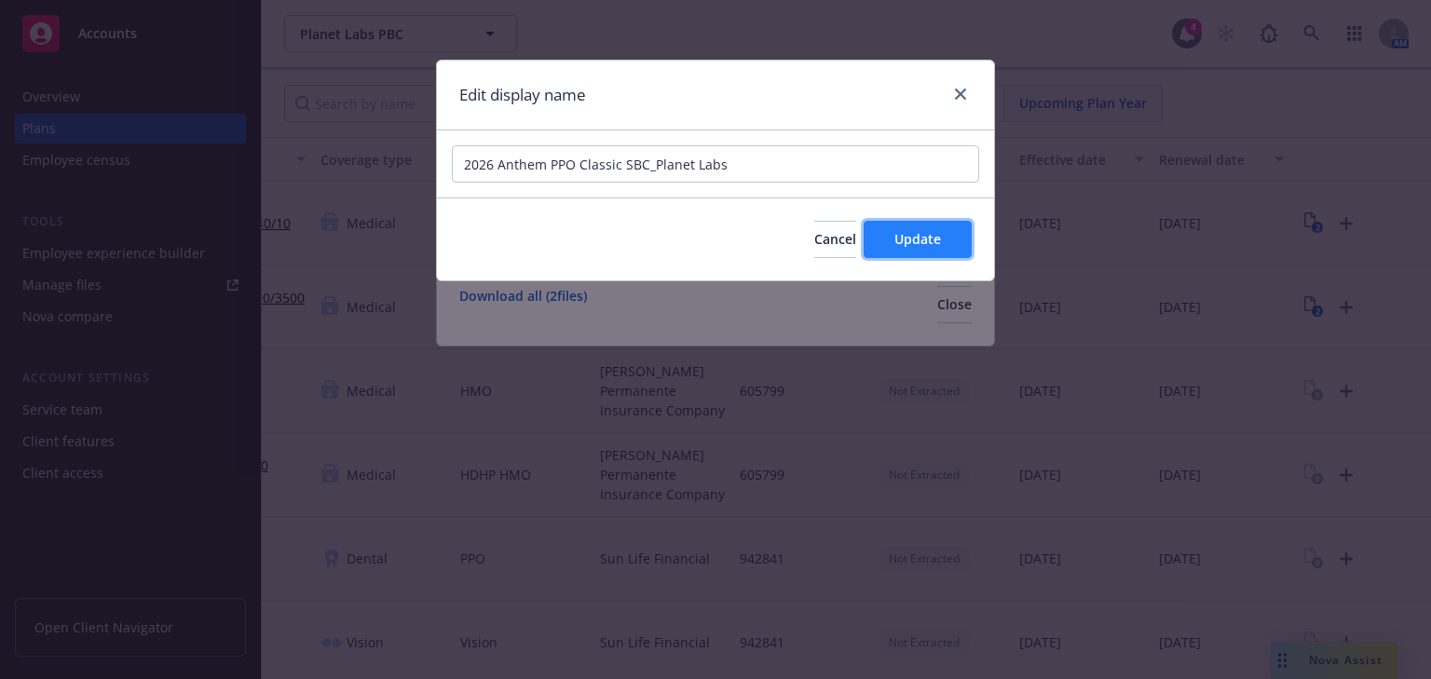
click at [917, 231] on span "Update" at bounding box center [917, 239] width 47 height 18
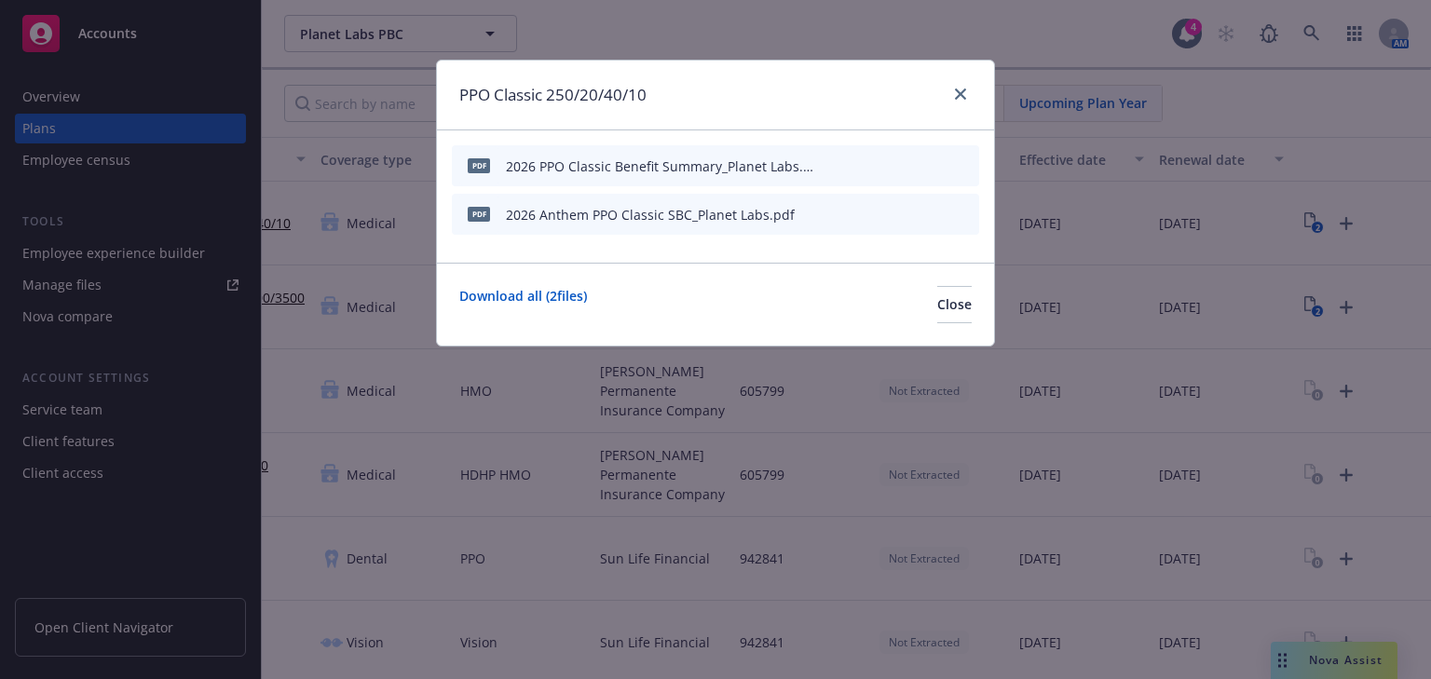
click at [839, 163] on icon "button" at bounding box center [835, 165] width 11 height 11
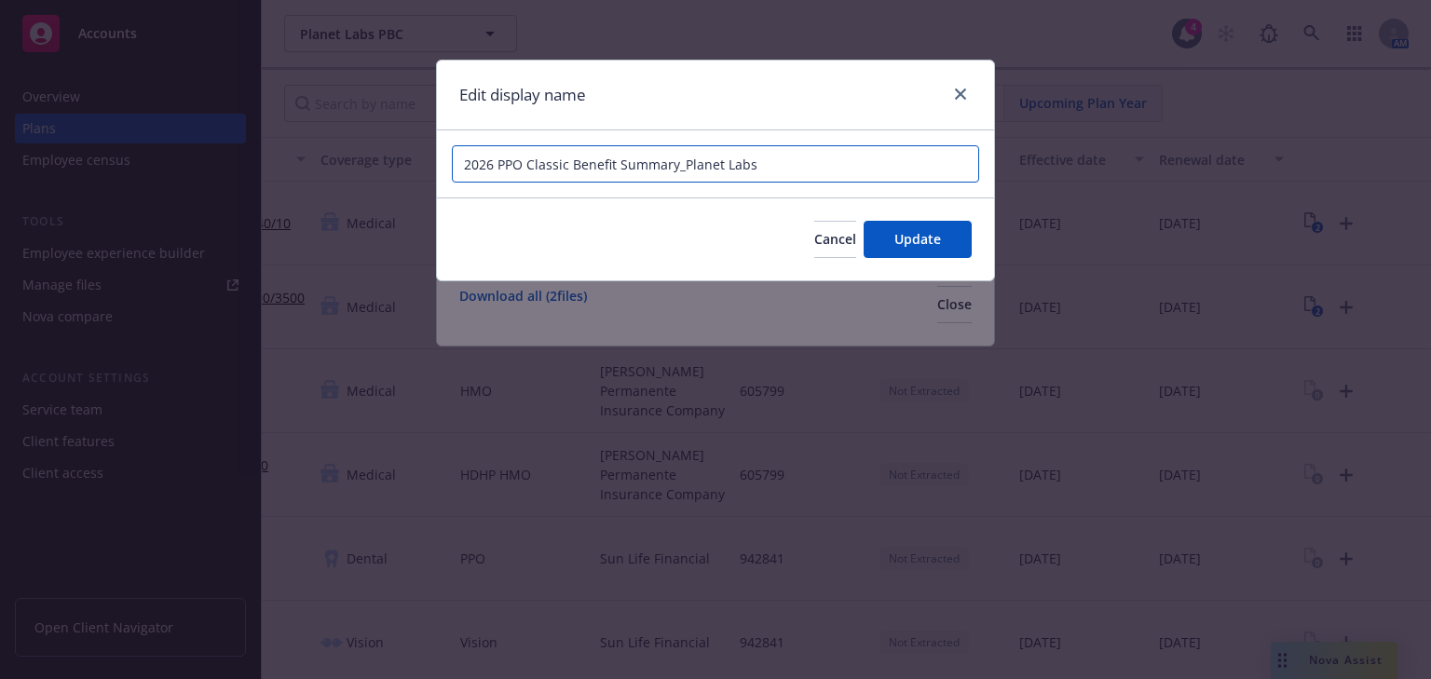
click at [499, 164] on input "2026 PPO Classic Benefit Summary_Planet Labs" at bounding box center [715, 163] width 527 height 37
click at [883, 234] on button "Update" at bounding box center [917, 239] width 108 height 37
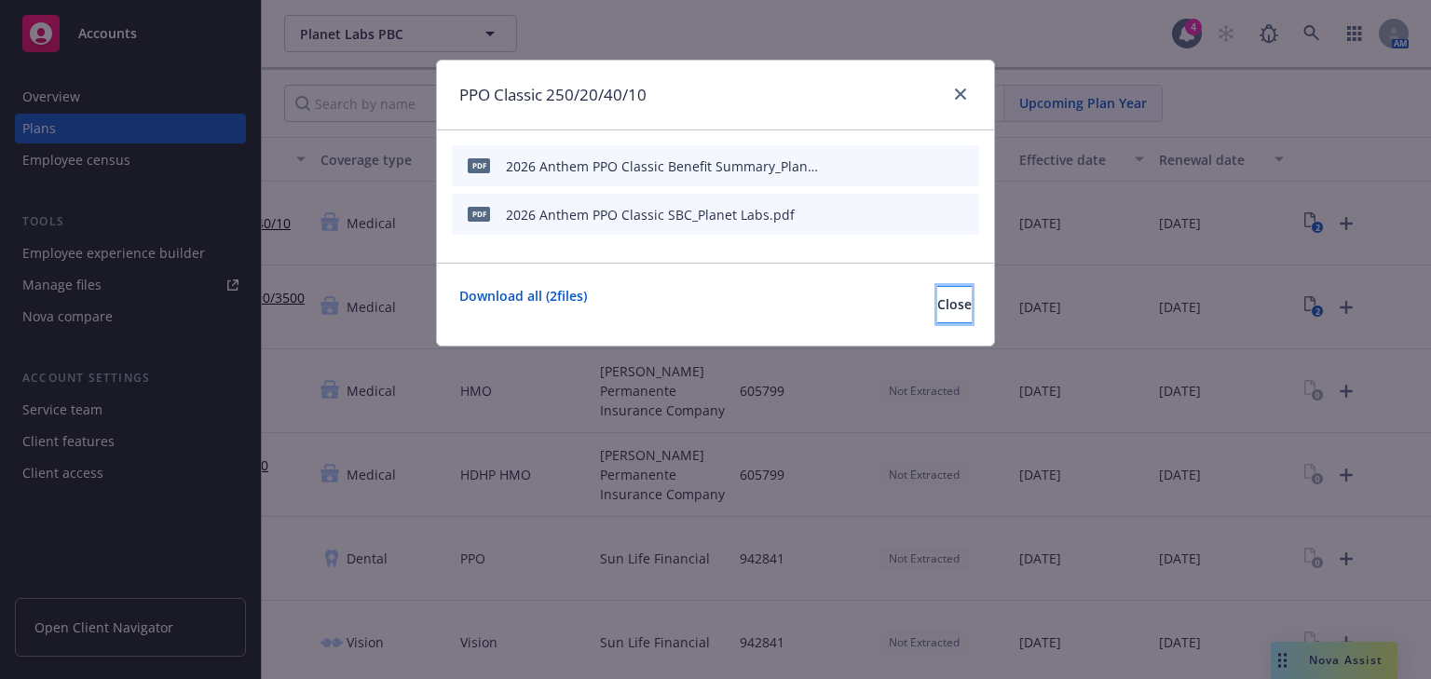
click at [937, 297] on button "Close" at bounding box center [954, 304] width 34 height 37
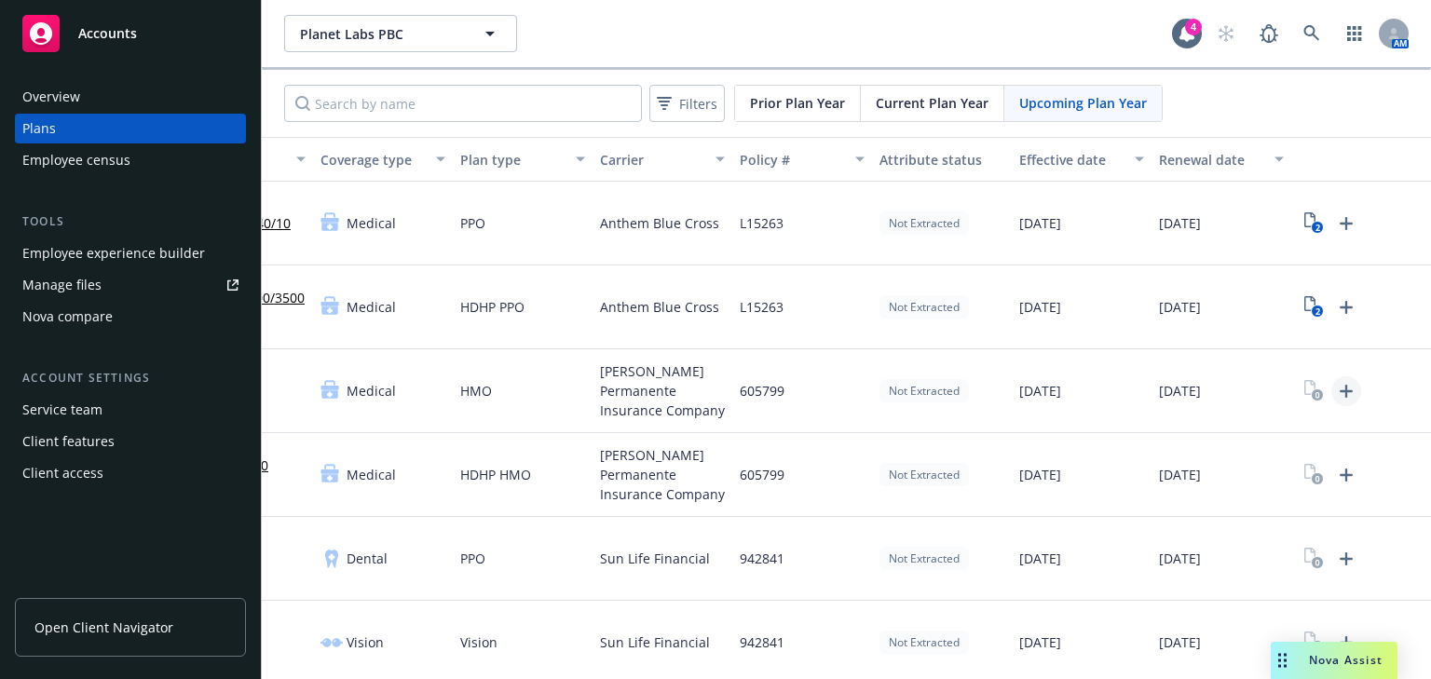
click at [1335, 387] on icon "Upload Plan Documents" at bounding box center [1346, 391] width 22 height 22
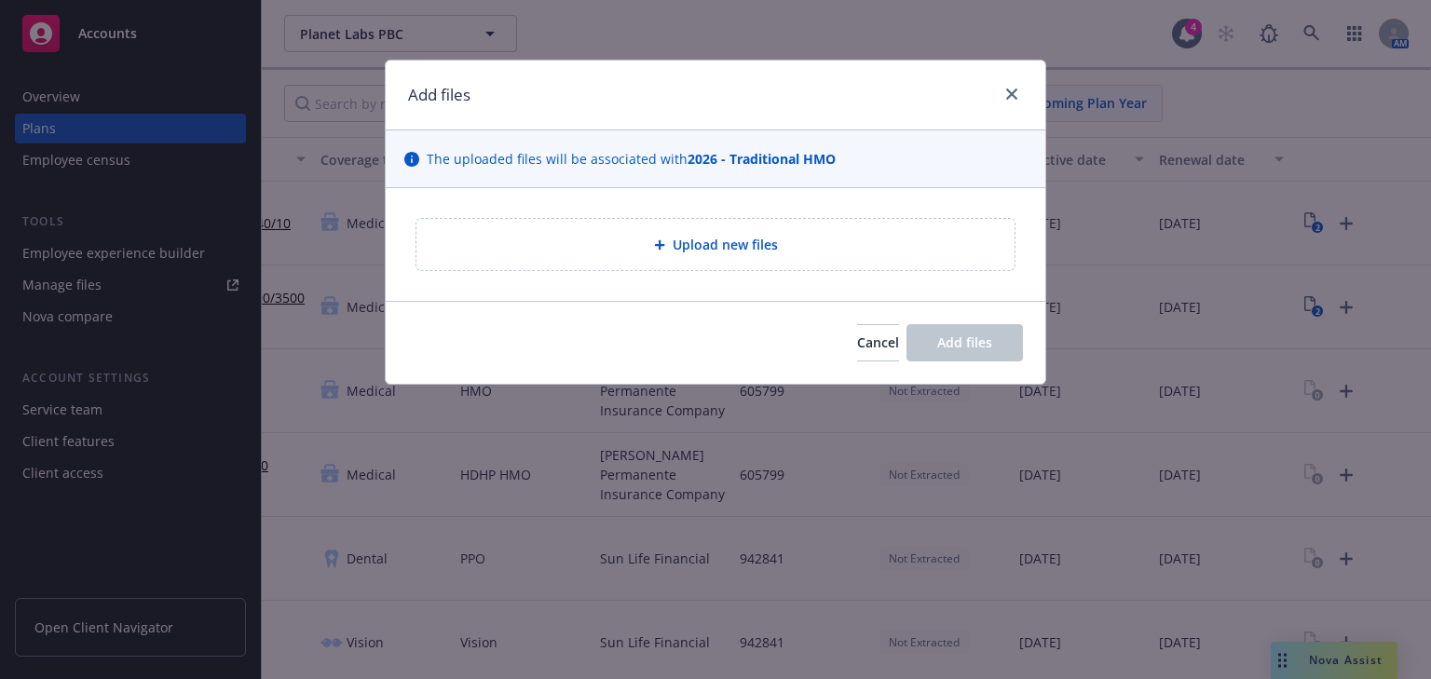
click at [746, 248] on span "Upload new files" at bounding box center [724, 245] width 105 height 20
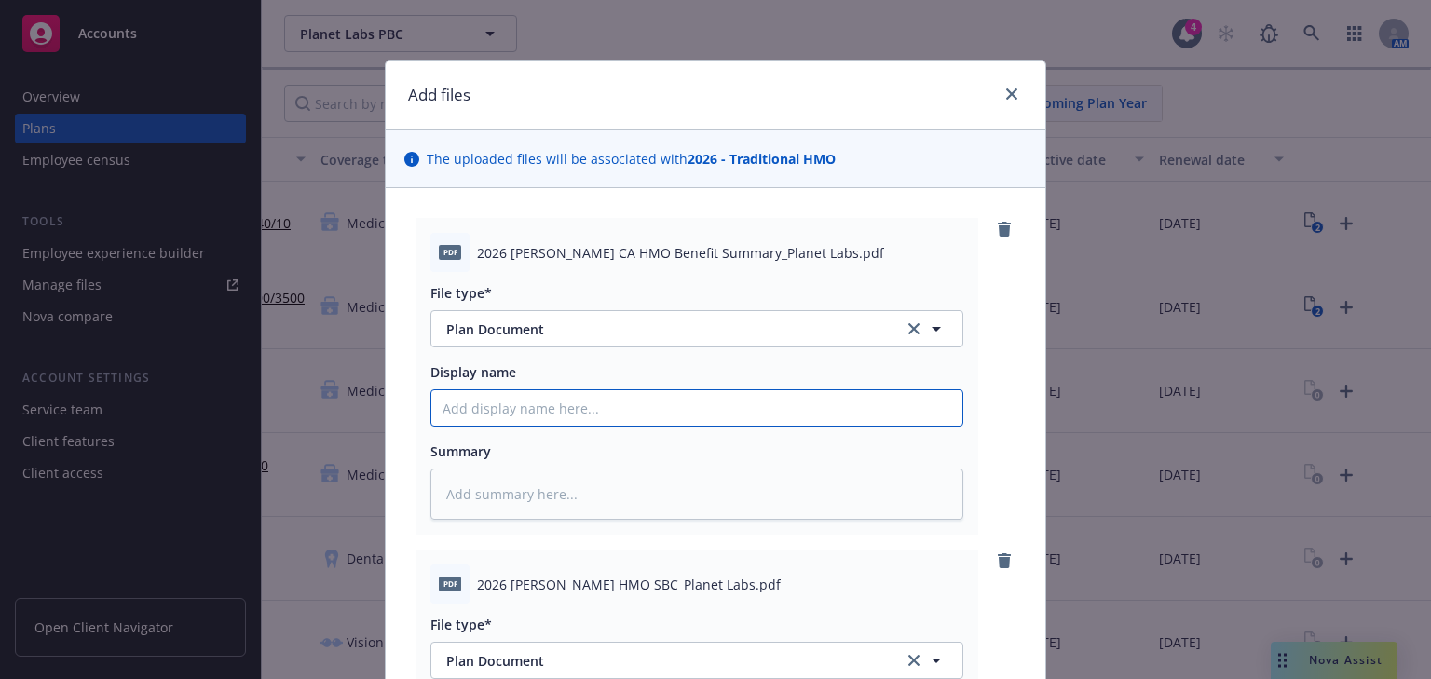
click at [461, 405] on input "Display name" at bounding box center [696, 407] width 531 height 35
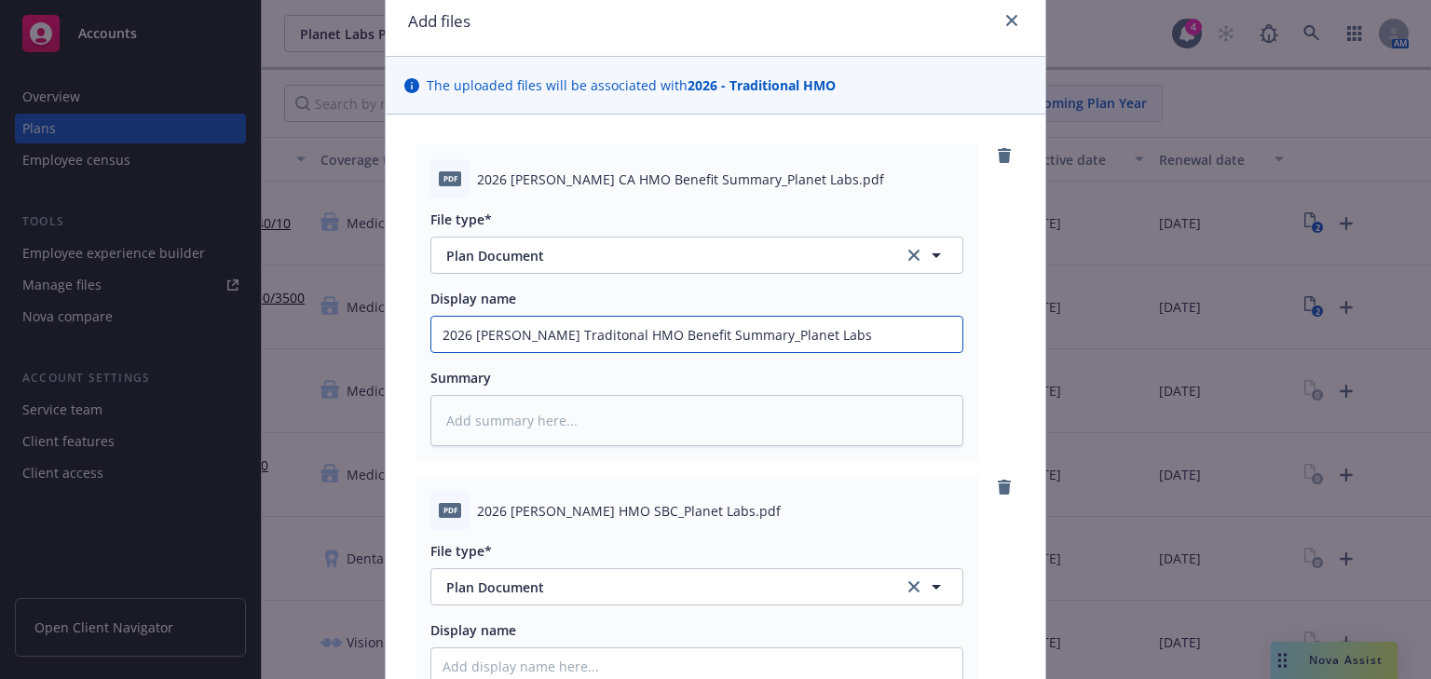
scroll to position [224, 0]
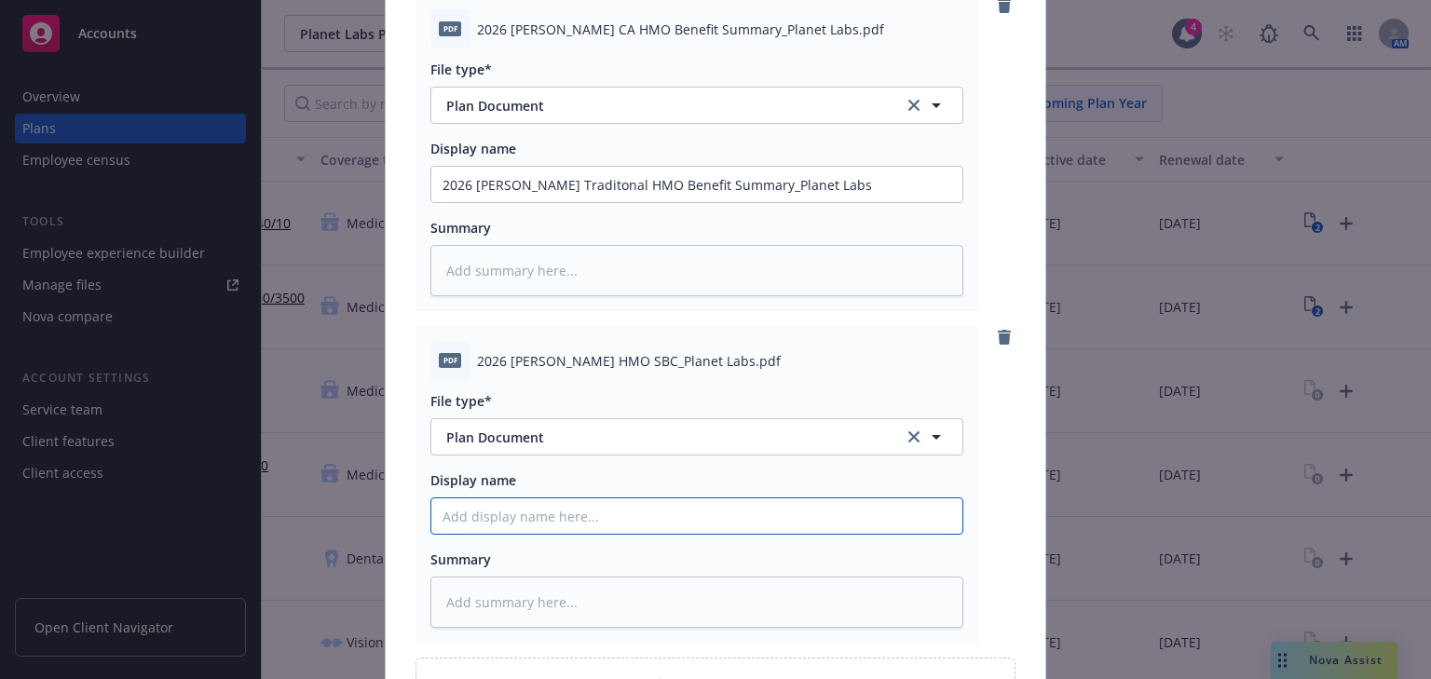
click at [549, 506] on input "Display name" at bounding box center [696, 515] width 531 height 35
click at [902, 359] on div "2026 [PERSON_NAME] HMO SBC_Planet Labs.pdf" at bounding box center [720, 361] width 486 height 20
click at [582, 516] on input "2026" at bounding box center [696, 515] width 531 height 35
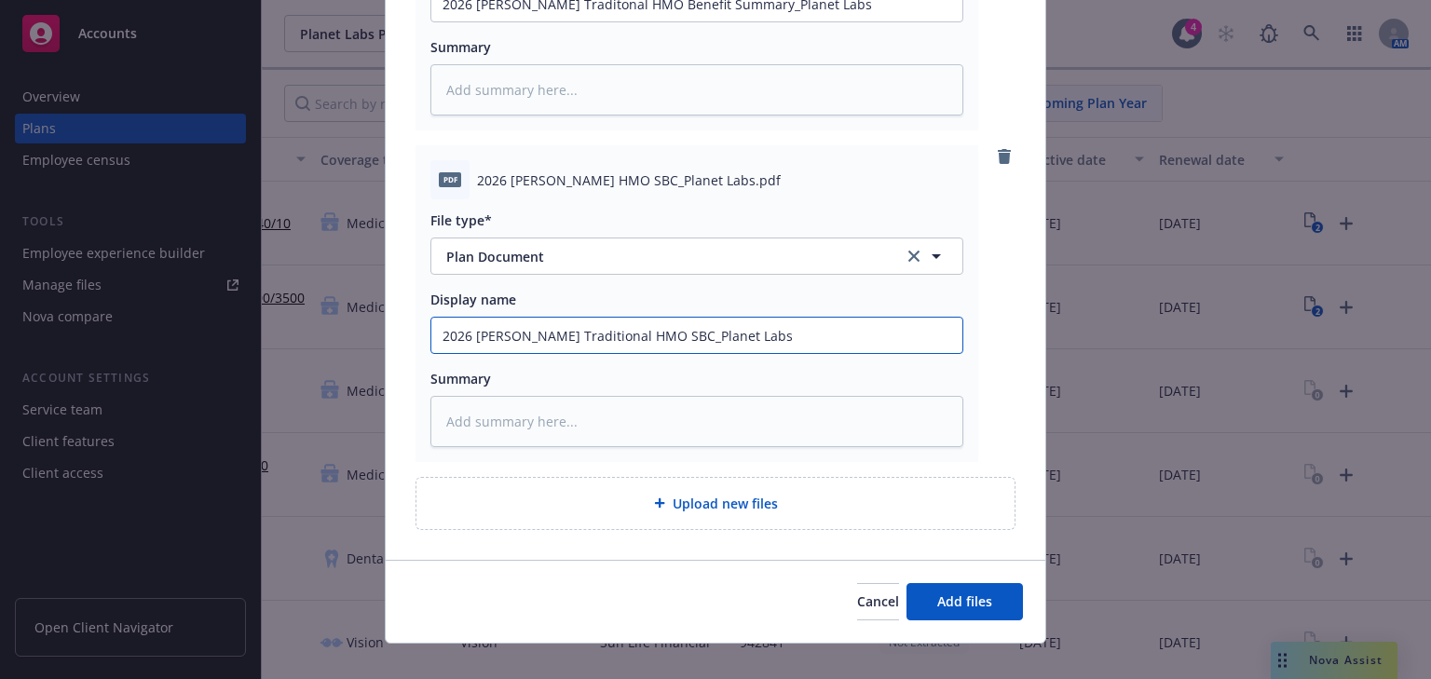
scroll to position [427, 0]
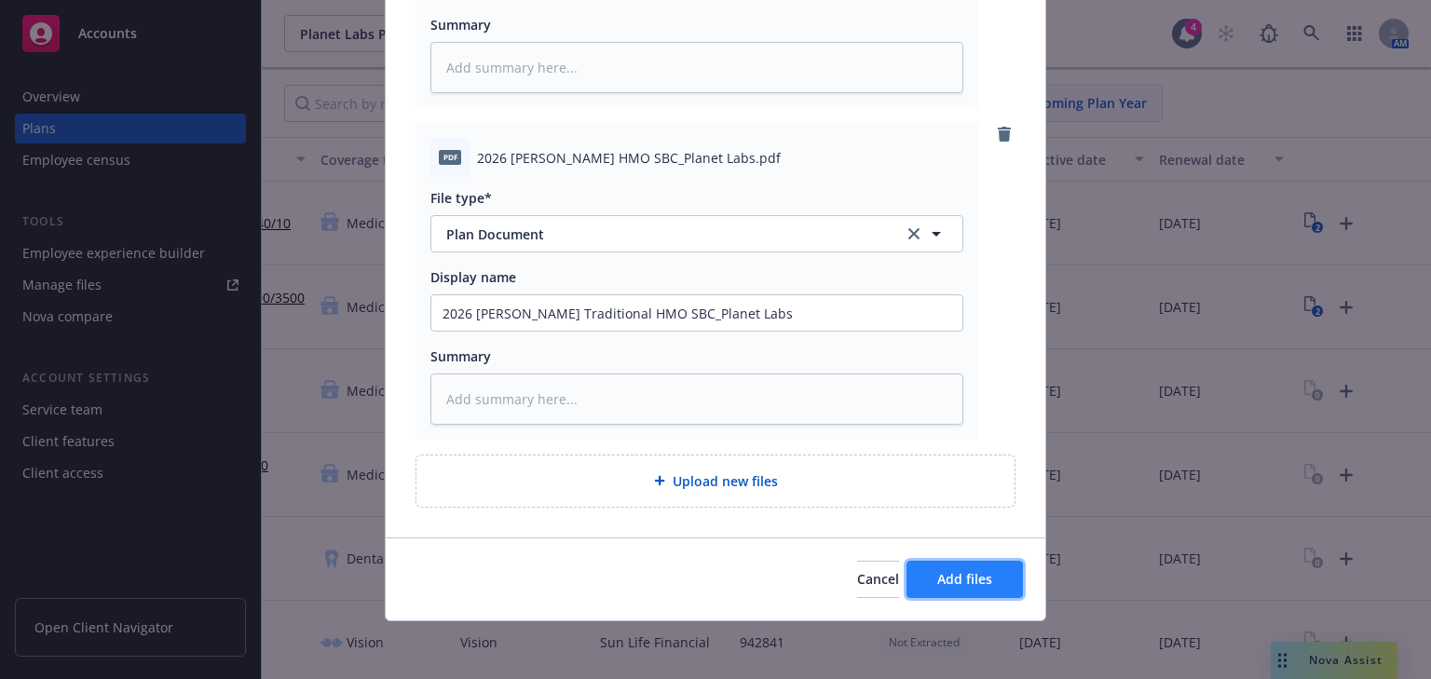
click at [920, 568] on button "Add files" at bounding box center [964, 579] width 116 height 37
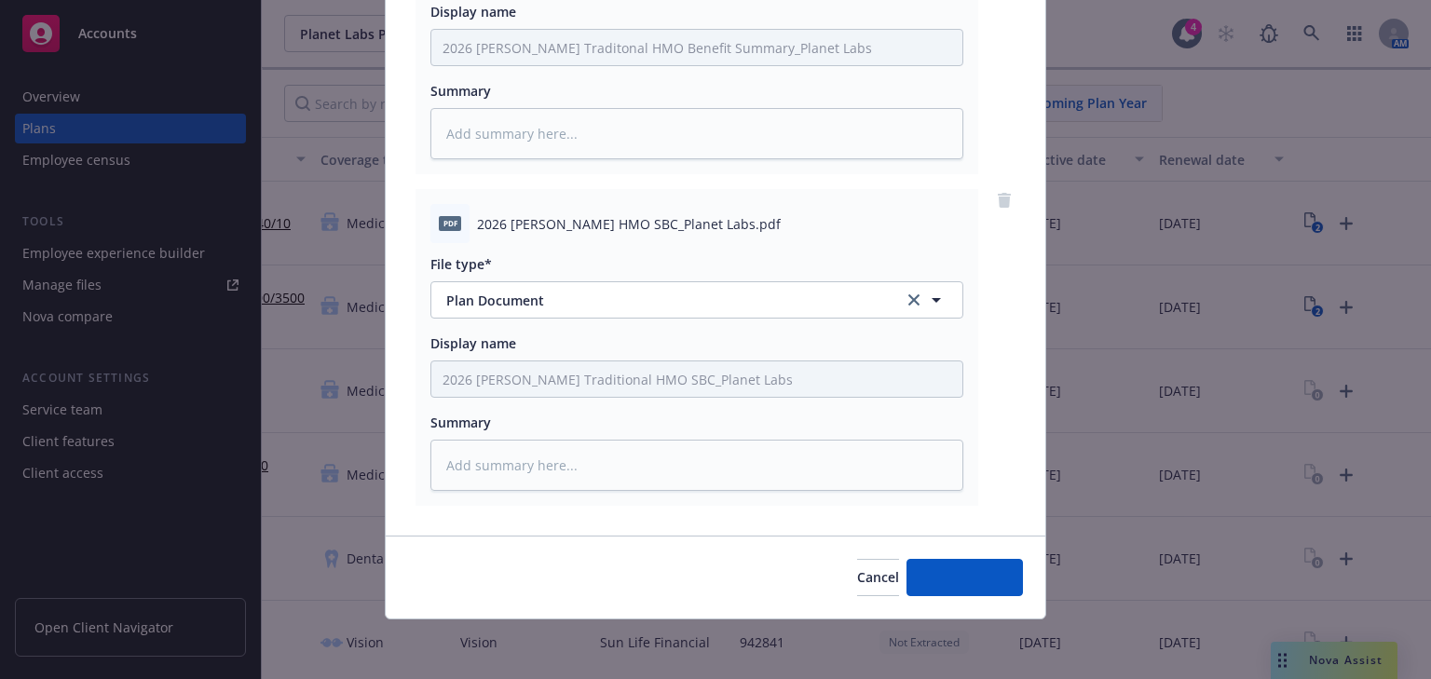
scroll to position [359, 0]
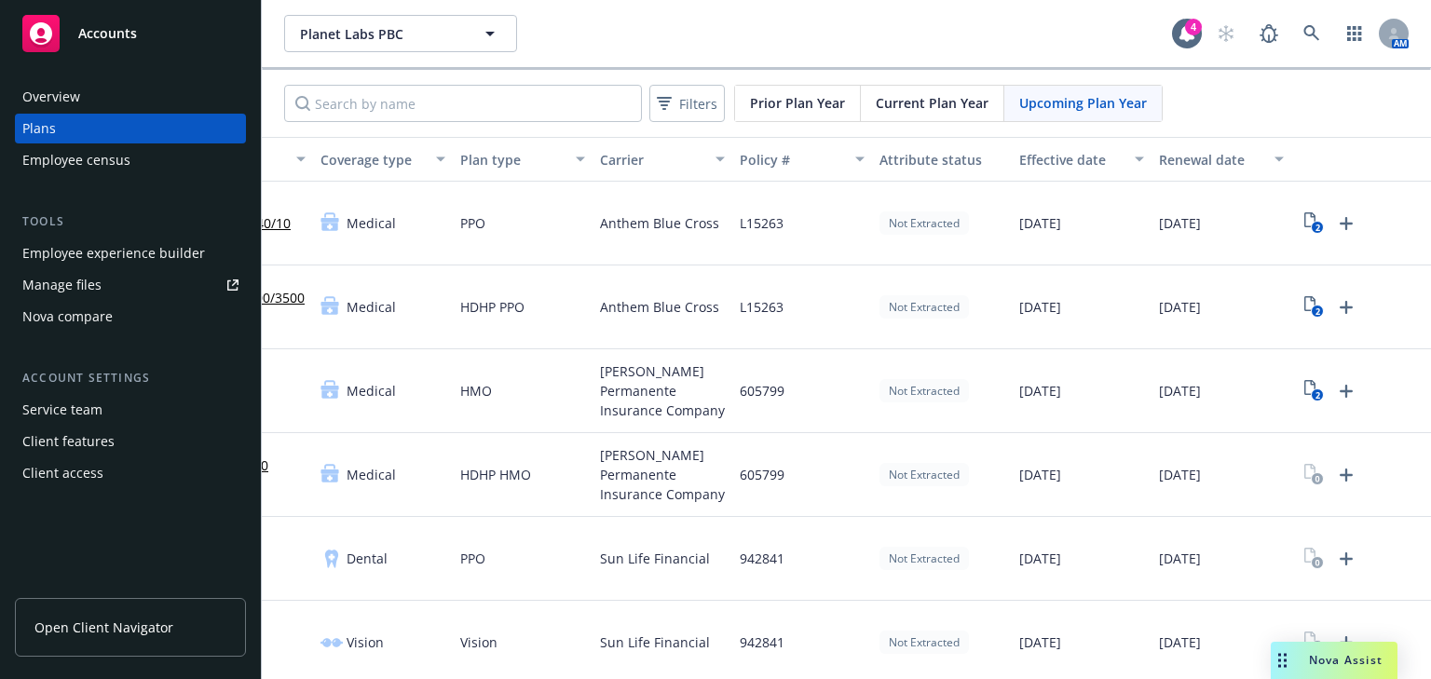
scroll to position [75, 0]
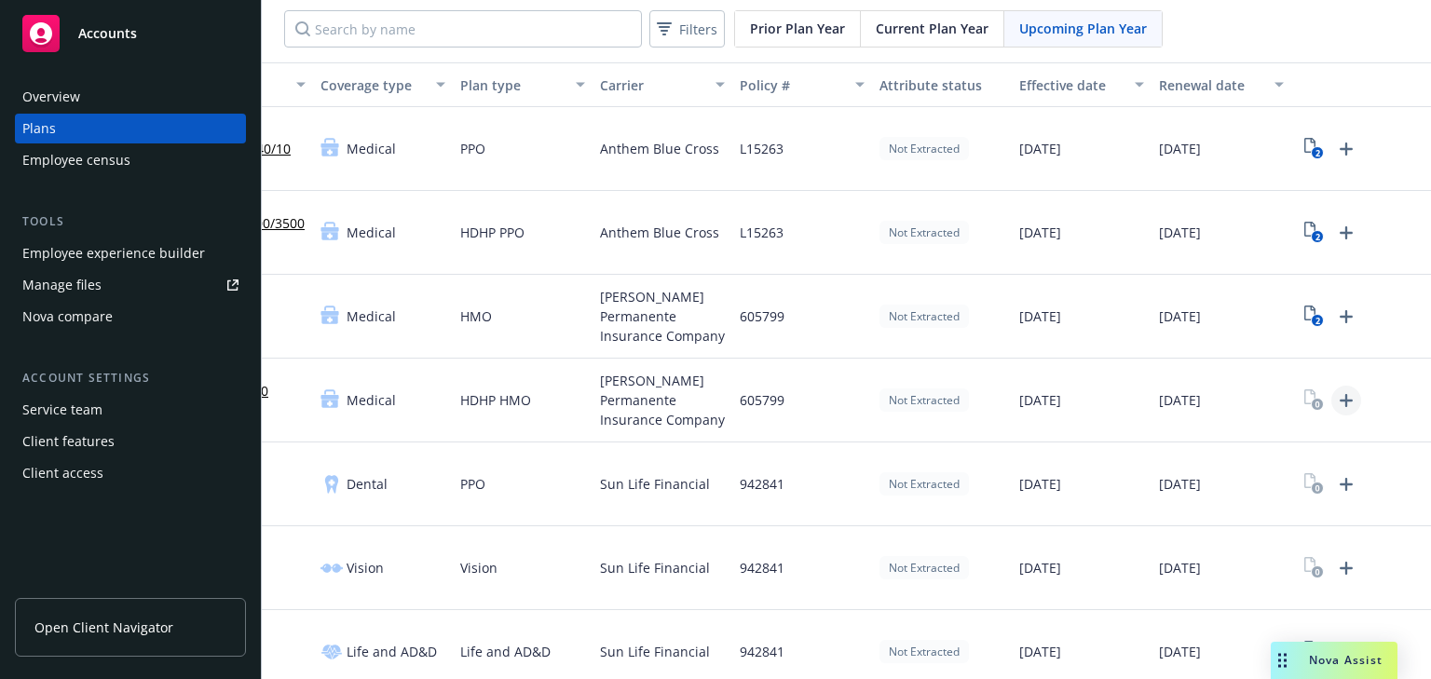
click at [1339, 400] on icon "Upload Plan Documents" at bounding box center [1346, 400] width 22 height 22
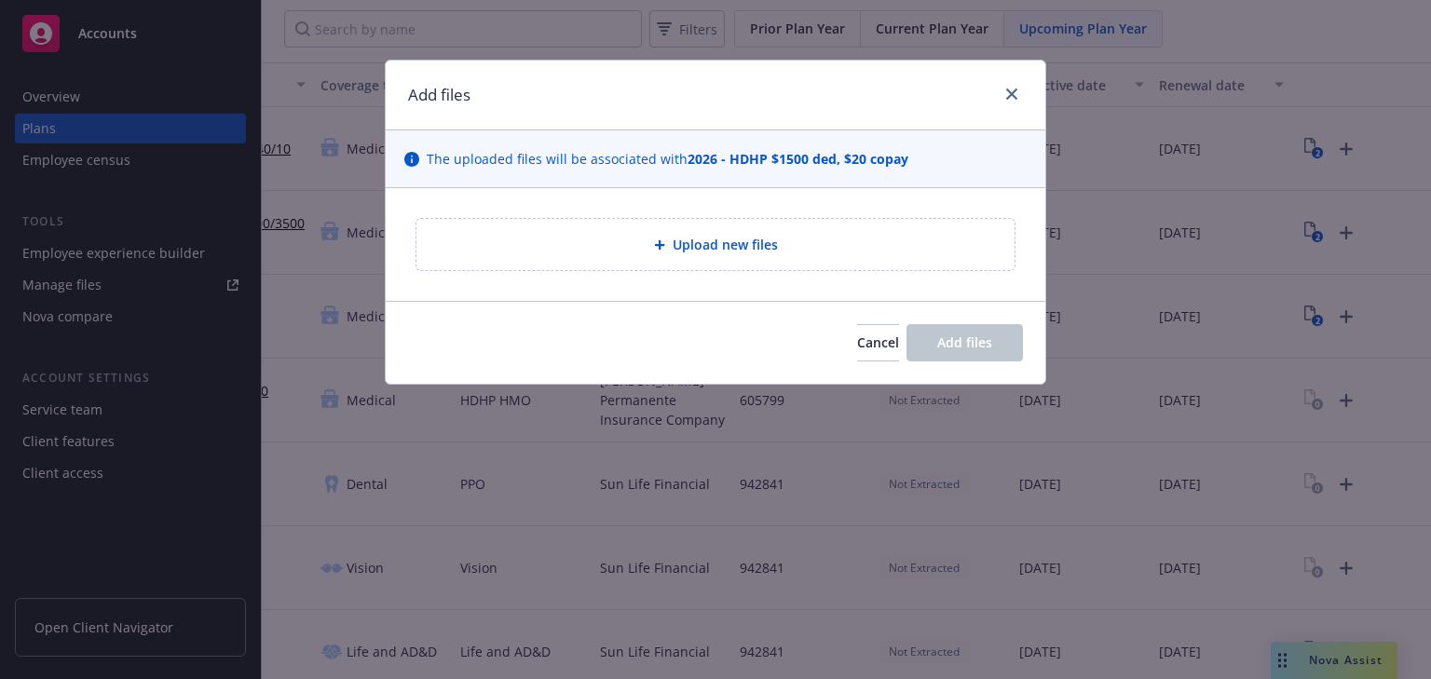
click at [735, 255] on div "Upload new files" at bounding box center [715, 244] width 598 height 51
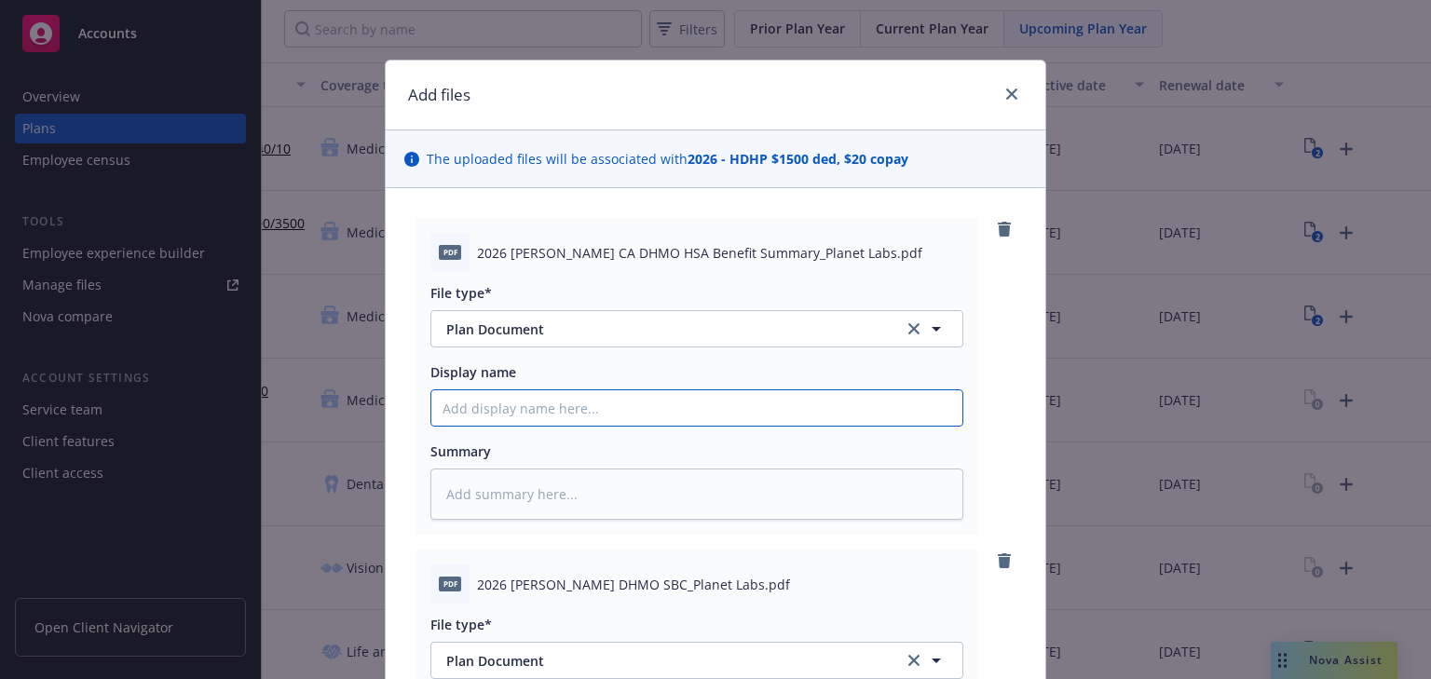
click at [551, 408] on input "Display name" at bounding box center [696, 407] width 531 height 35
drag, startPoint x: 553, startPoint y: 410, endPoint x: 511, endPoint y: 410, distance: 41.9
click at [511, 410] on input "2026 [PERSON_NAME] DHMO HSA Benefit Summary" at bounding box center [696, 407] width 531 height 35
click at [706, 410] on input "2026 [PERSON_NAME] HDHP/HSA Benefit Summary" at bounding box center [696, 407] width 531 height 35
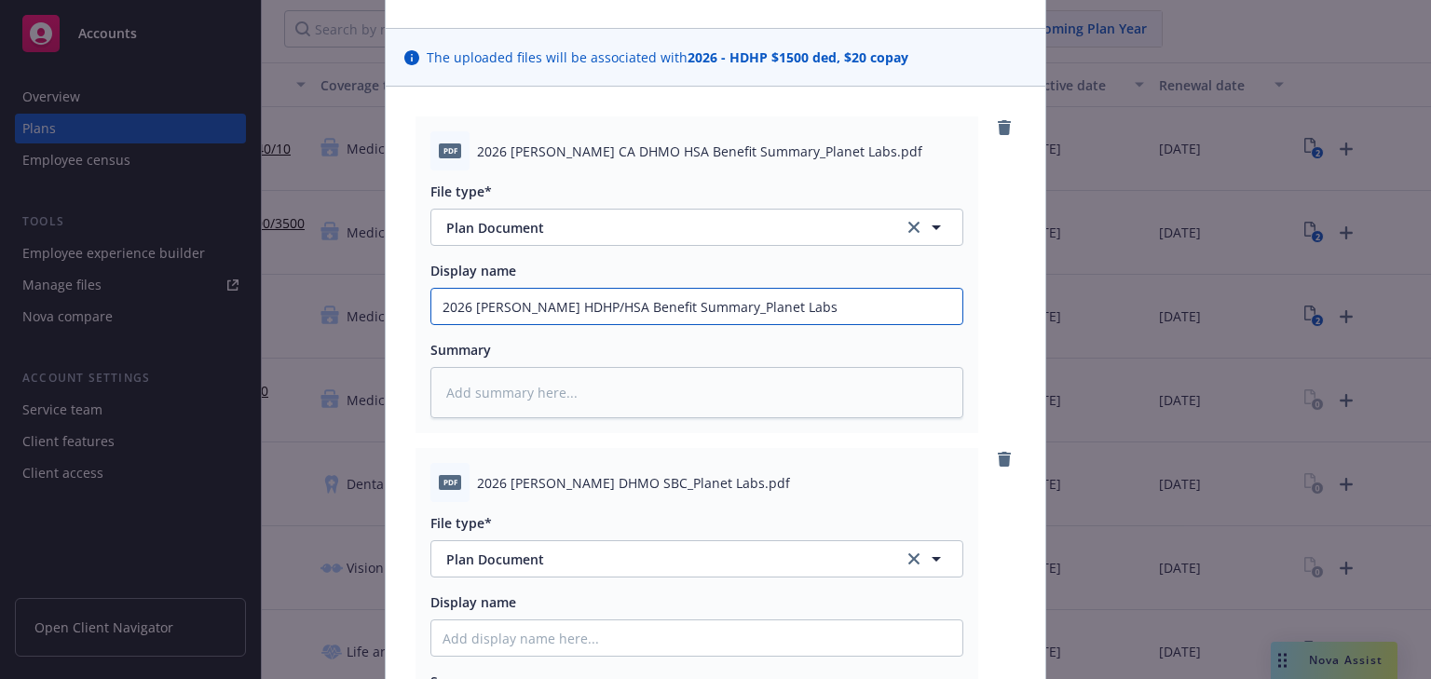
scroll to position [224, 0]
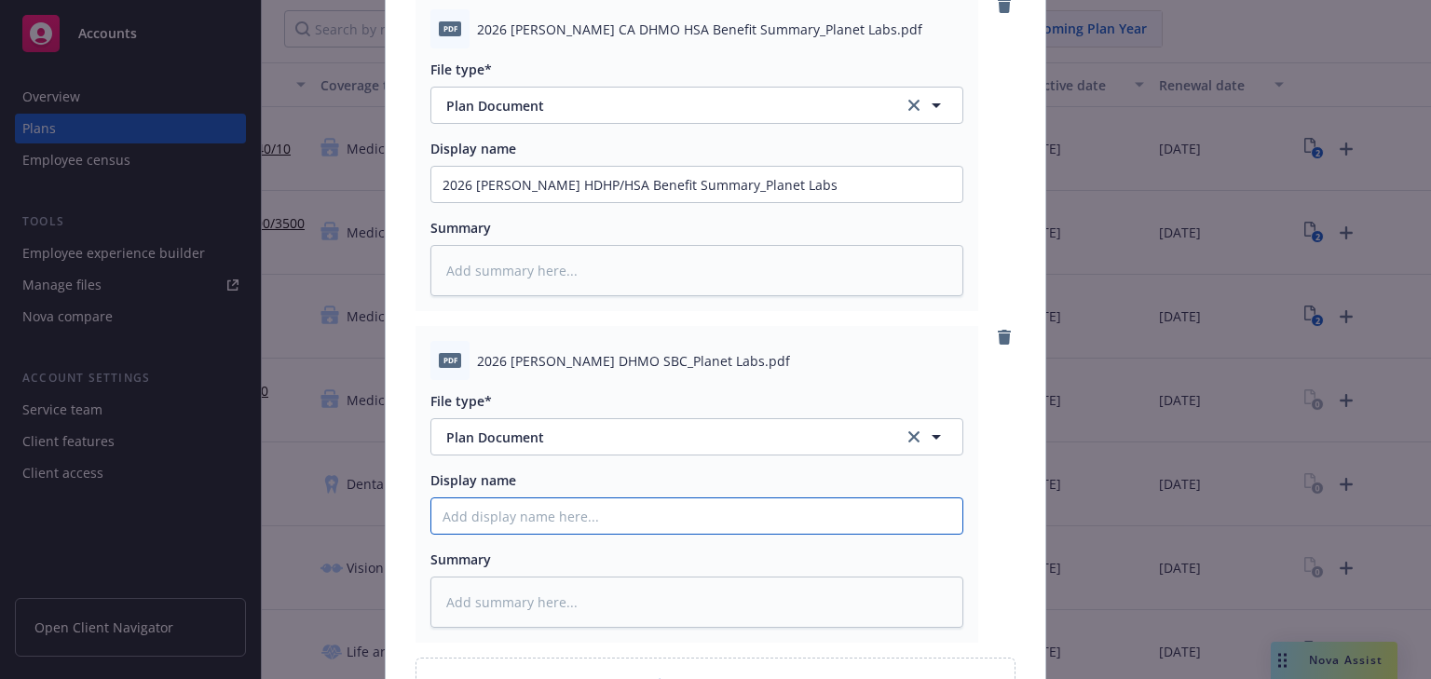
click at [549, 522] on input "Display name" at bounding box center [696, 515] width 531 height 35
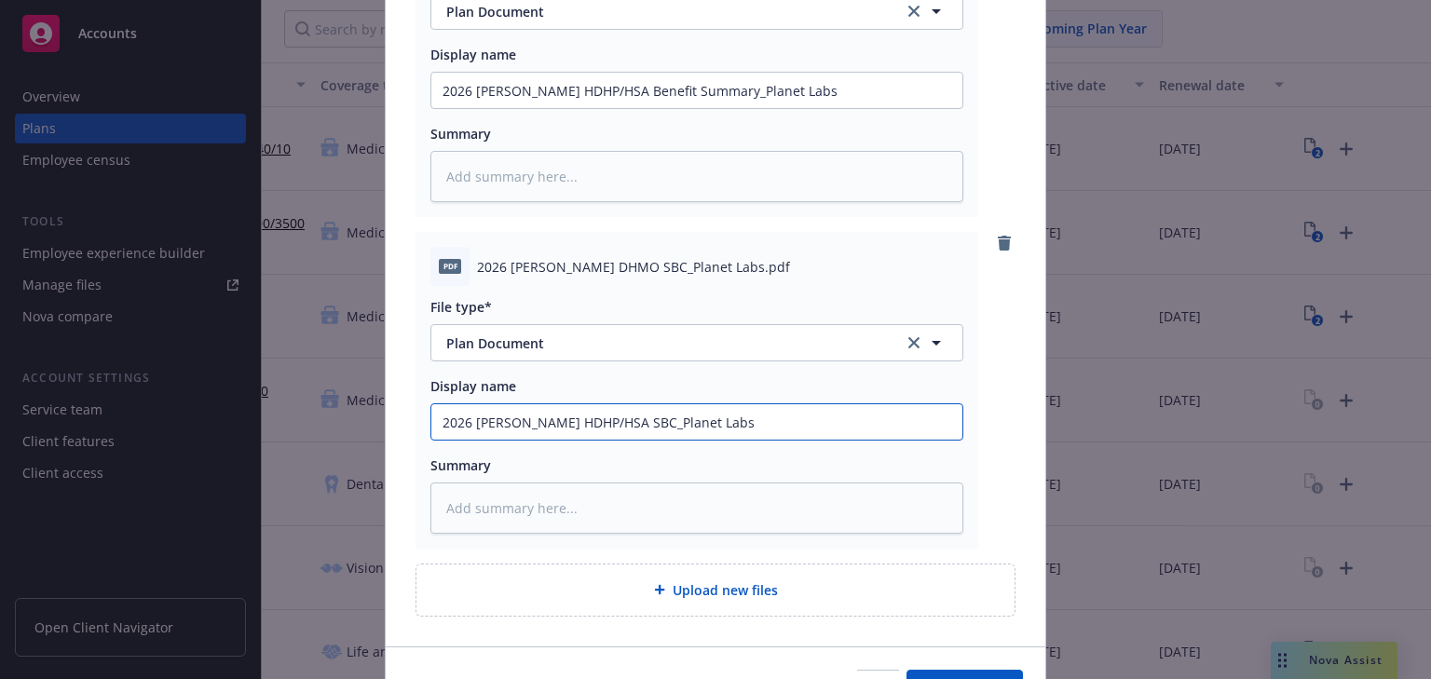
scroll to position [427, 0]
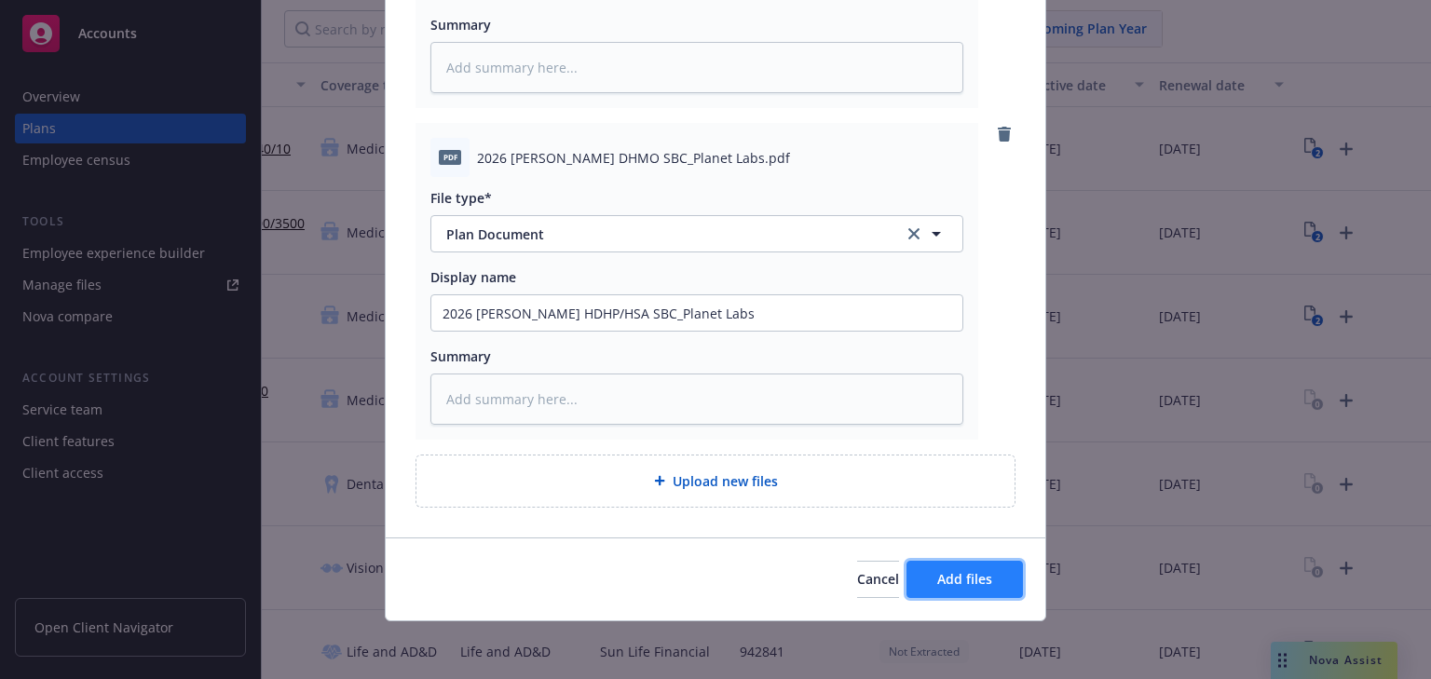
click at [979, 592] on button "Add files" at bounding box center [964, 579] width 116 height 37
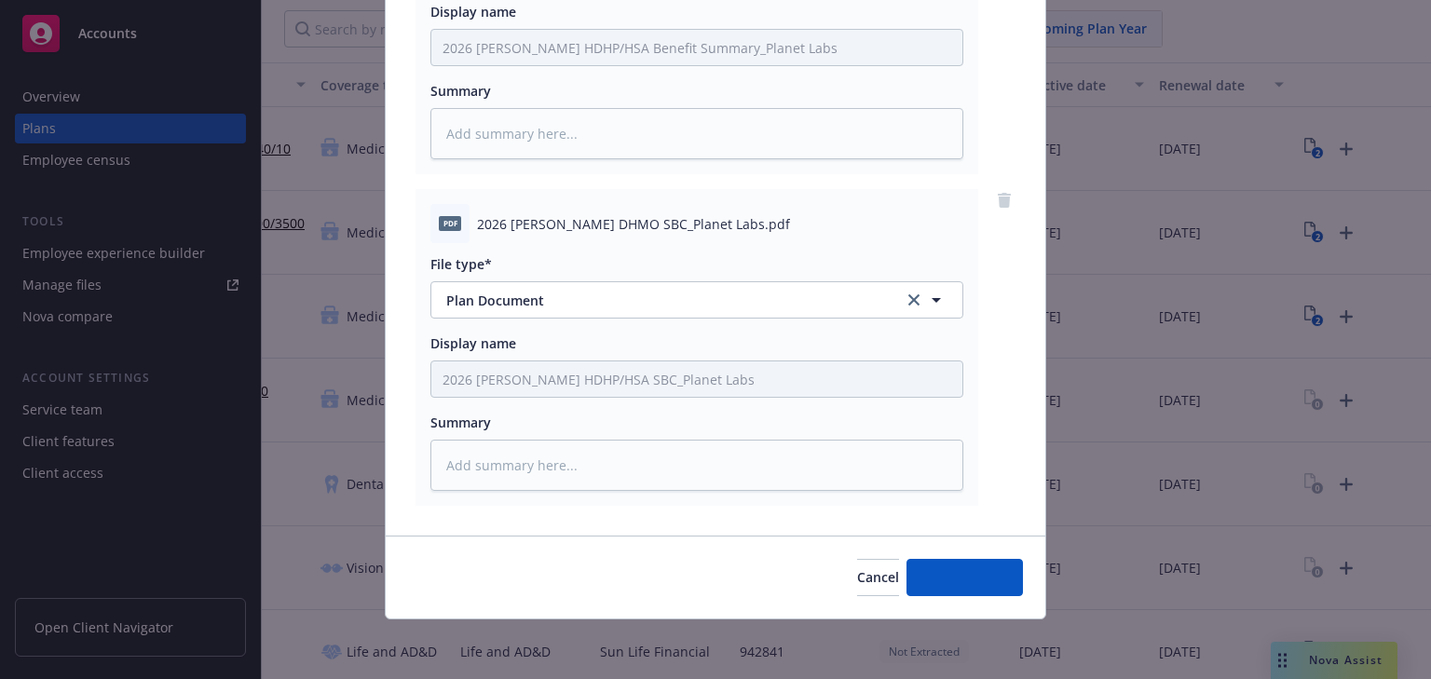
scroll to position [359, 0]
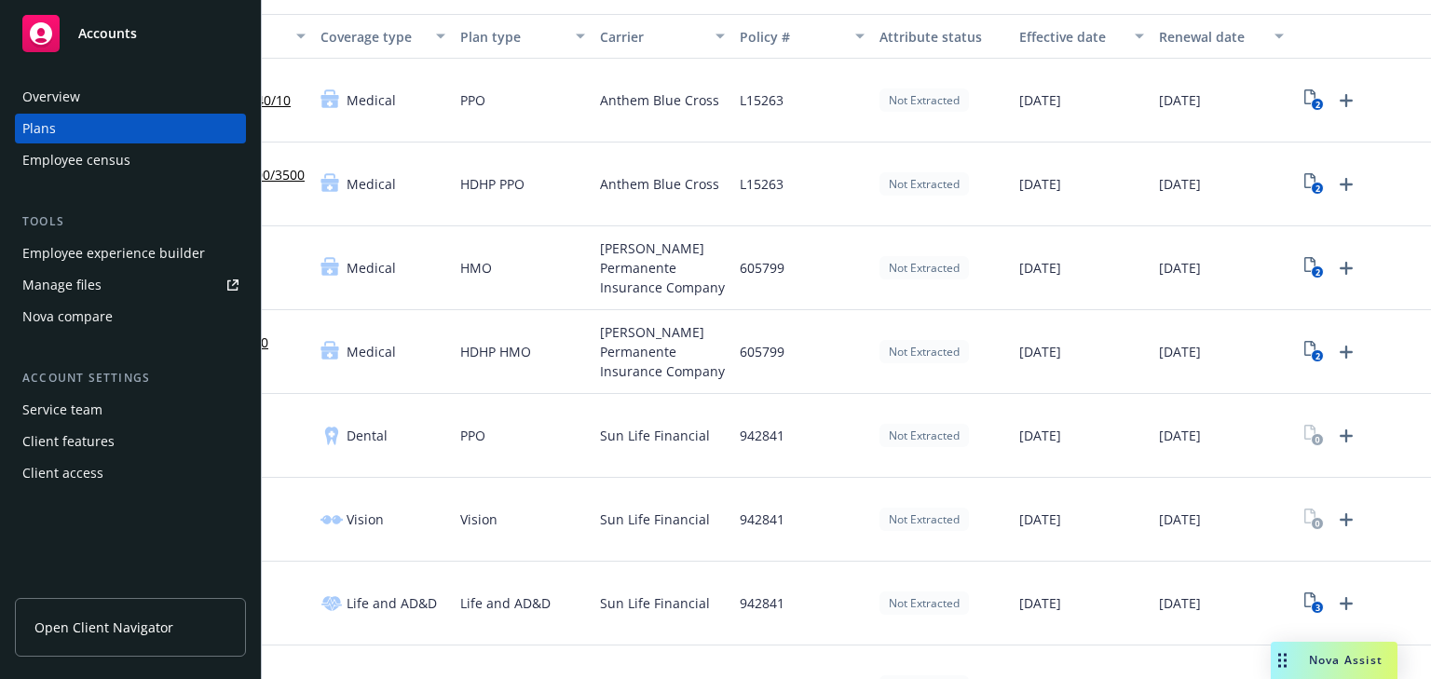
scroll to position [149, 0]
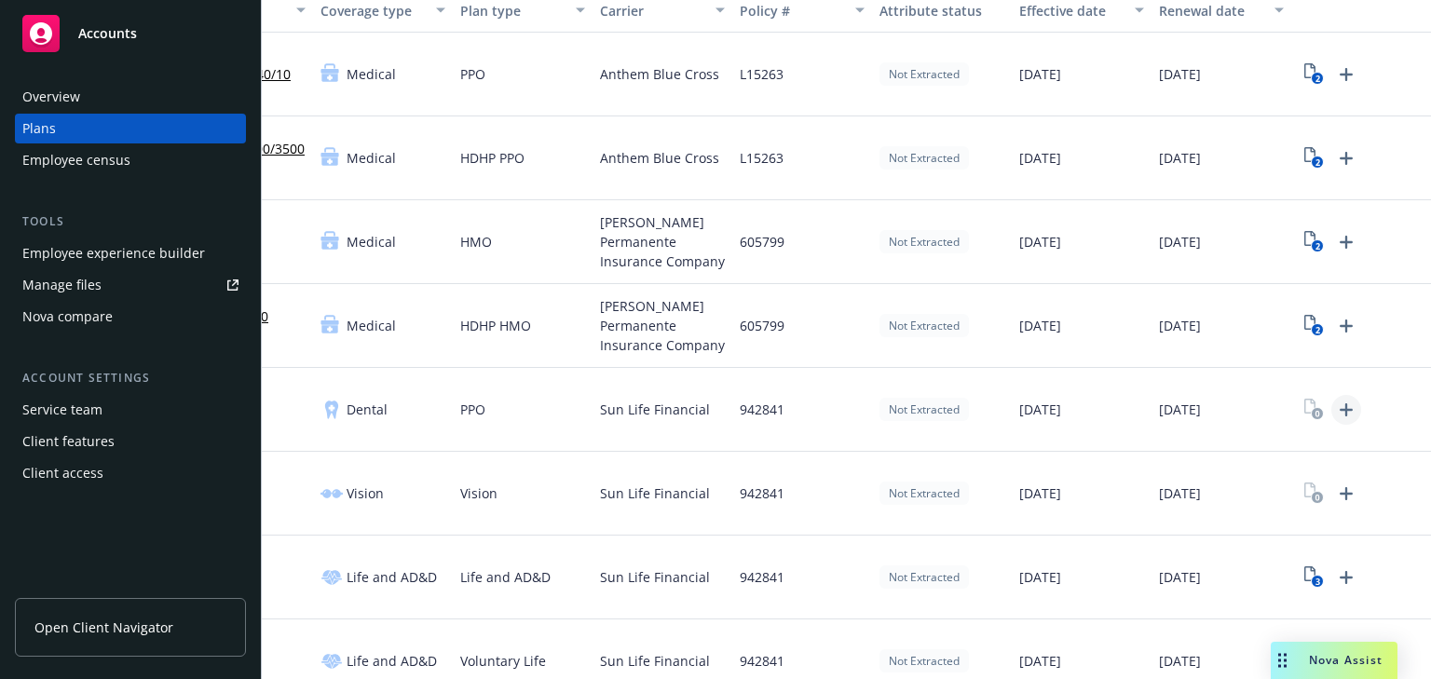
click at [1339, 406] on icon "Upload Plan Documents" at bounding box center [1345, 409] width 13 height 13
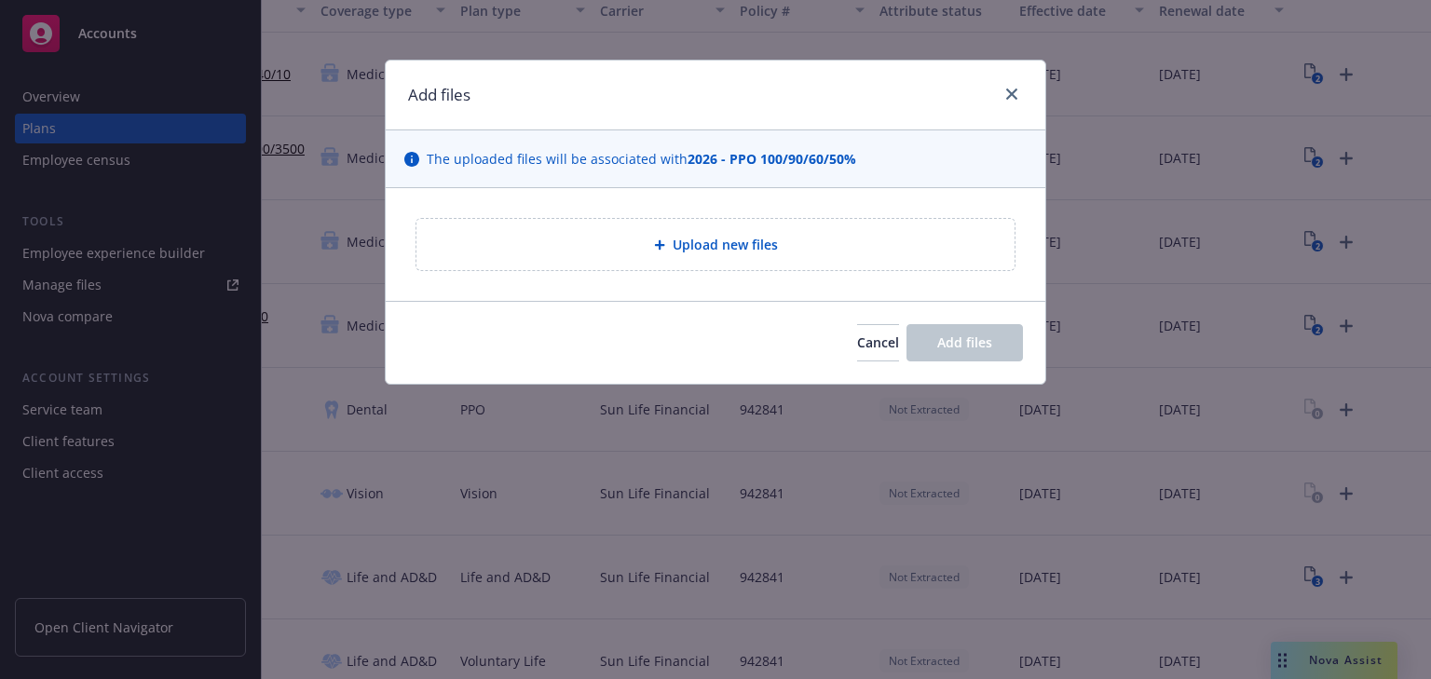
click at [714, 234] on div "Upload new files" at bounding box center [715, 244] width 568 height 21
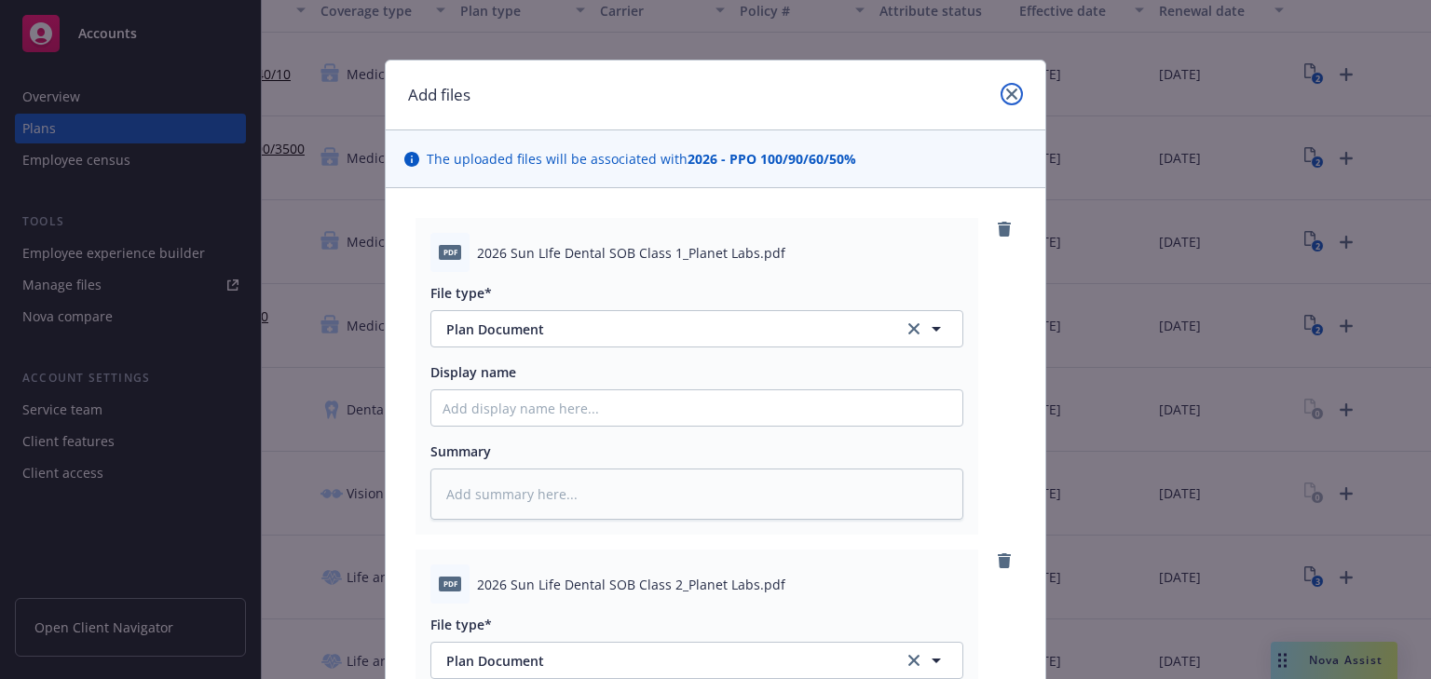
drag, startPoint x: 1008, startPoint y: 96, endPoint x: 987, endPoint y: 88, distance: 22.1
click at [1008, 96] on icon "close" at bounding box center [1011, 93] width 11 height 11
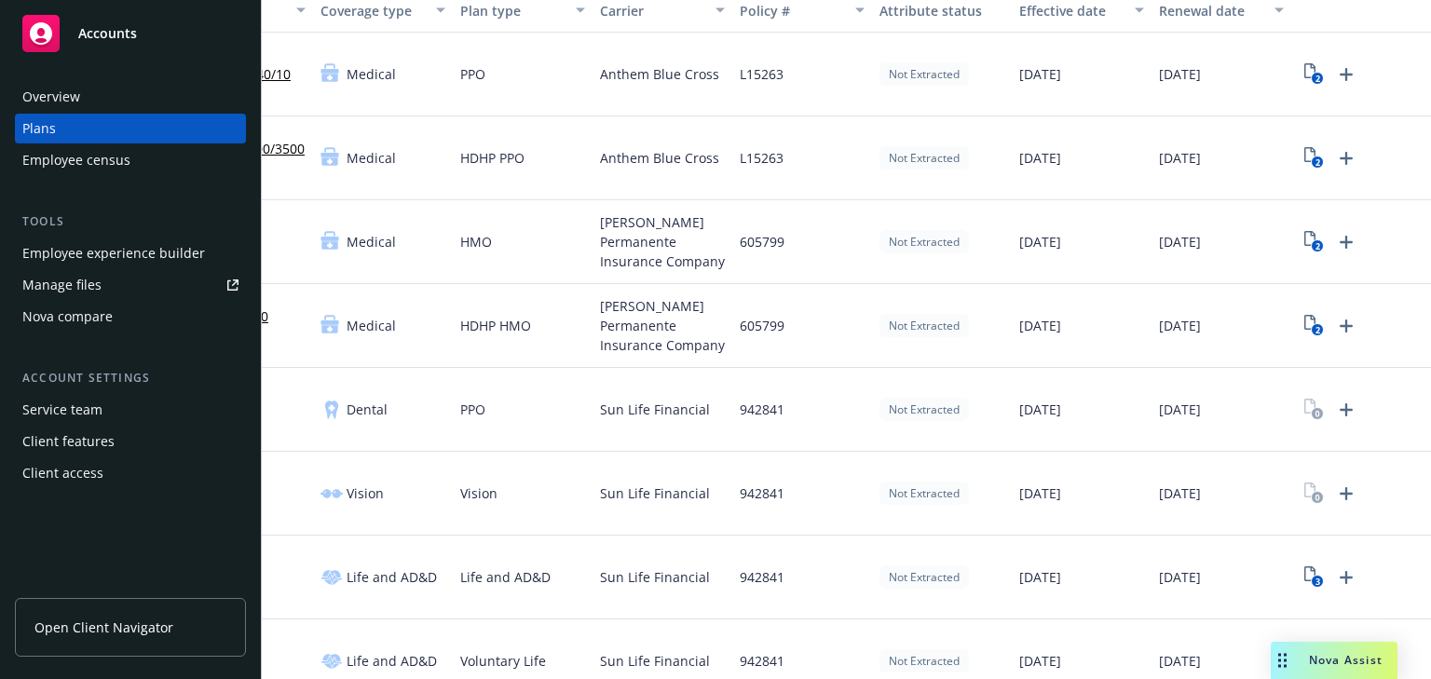
click at [56, 316] on div "Nova compare" at bounding box center [67, 317] width 90 height 30
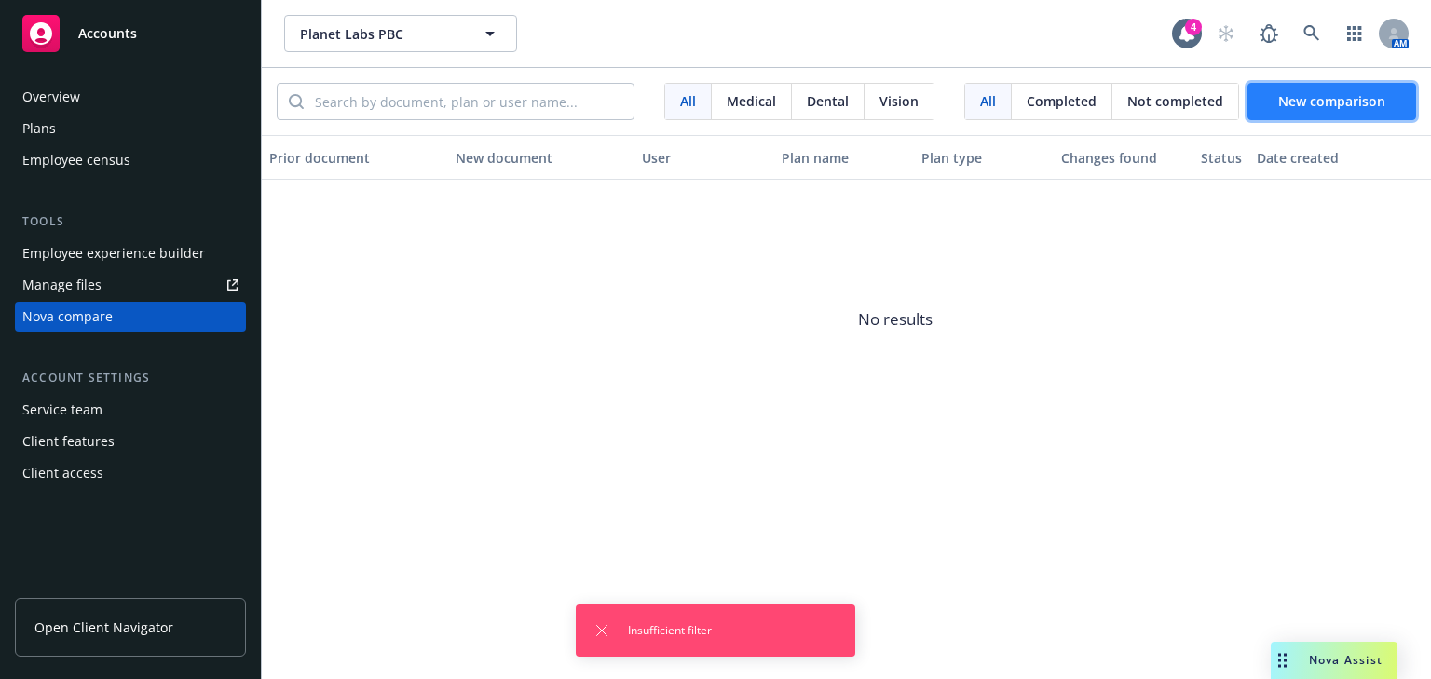
click at [1319, 108] on span "New comparison" at bounding box center [1331, 101] width 107 height 18
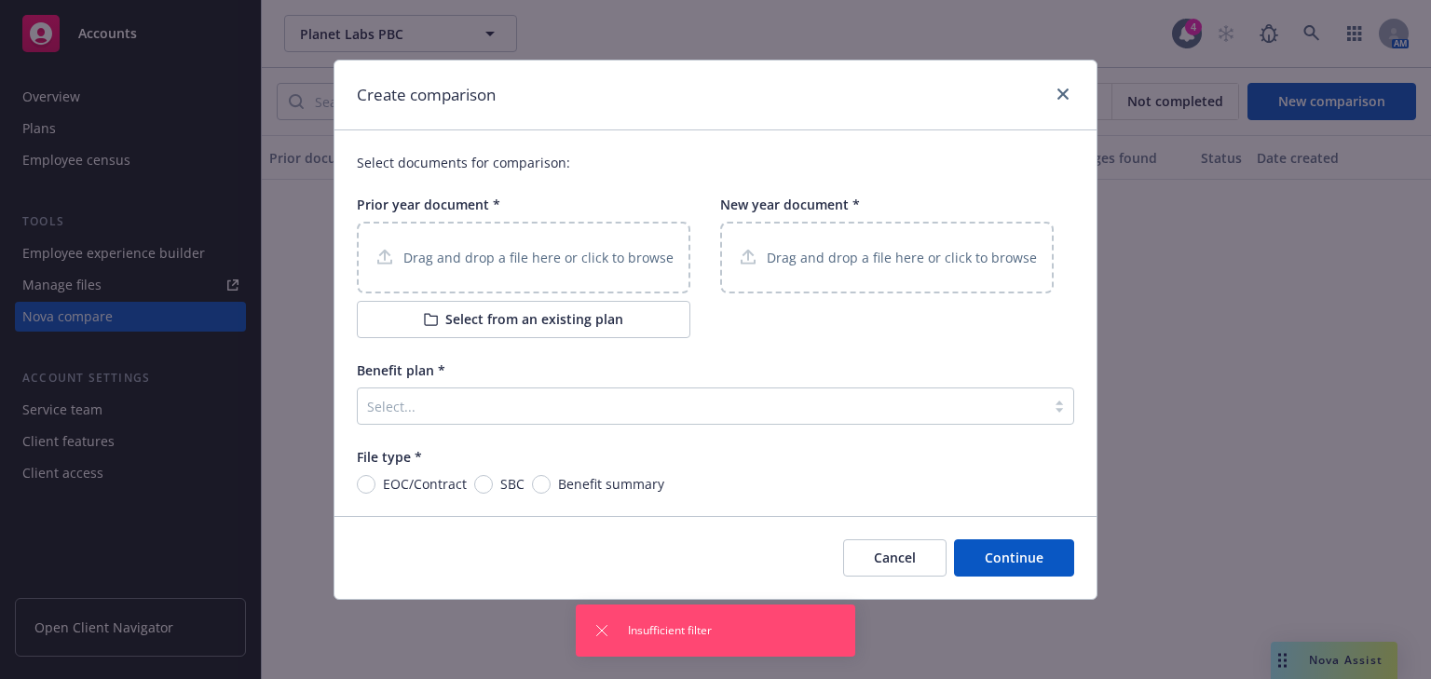
click at [554, 265] on p "Drag and drop a file here or click to browse" at bounding box center [538, 258] width 270 height 20
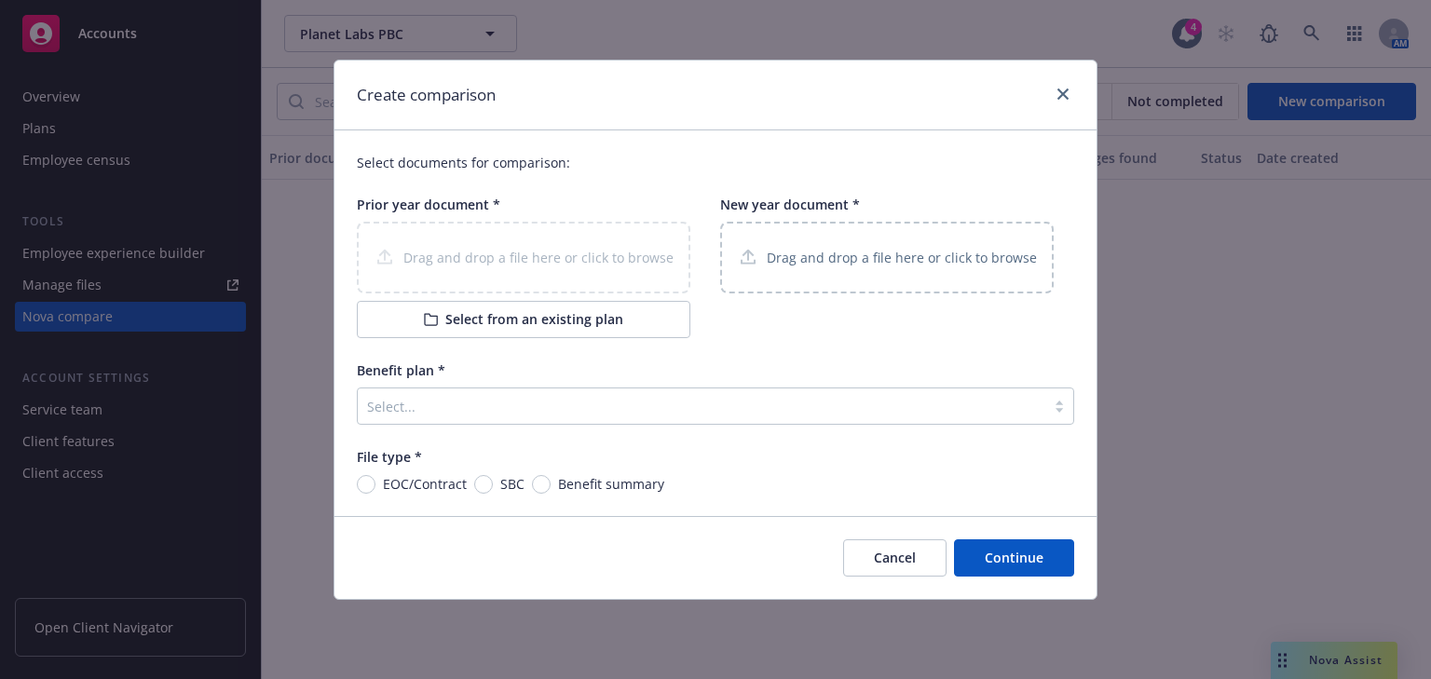
click at [908, 250] on p "Drag and drop a file here or click to browse" at bounding box center [901, 258] width 270 height 20
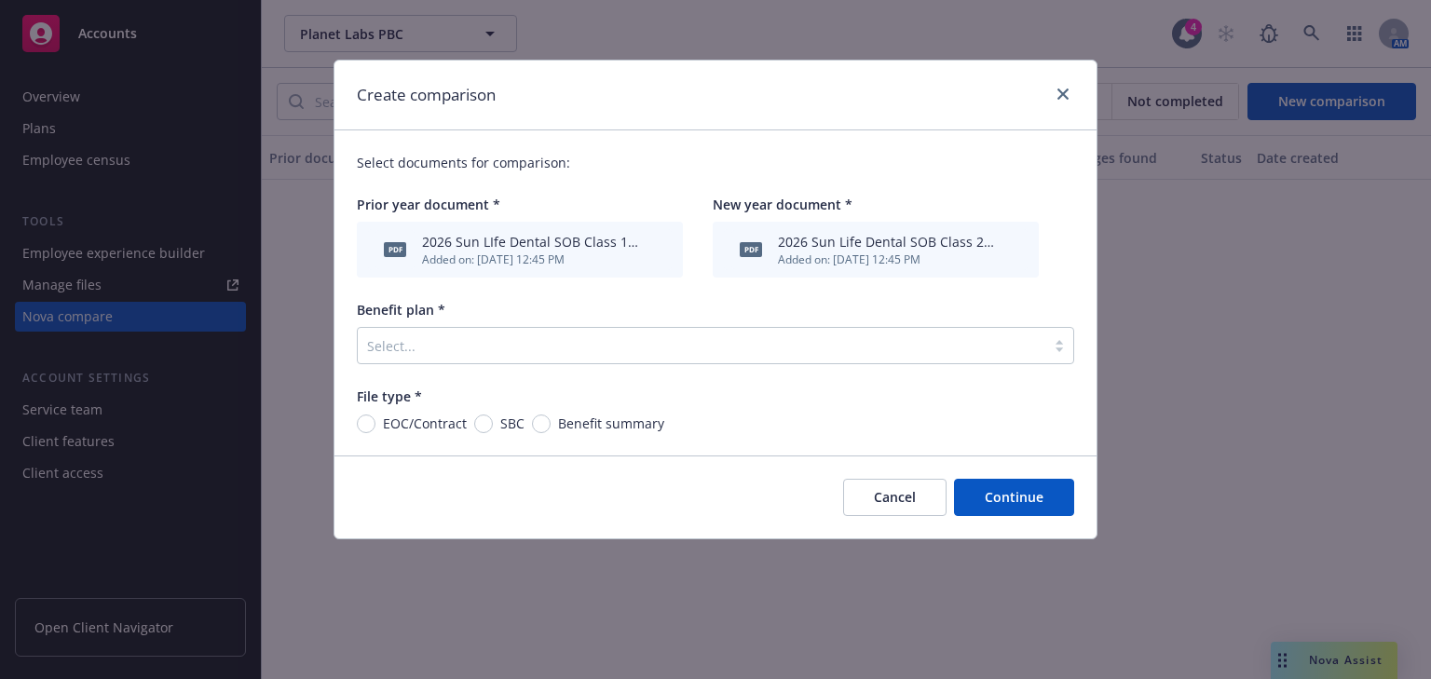
click at [588, 373] on div "Select documents for comparison: Prior year document * pdf 2026 Sun LIfe Dental…" at bounding box center [715, 292] width 762 height 325
click at [583, 358] on div "Select..." at bounding box center [701, 346] width 687 height 30
click at [651, 289] on div "Select documents for comparison: Prior year document * pdf 2026 Sun LIfe Dental…" at bounding box center [715, 292] width 762 height 325
click at [532, 424] on input "Benefit summary" at bounding box center [541, 423] width 19 height 19
click at [542, 351] on div at bounding box center [701, 345] width 669 height 22
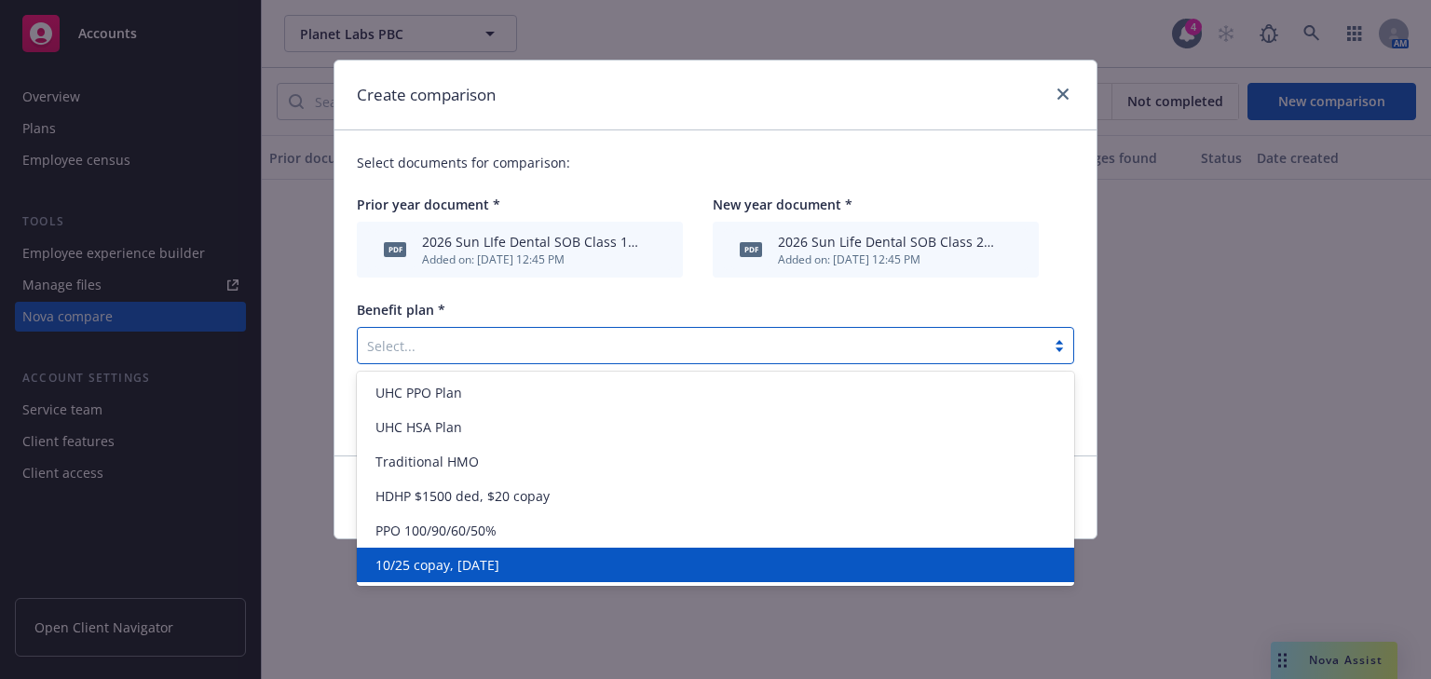
click at [404, 566] on span "10/25 copay, [DATE]" at bounding box center [437, 565] width 124 height 20
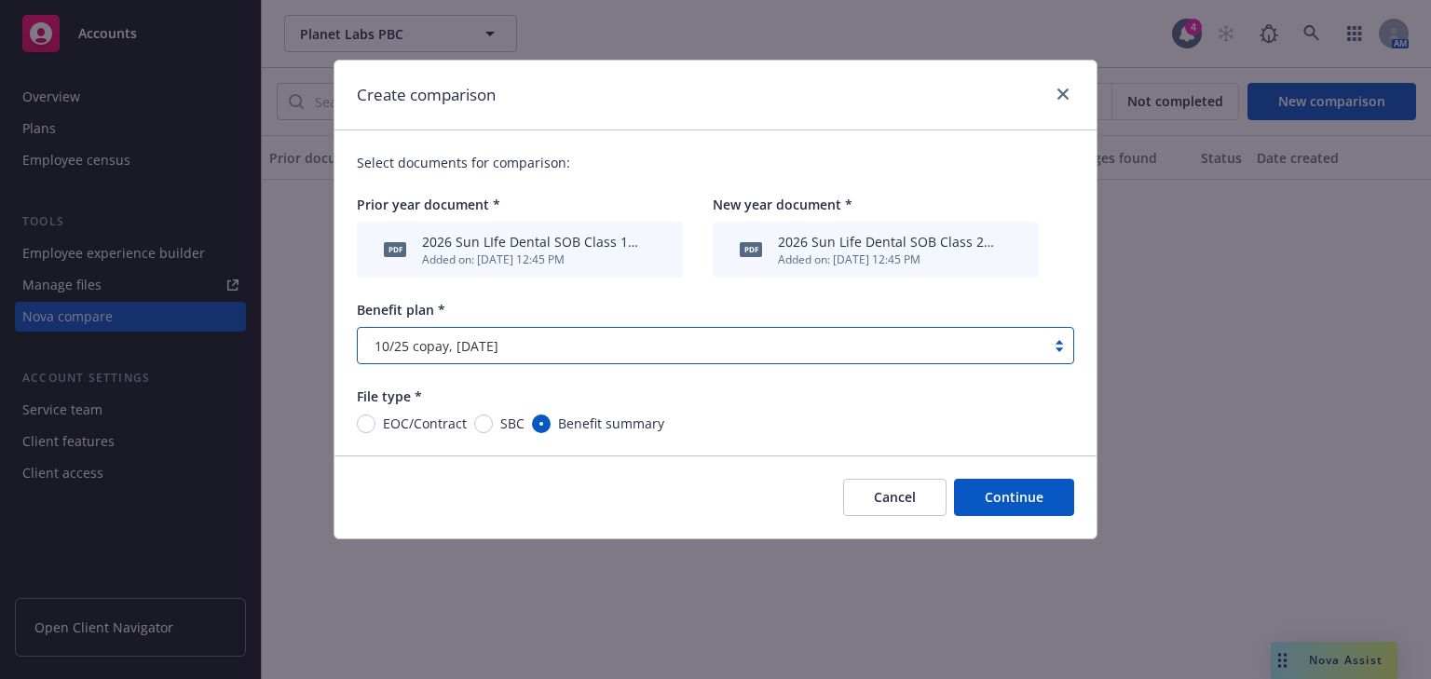
click at [458, 360] on div "10/25 copay, [DATE]" at bounding box center [715, 345] width 717 height 37
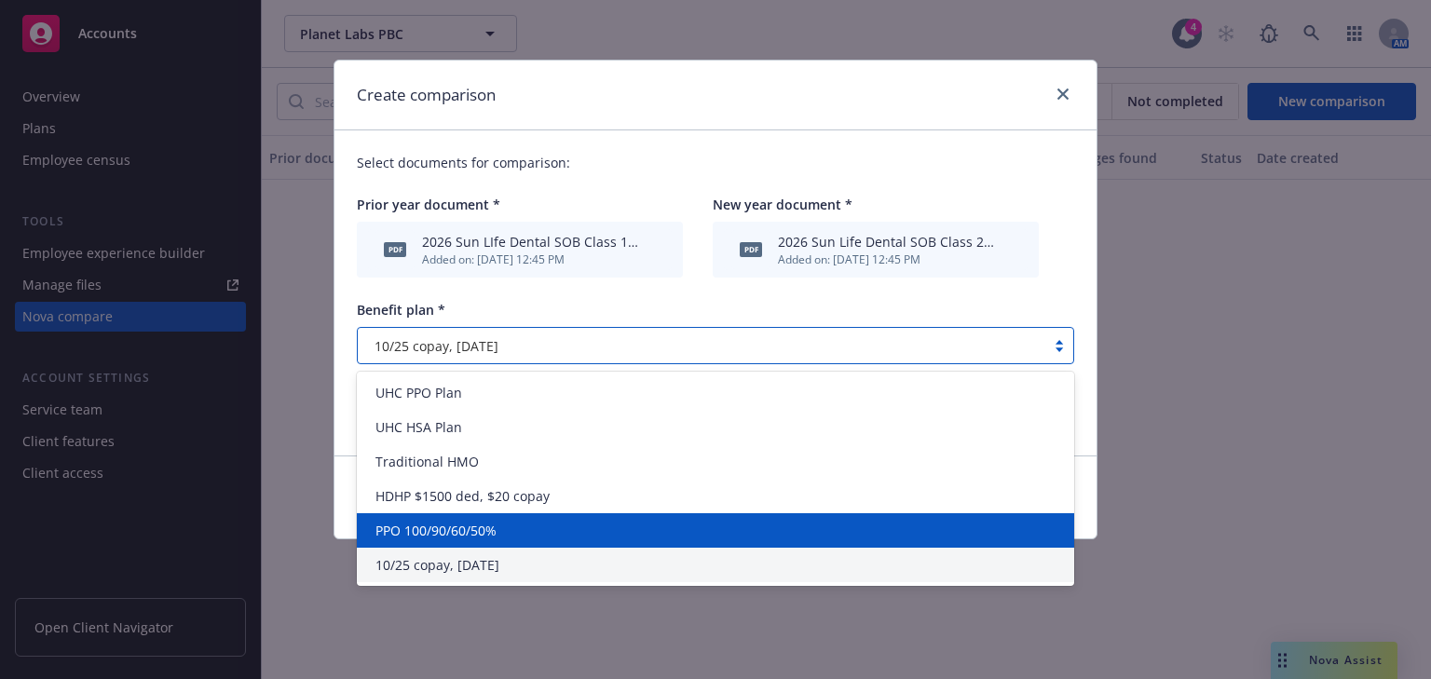
click at [409, 526] on span "PPO 100/90/60/50%" at bounding box center [435, 531] width 121 height 20
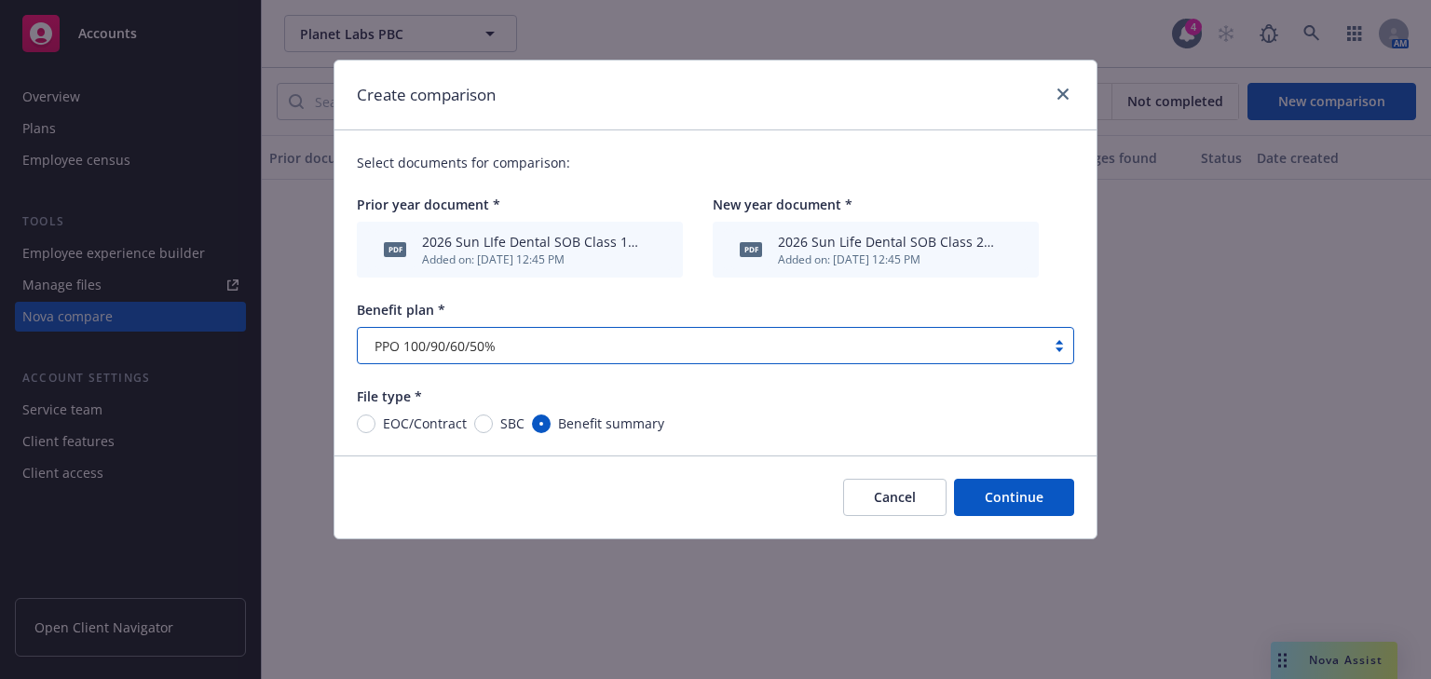
click at [1000, 501] on button "Continue" at bounding box center [1014, 497] width 120 height 37
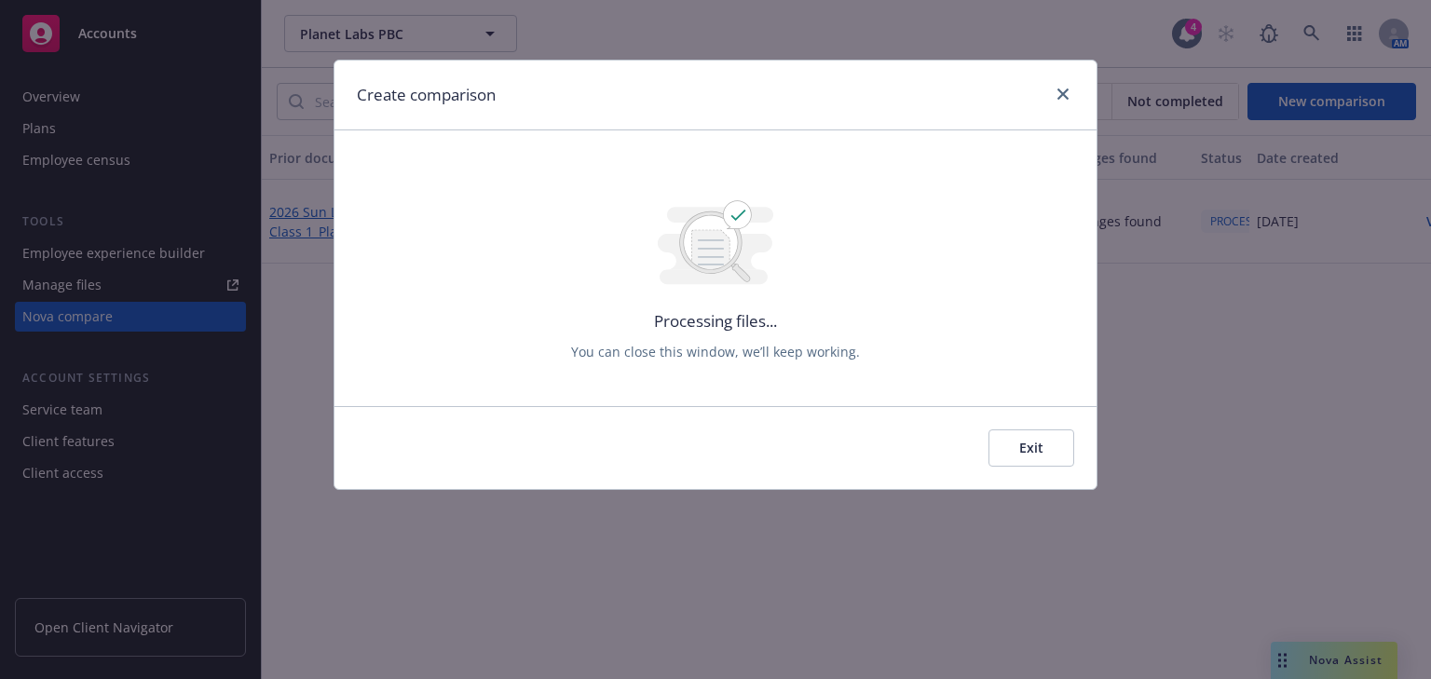
click at [1011, 440] on button "Exit" at bounding box center [1031, 447] width 86 height 37
